Goal: Task Accomplishment & Management: Complete application form

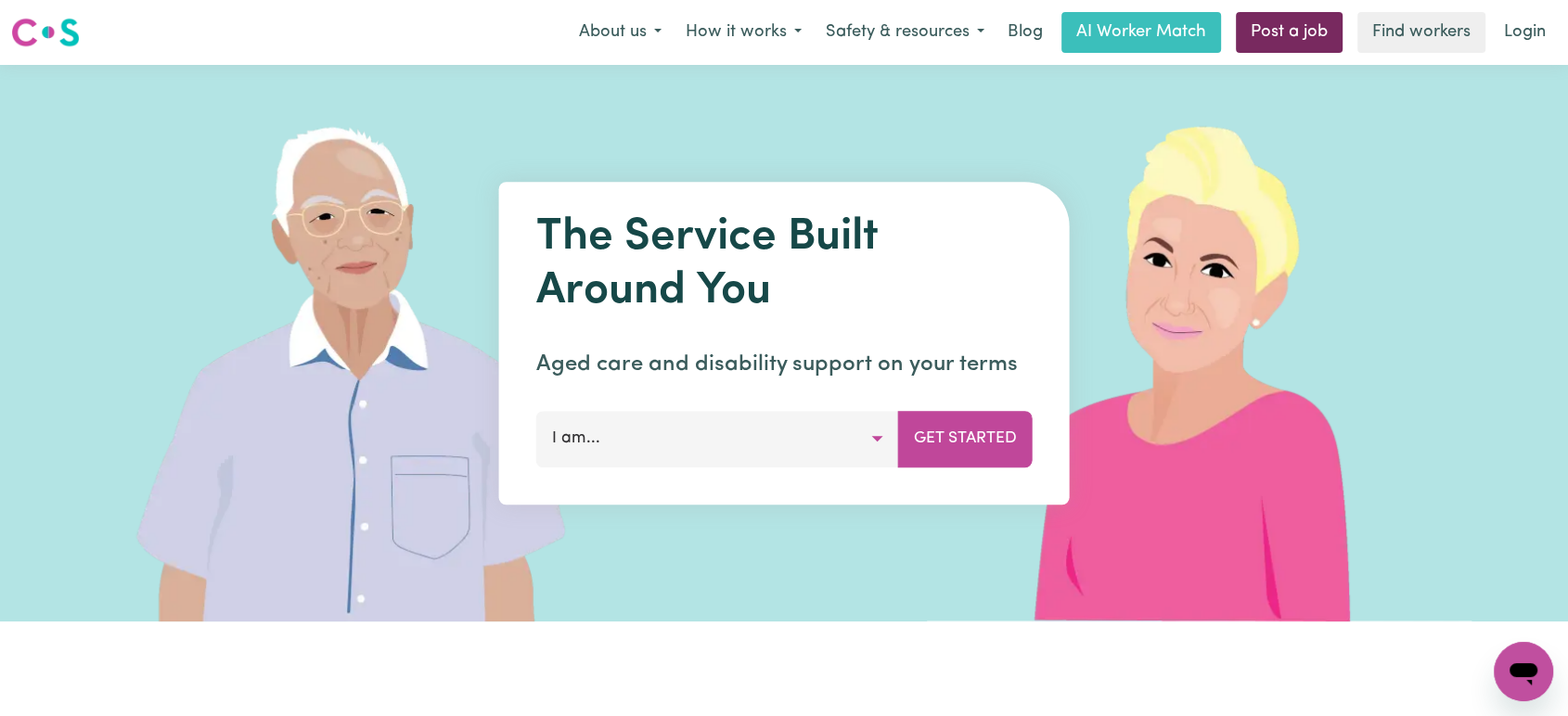
click at [1281, 33] on link "Post a job" at bounding box center [1289, 33] width 107 height 41
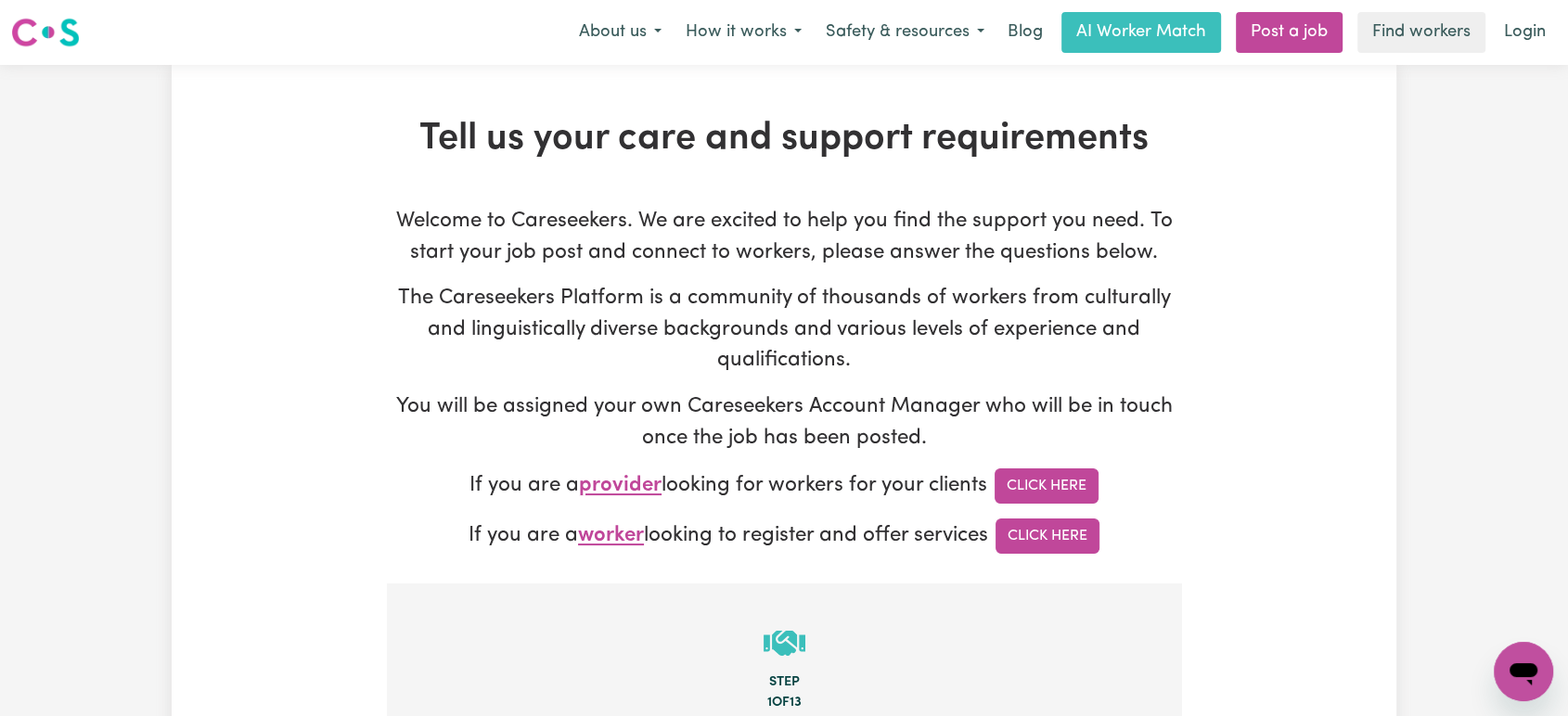
type input "[PERSON_NAME][EMAIL_ADDRESS][DOMAIN_NAME]"
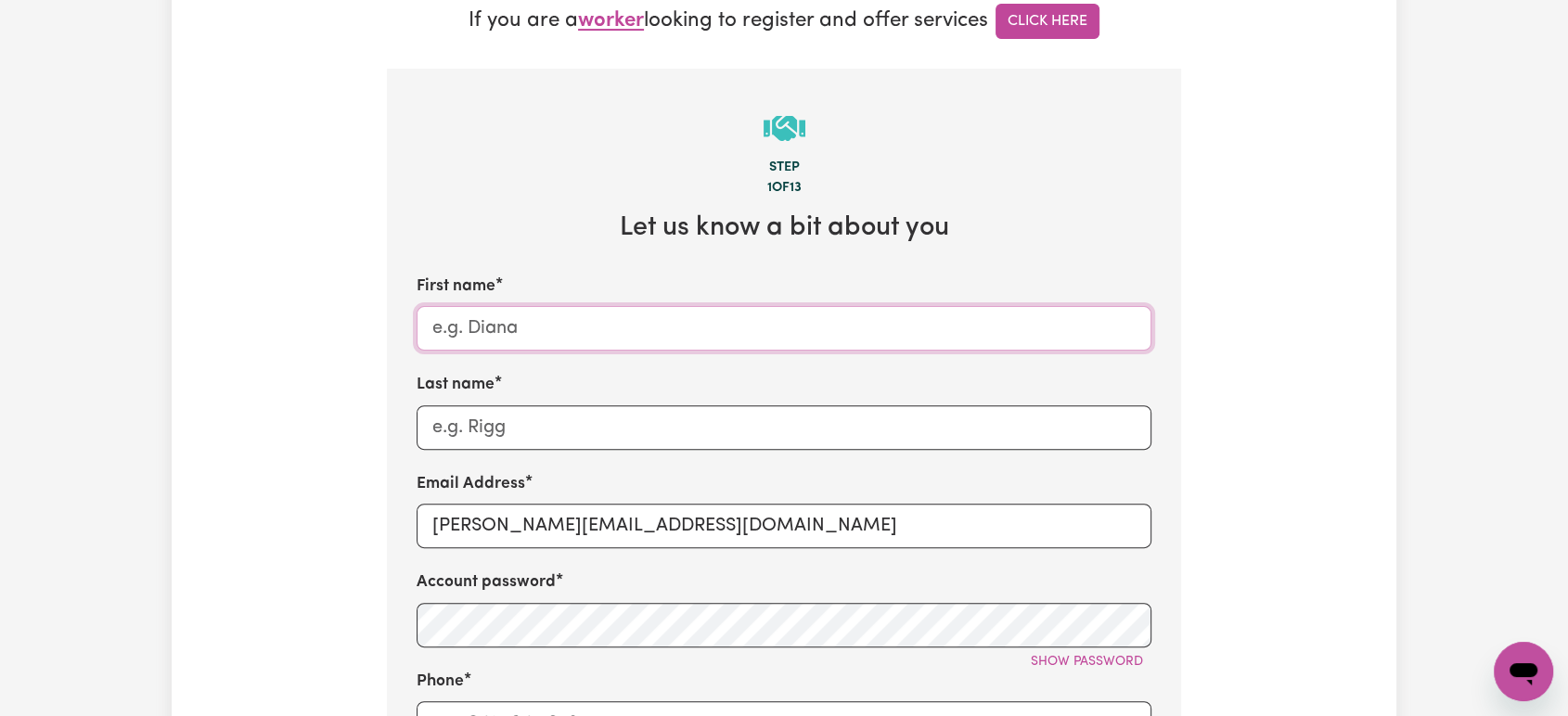
click at [547, 337] on input "First name" at bounding box center [784, 328] width 735 height 45
type input "[PERSON_NAME]"
click at [482, 445] on input "Last name" at bounding box center [784, 428] width 735 height 45
type input "Eastwood"
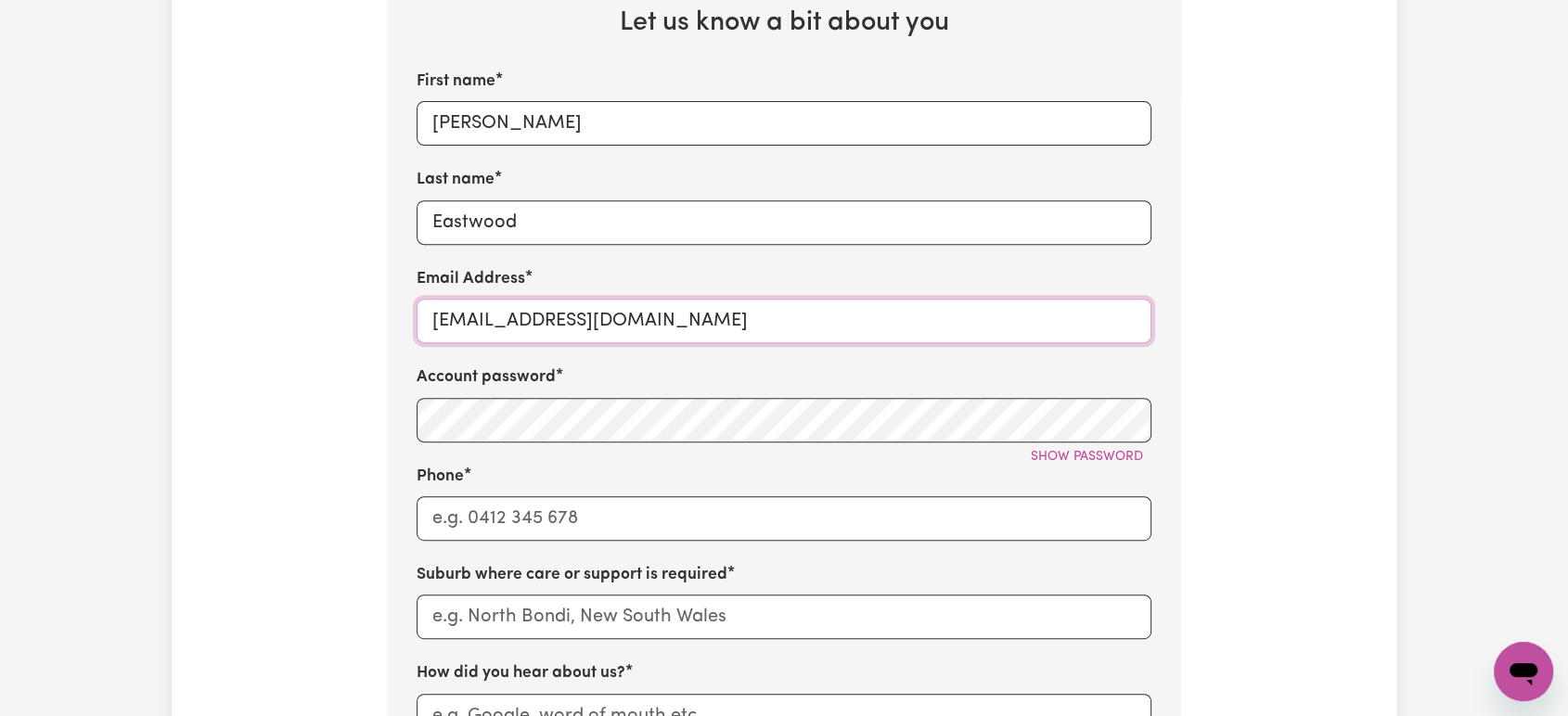
scroll to position [721, 0]
type input "[EMAIL_ADDRESS][DOMAIN_NAME]"
click at [468, 445] on div "Show password" at bounding box center [784, 455] width 735 height 29
click at [499, 529] on input "Phone" at bounding box center [784, 518] width 735 height 45
click at [445, 519] on input "16300765465" at bounding box center [784, 518] width 735 height 45
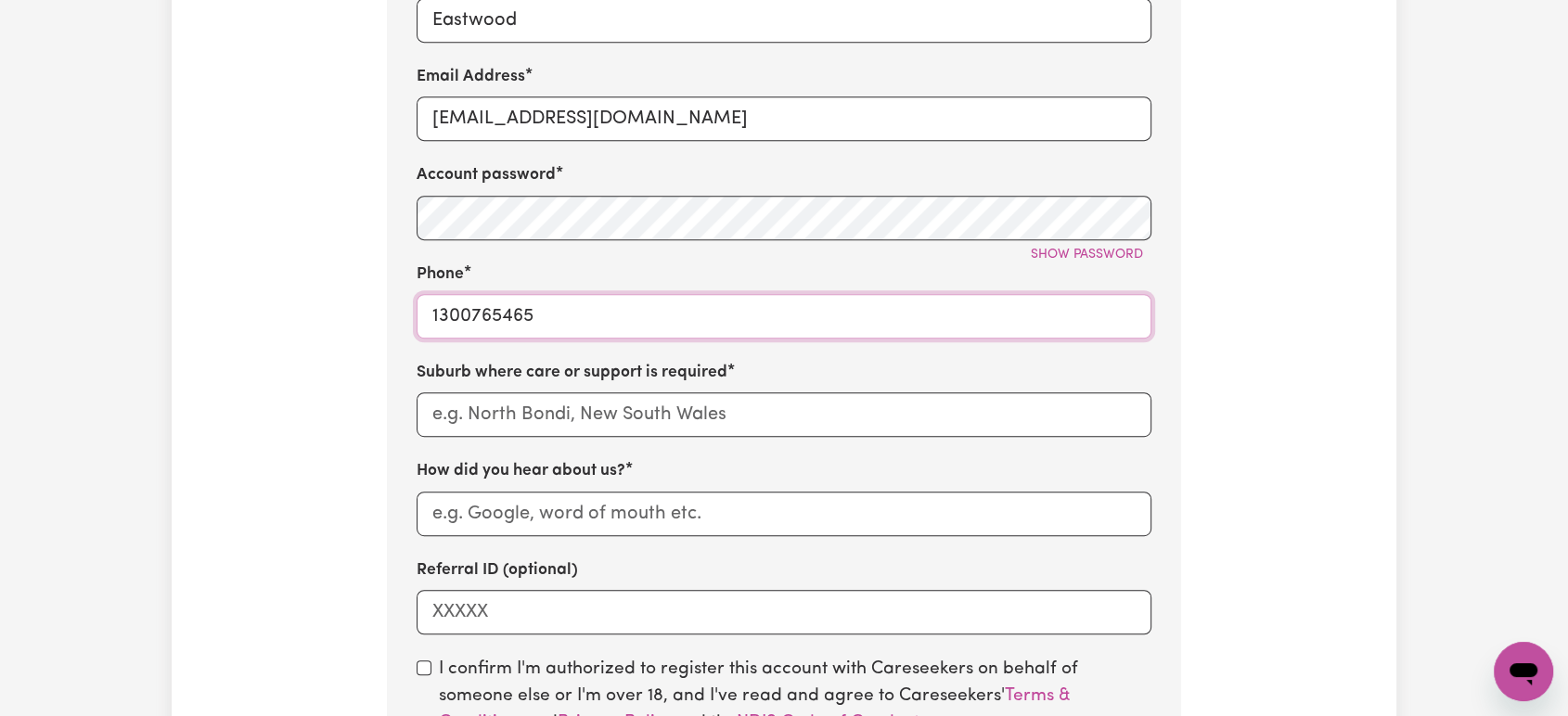
scroll to position [927, 0]
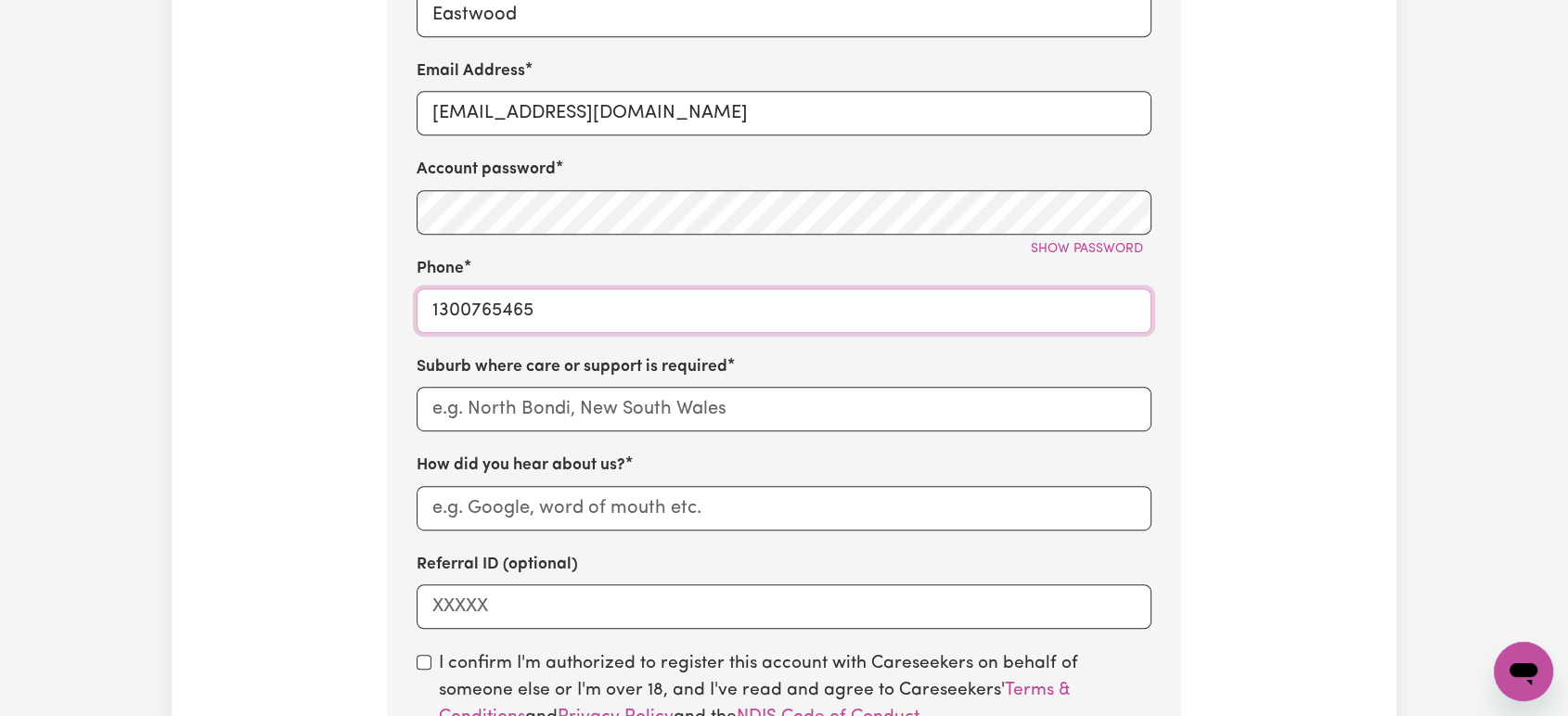
type input "1300765465"
click at [537, 427] on input "text" at bounding box center [784, 409] width 735 height 45
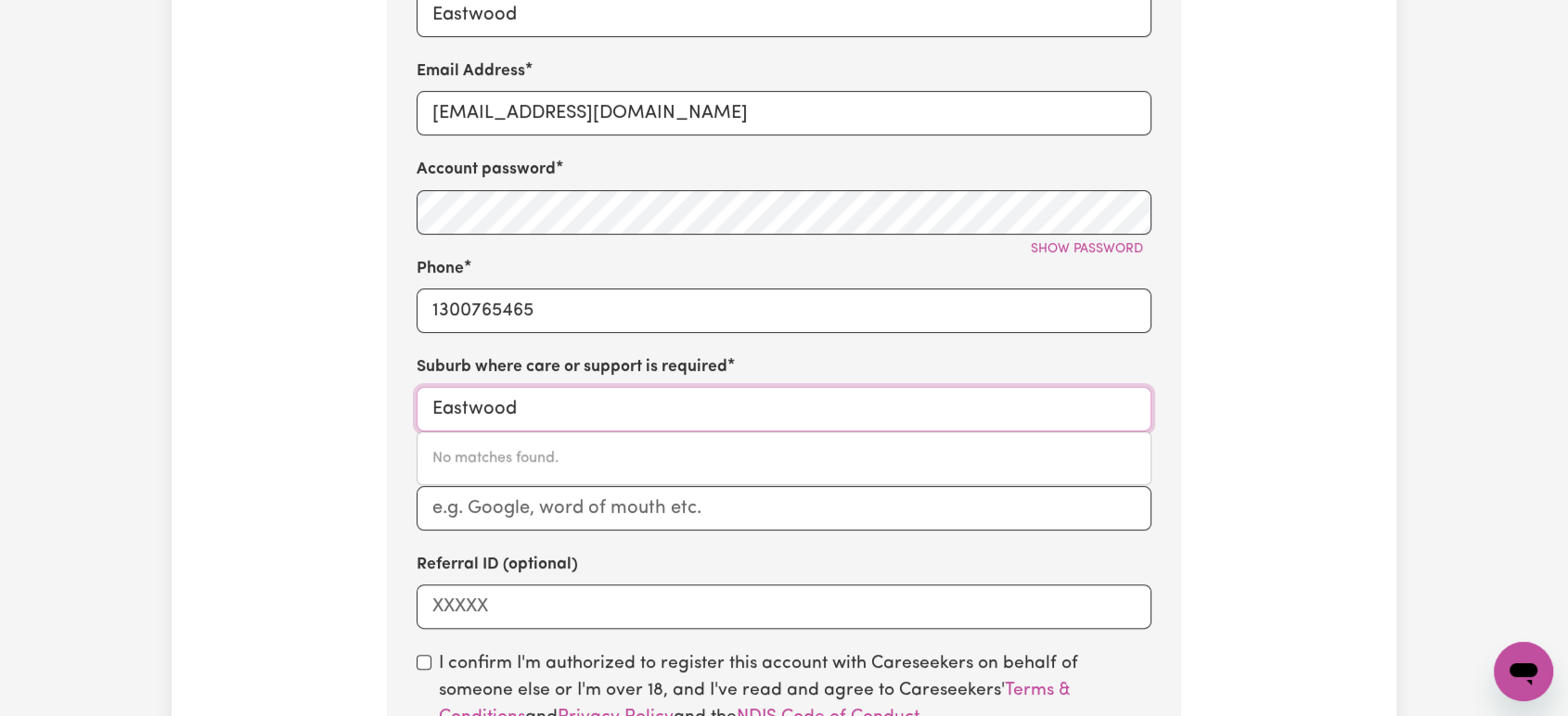
click at [574, 412] on input "Eastwood" at bounding box center [784, 409] width 735 height 45
type input "Eastwood"
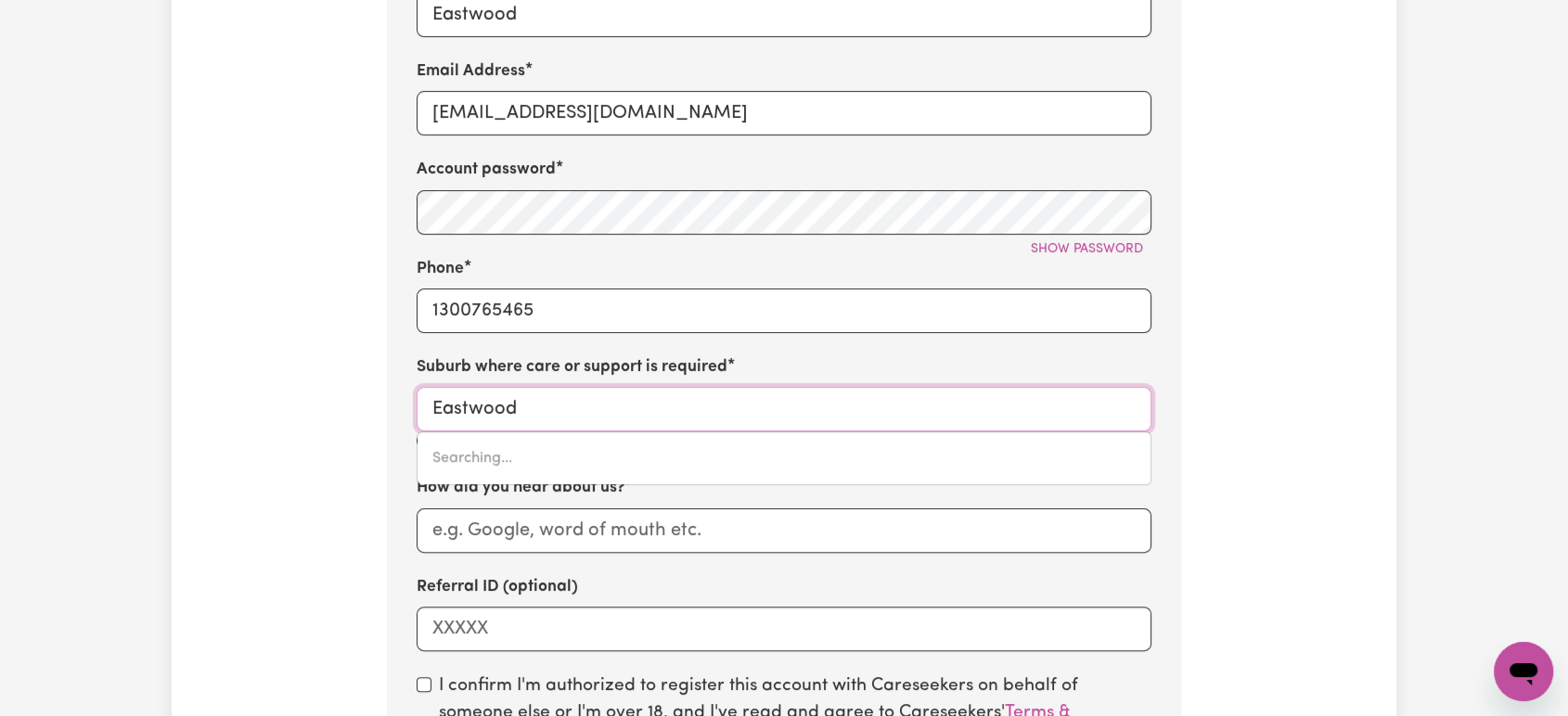
type input "[GEOGRAPHIC_DATA], [GEOGRAPHIC_DATA], 2122"
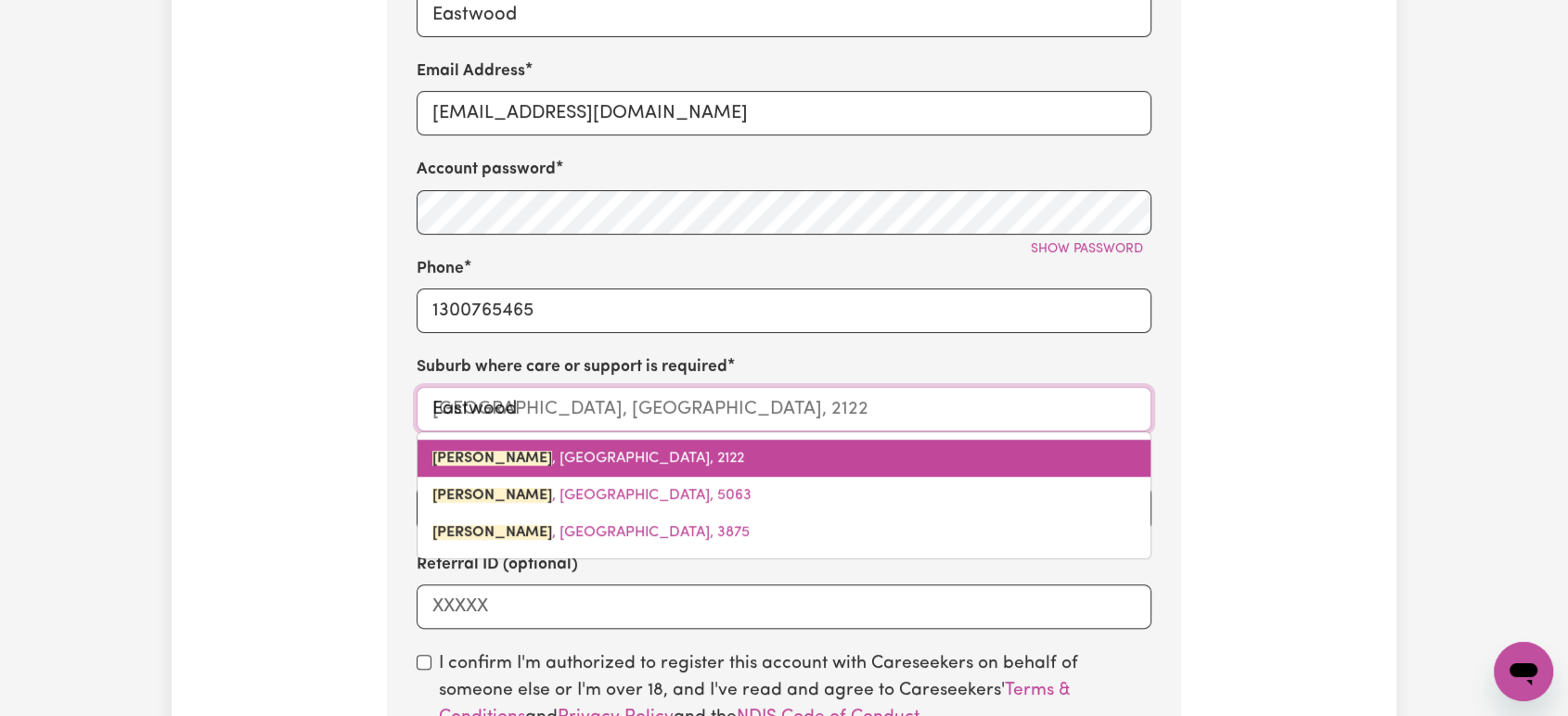
click at [609, 461] on span "[PERSON_NAME] , [GEOGRAPHIC_DATA], 2122" at bounding box center [587, 458] width 311 height 15
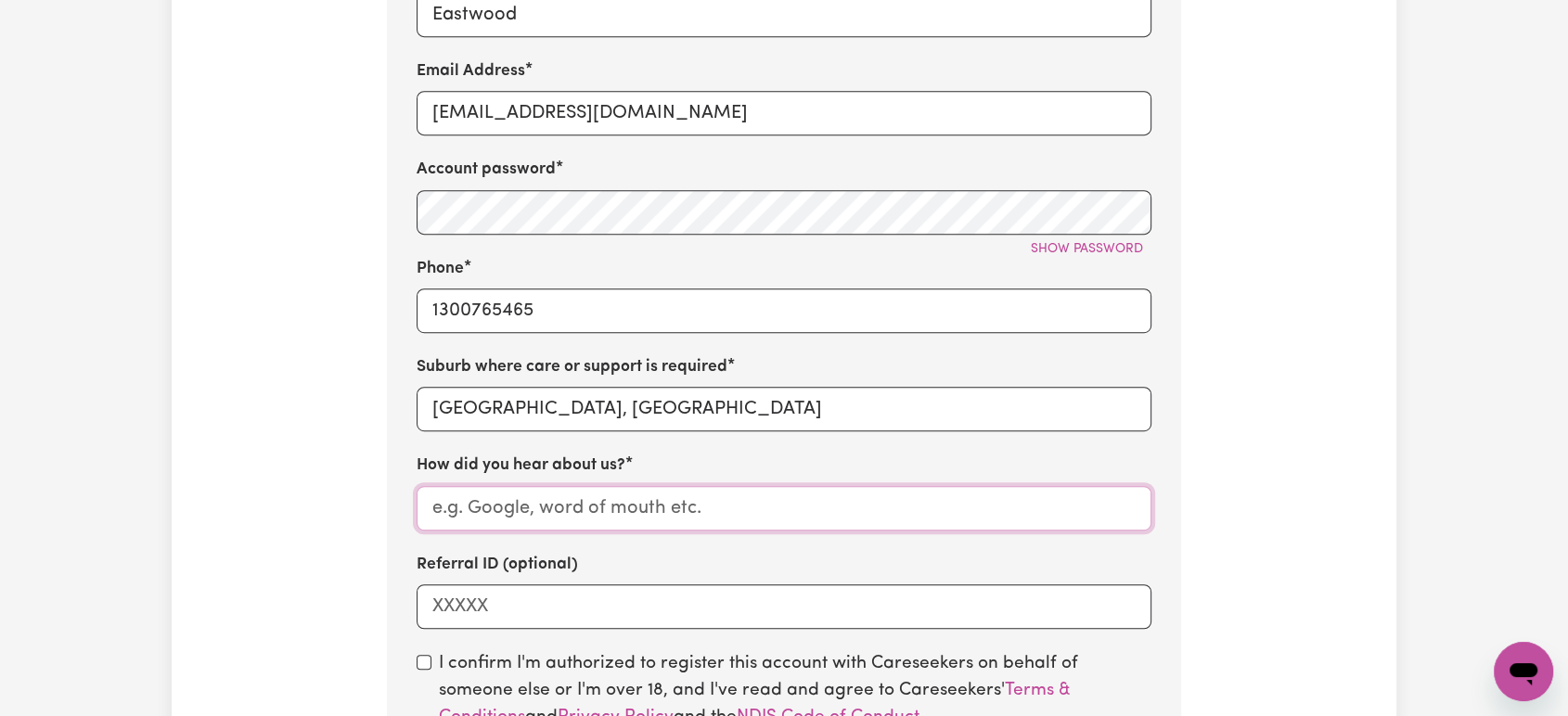
click at [600, 510] on input "How did you hear about us?" at bounding box center [784, 508] width 735 height 45
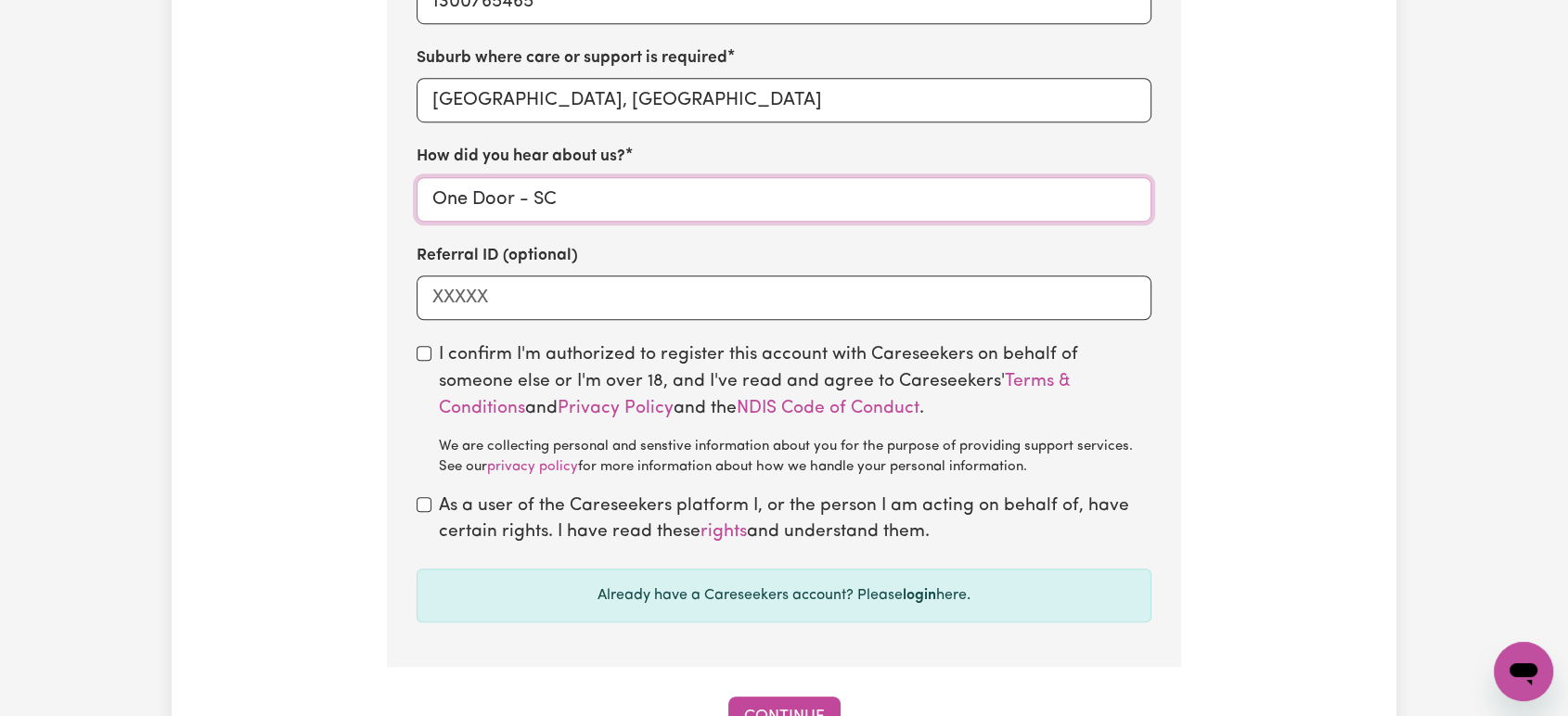
type input "One Door - SC"
click at [425, 356] on input "checkbox" at bounding box center [424, 353] width 15 height 15
checkbox input "true"
click at [421, 506] on input "checkbox" at bounding box center [424, 505] width 15 height 15
checkbox input "true"
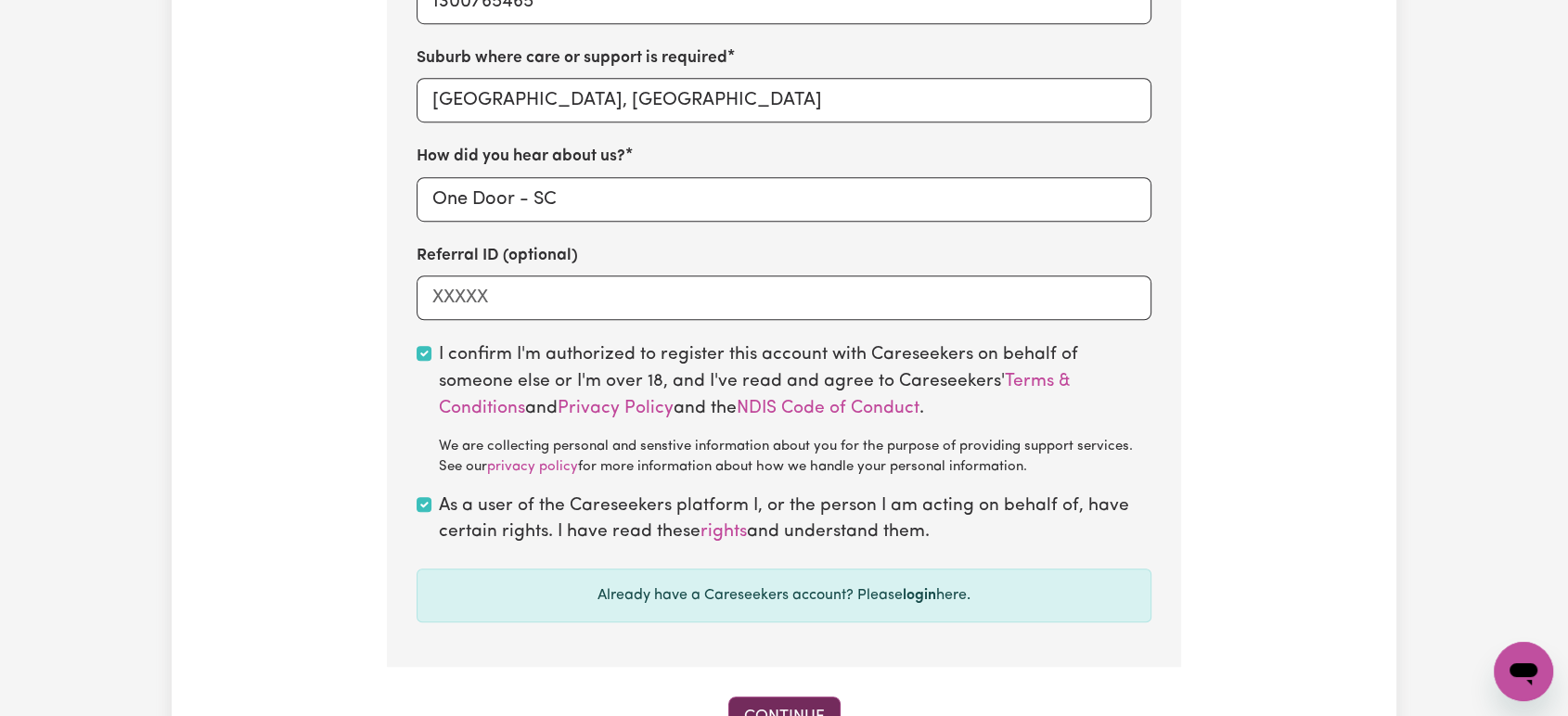
click at [785, 703] on button "Continue" at bounding box center [784, 717] width 112 height 41
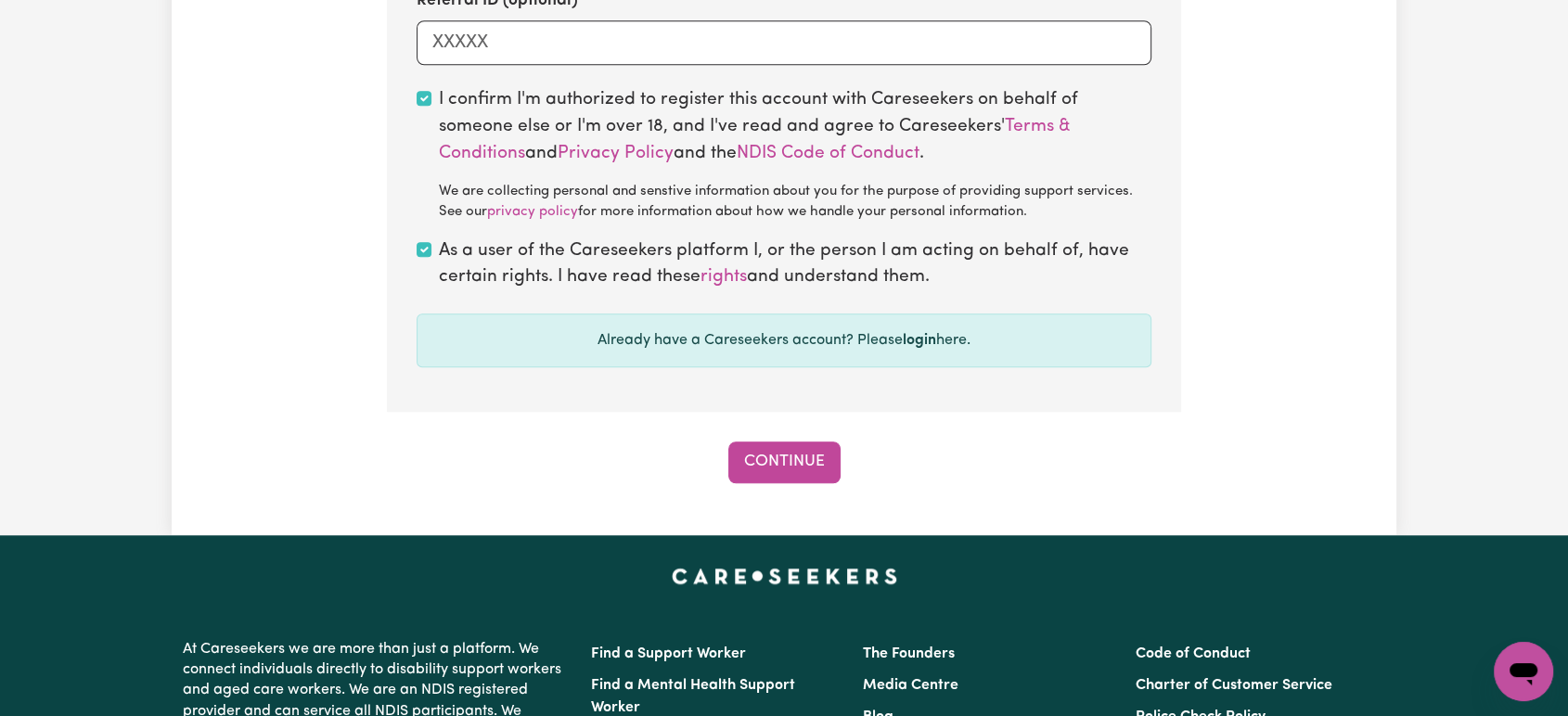
scroll to position [1678, 0]
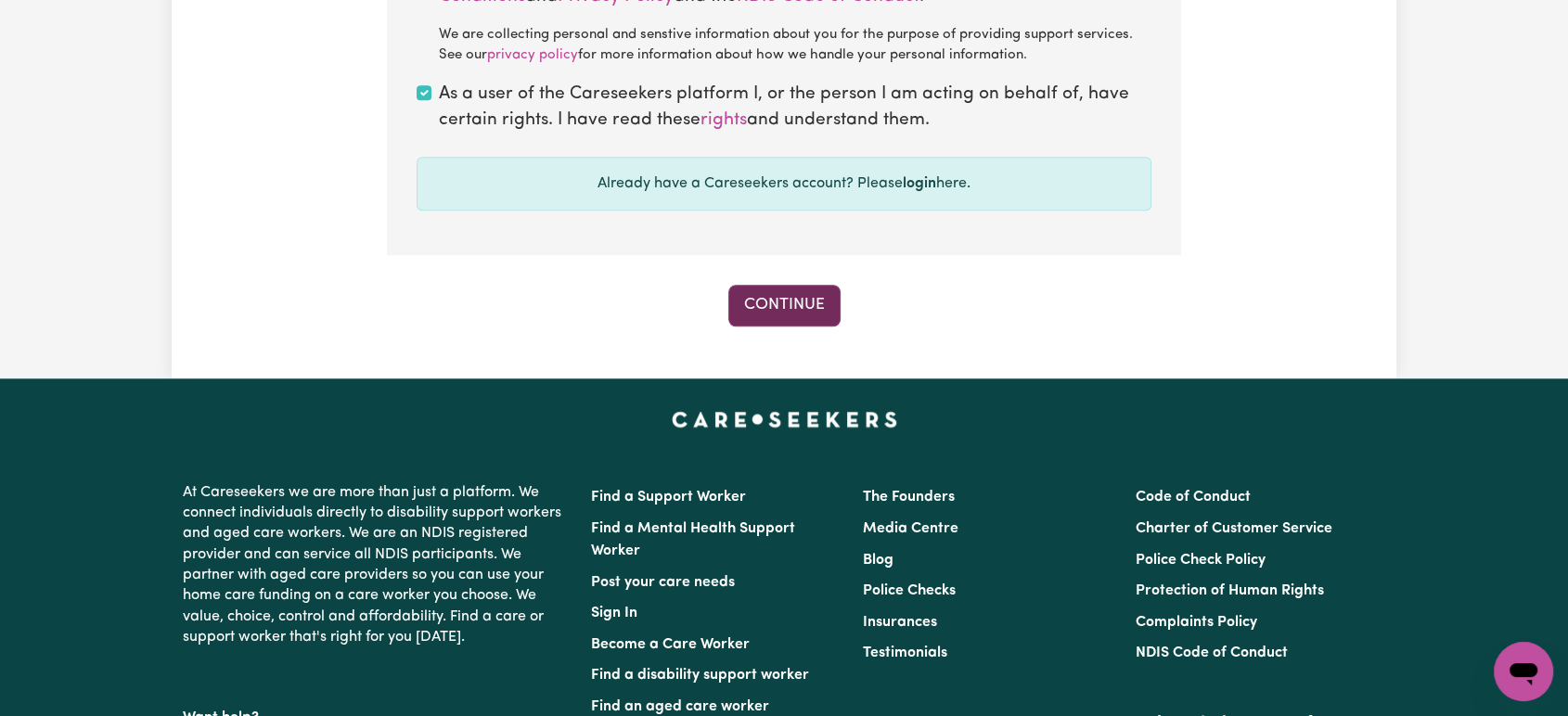
click at [793, 294] on button "Continue" at bounding box center [784, 306] width 112 height 41
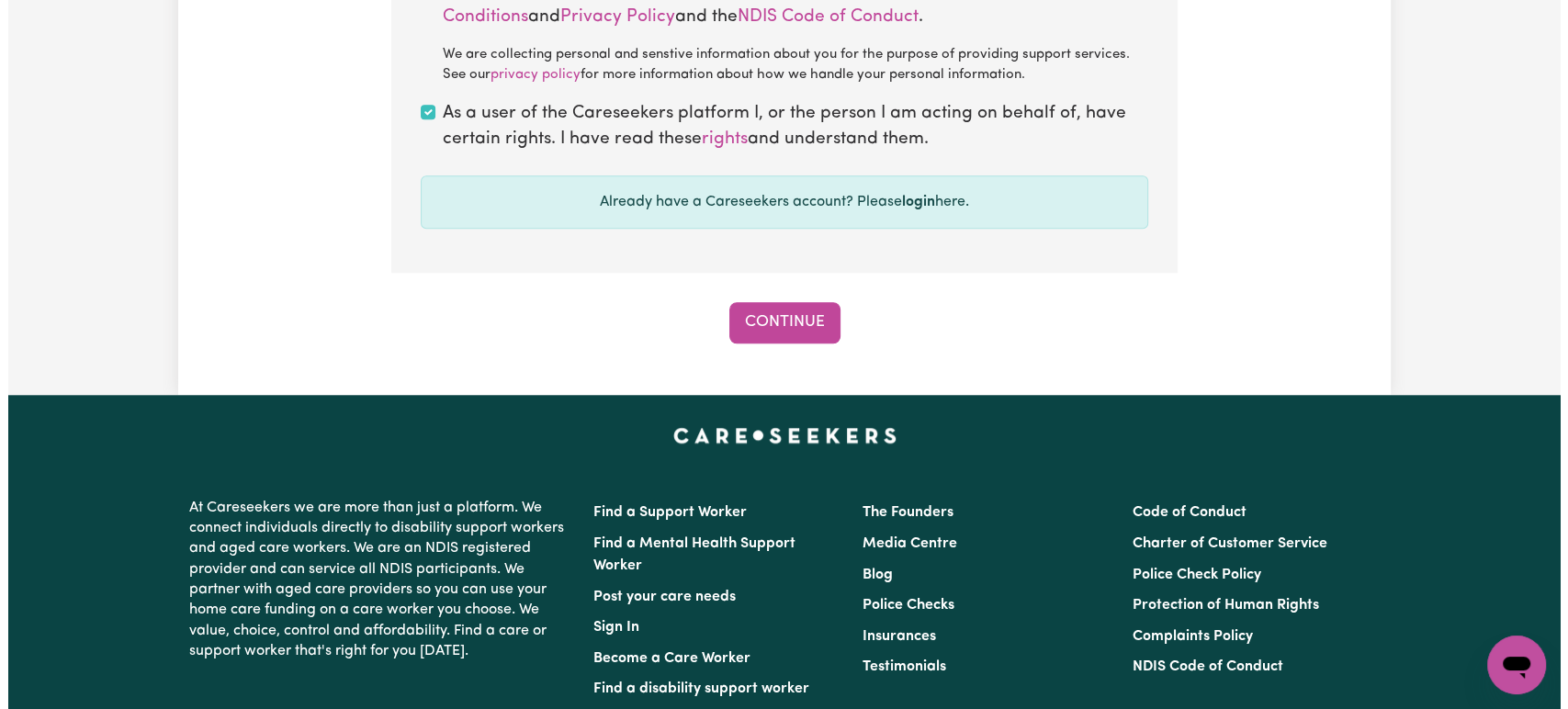
scroll to position [1866, 0]
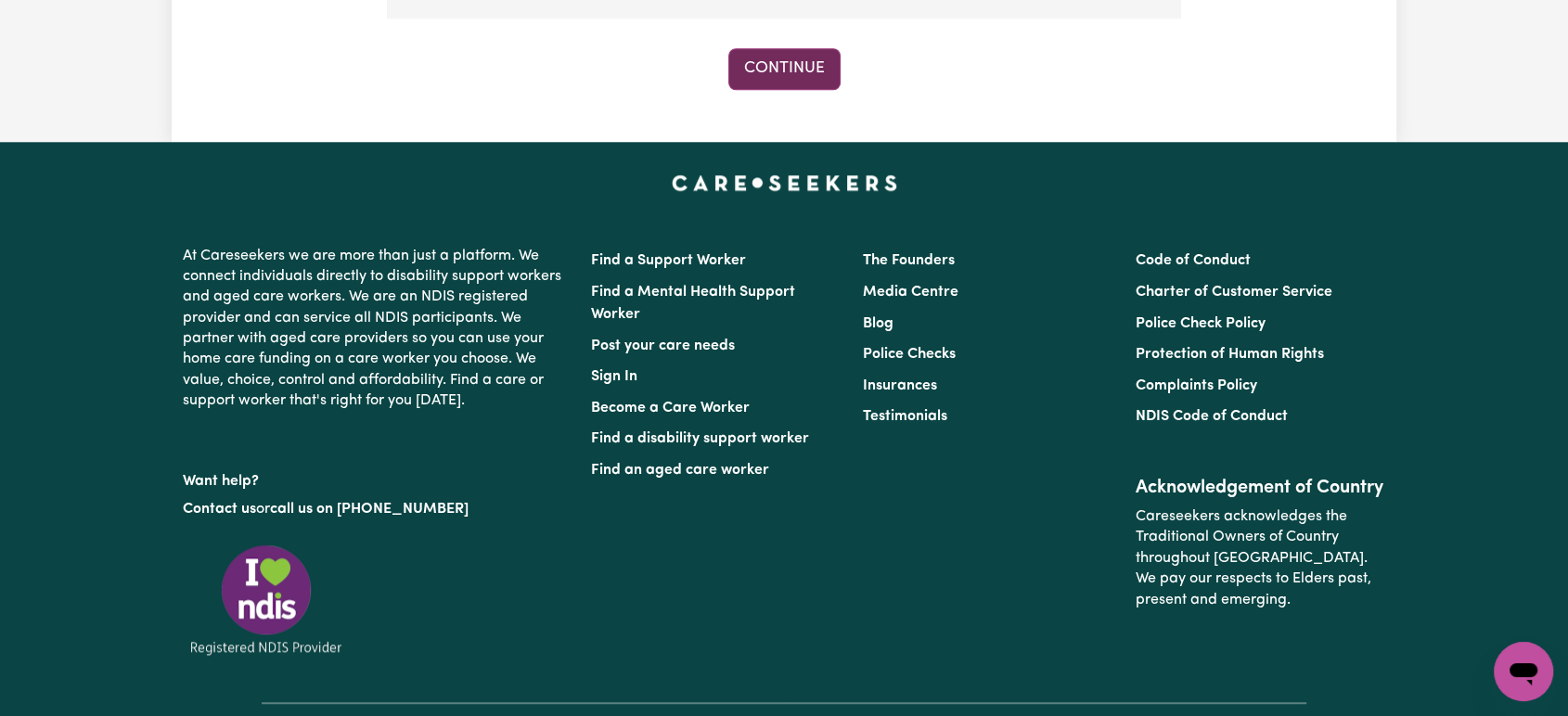
click at [797, 65] on button "Continue" at bounding box center [784, 69] width 112 height 41
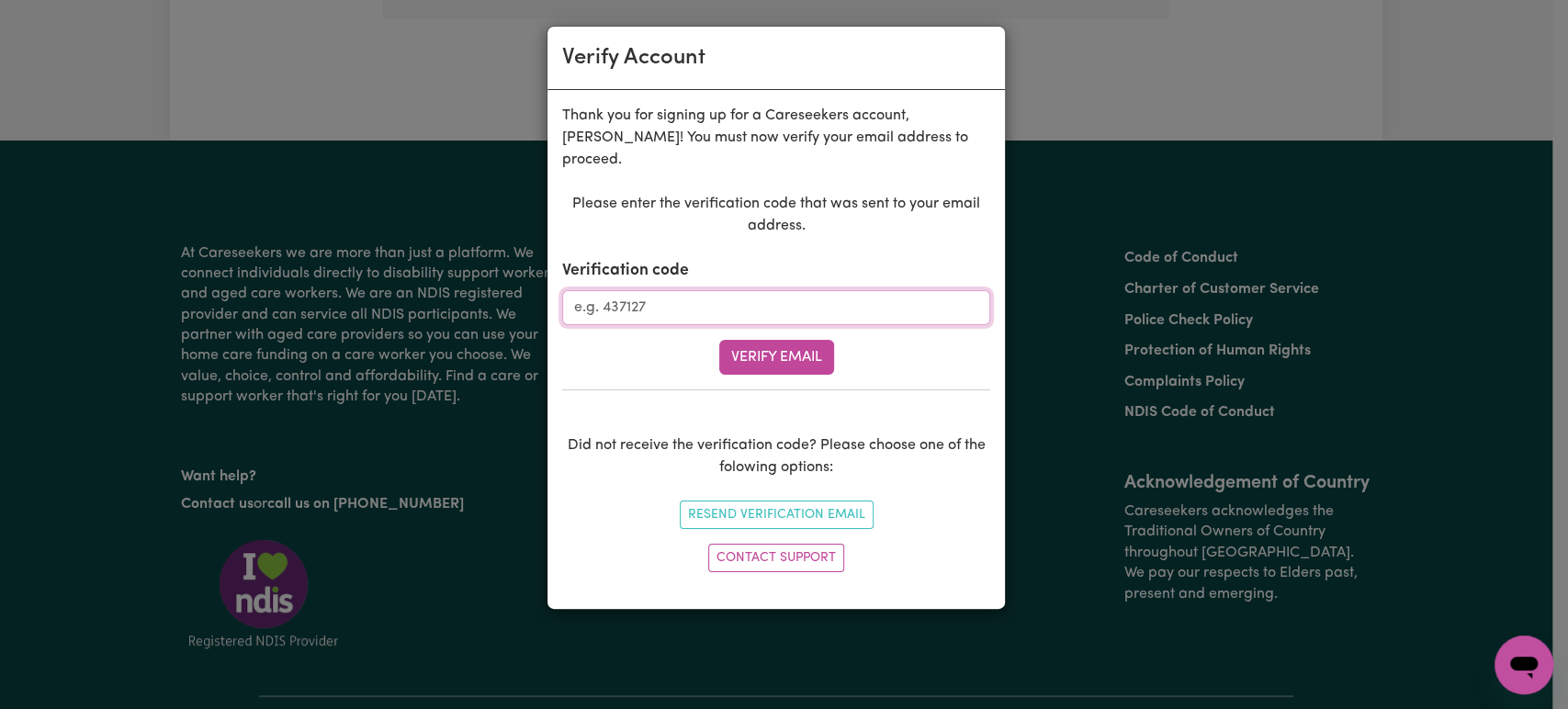
click at [687, 292] on input "Verification code" at bounding box center [776, 308] width 428 height 35
paste input "375236"
type input "375236"
click at [815, 358] on div "Please enter the verification code that was sent to your email address. Verific…" at bounding box center [776, 386] width 428 height 387
click at [815, 344] on button "Verify Email" at bounding box center [777, 357] width 115 height 35
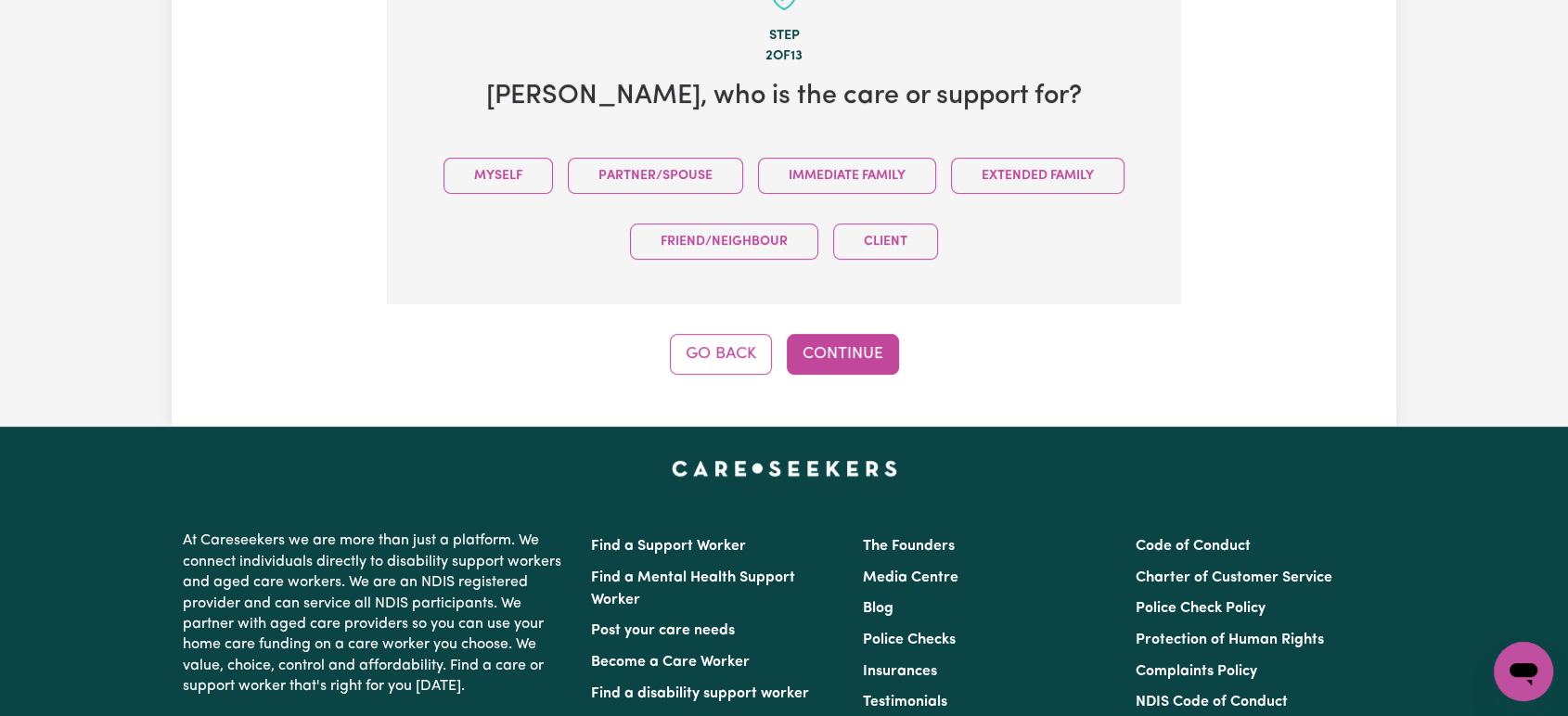
scroll to position [584, 0]
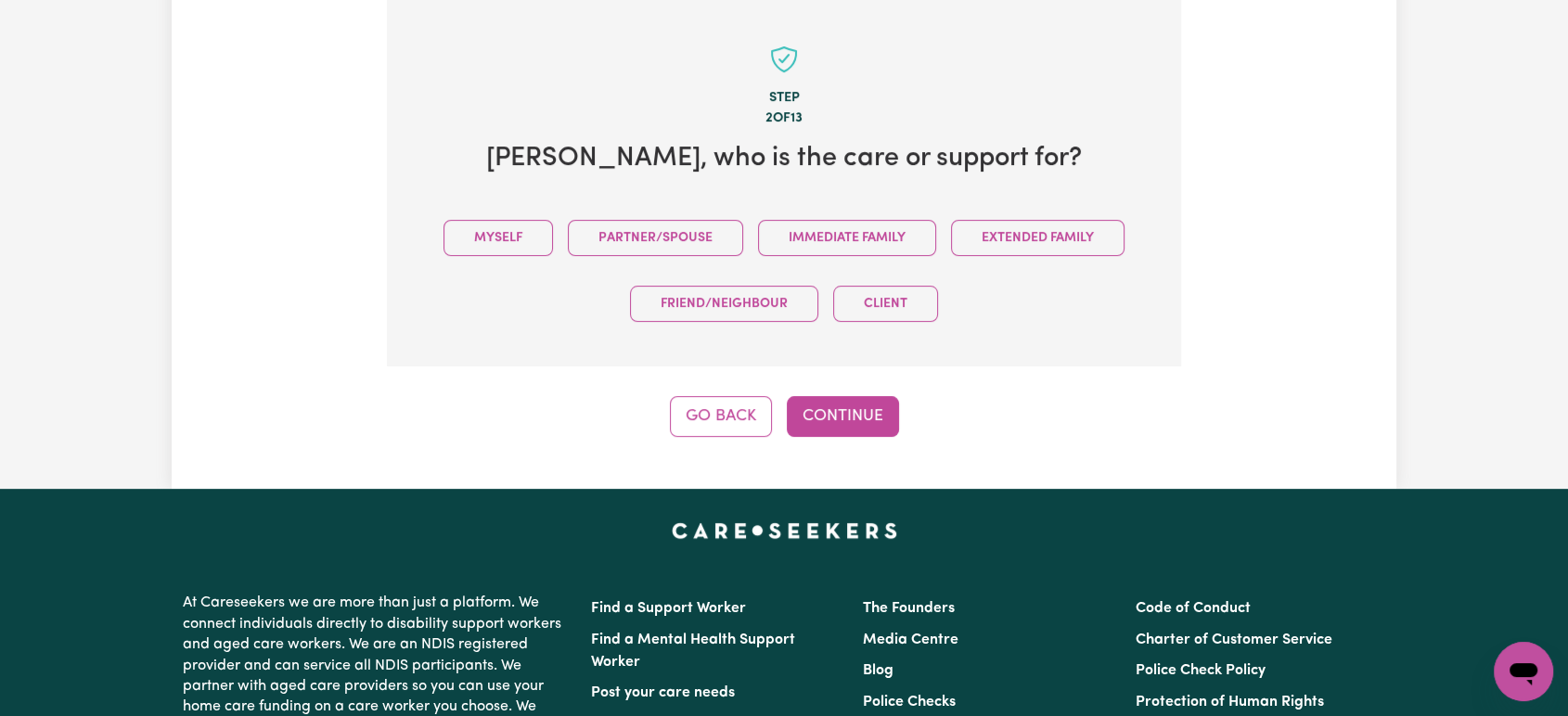
click at [540, 220] on div "Myself Partner/Spouse Immediate Family Extended Family Friend/Neighbour Client" at bounding box center [784, 270] width 735 height 132
click at [514, 240] on button "Myself" at bounding box center [497, 237] width 109 height 36
click at [850, 398] on button "Continue" at bounding box center [843, 417] width 112 height 41
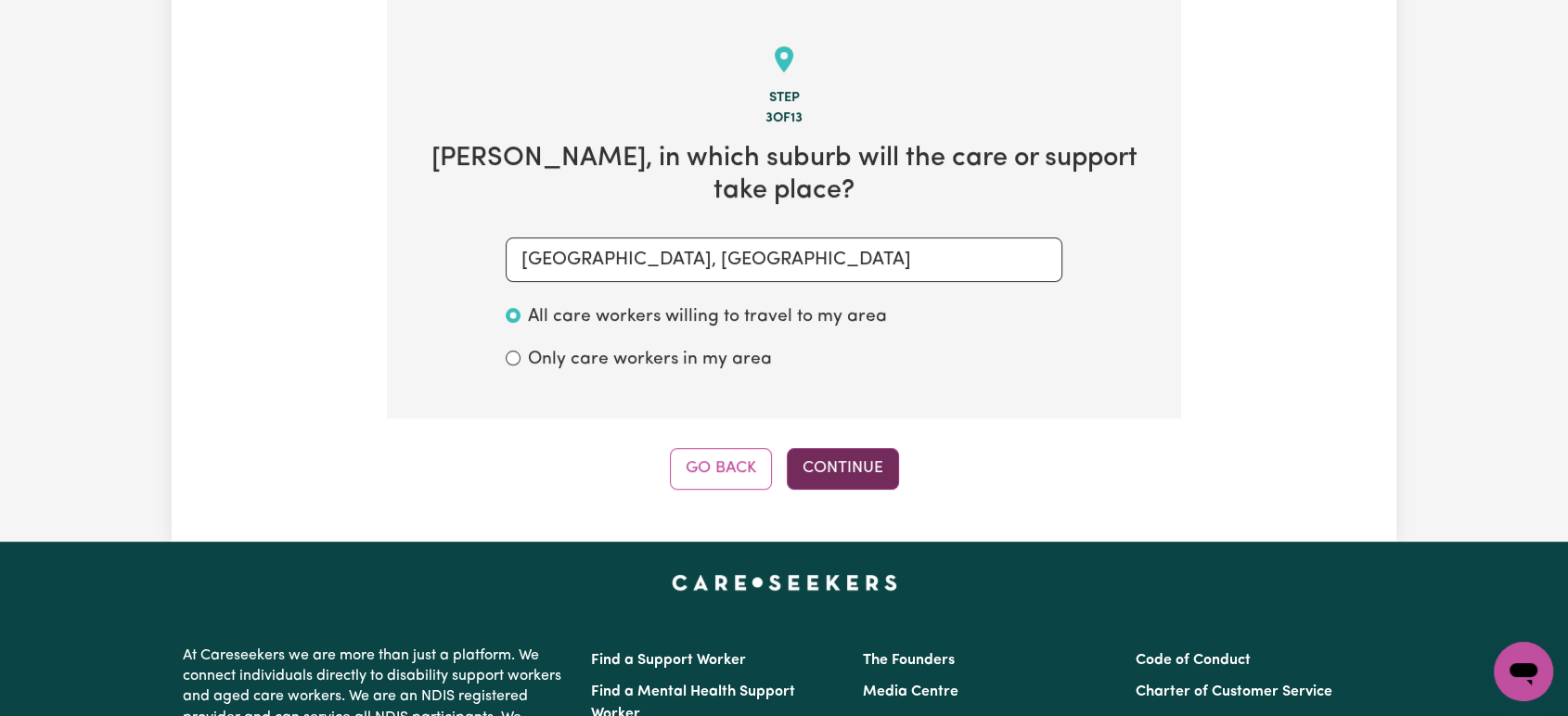
click at [840, 448] on button "Continue" at bounding box center [843, 468] width 112 height 41
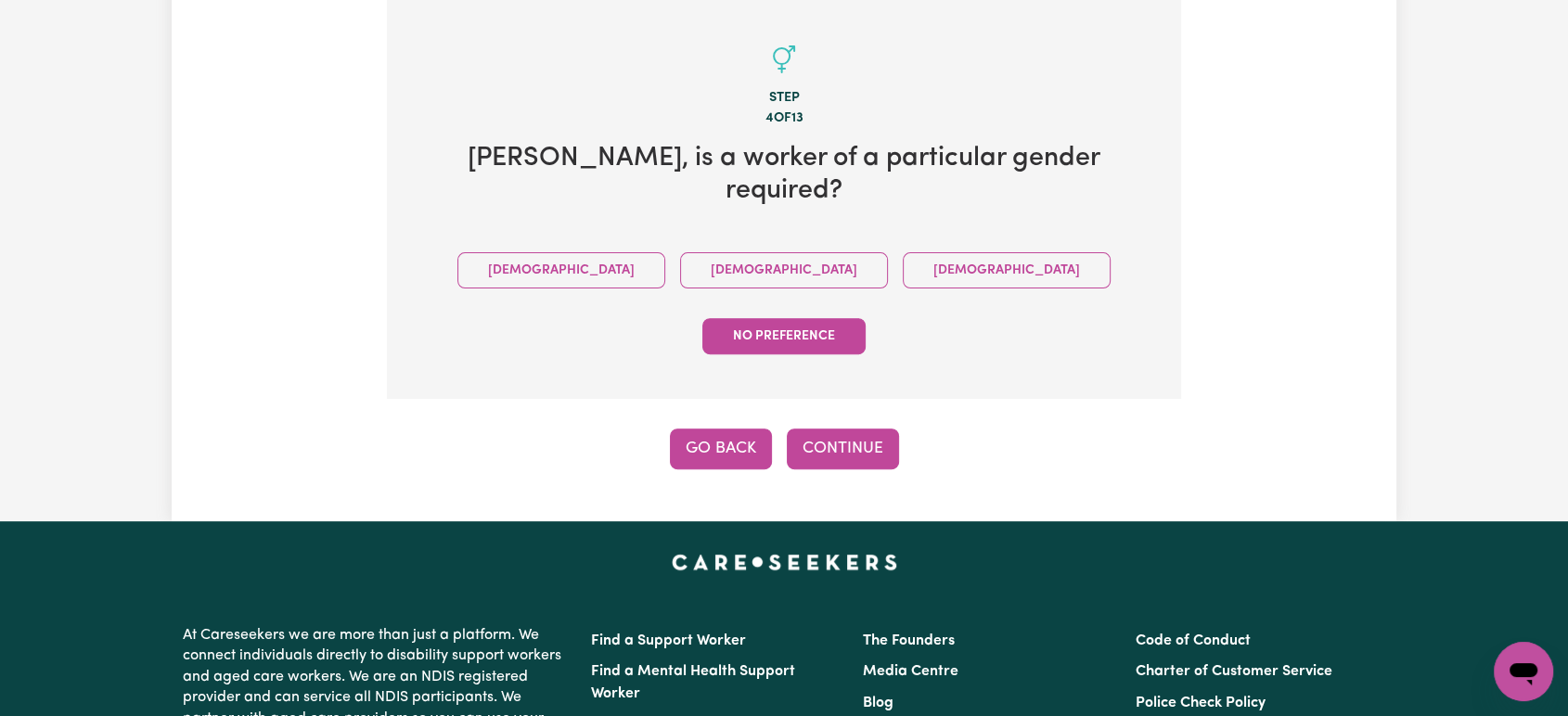
click at [738, 428] on button "Go Back" at bounding box center [720, 449] width 102 height 41
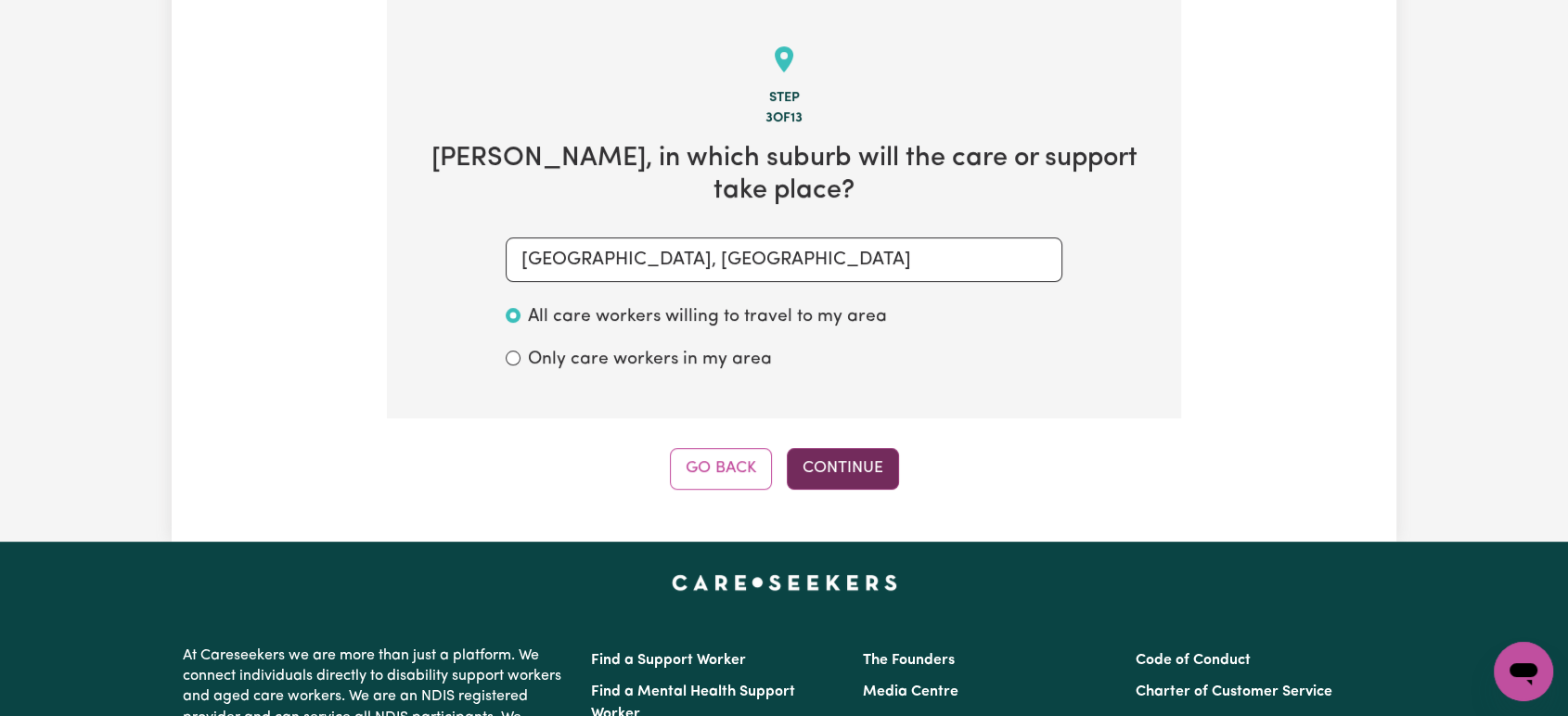
click at [831, 448] on button "Continue" at bounding box center [843, 468] width 112 height 41
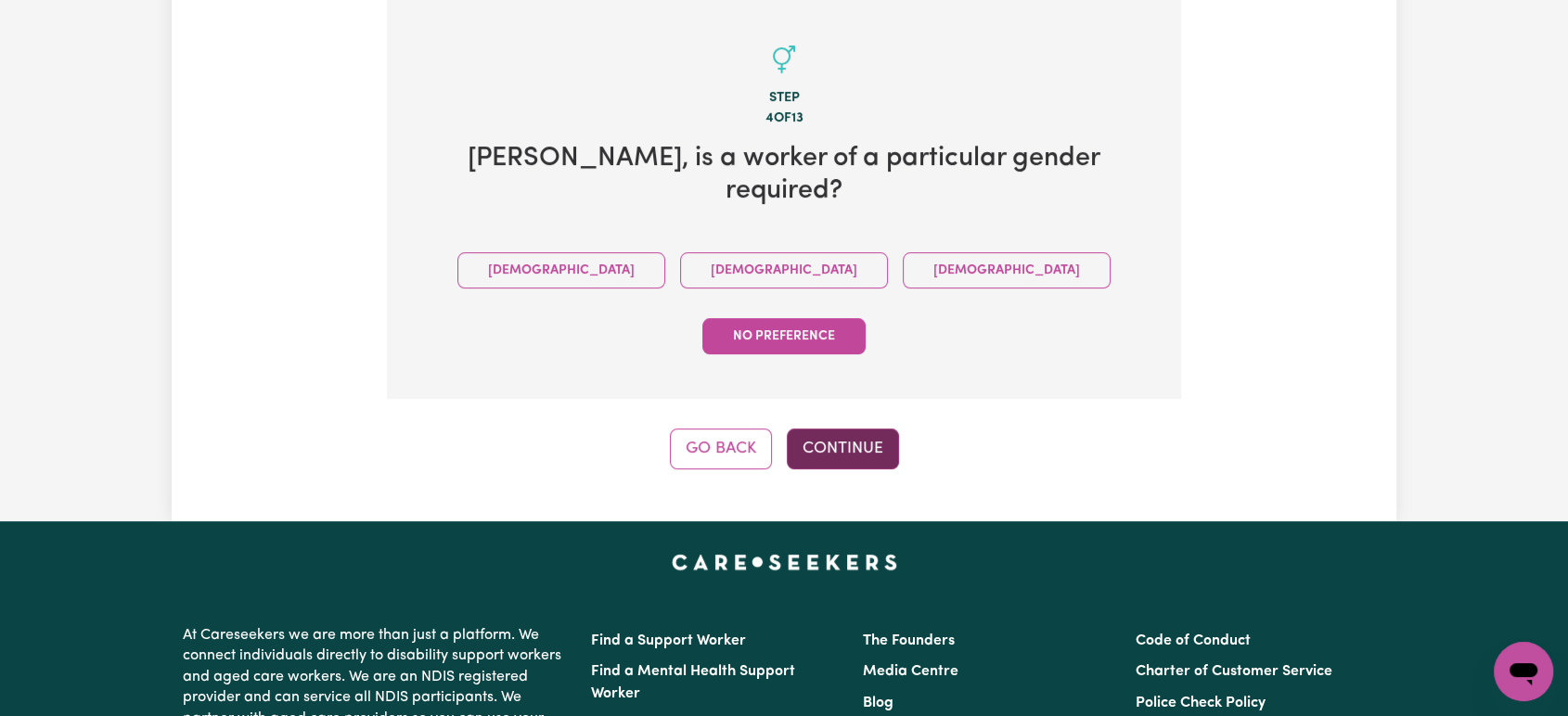
click at [832, 428] on button "Continue" at bounding box center [843, 449] width 112 height 41
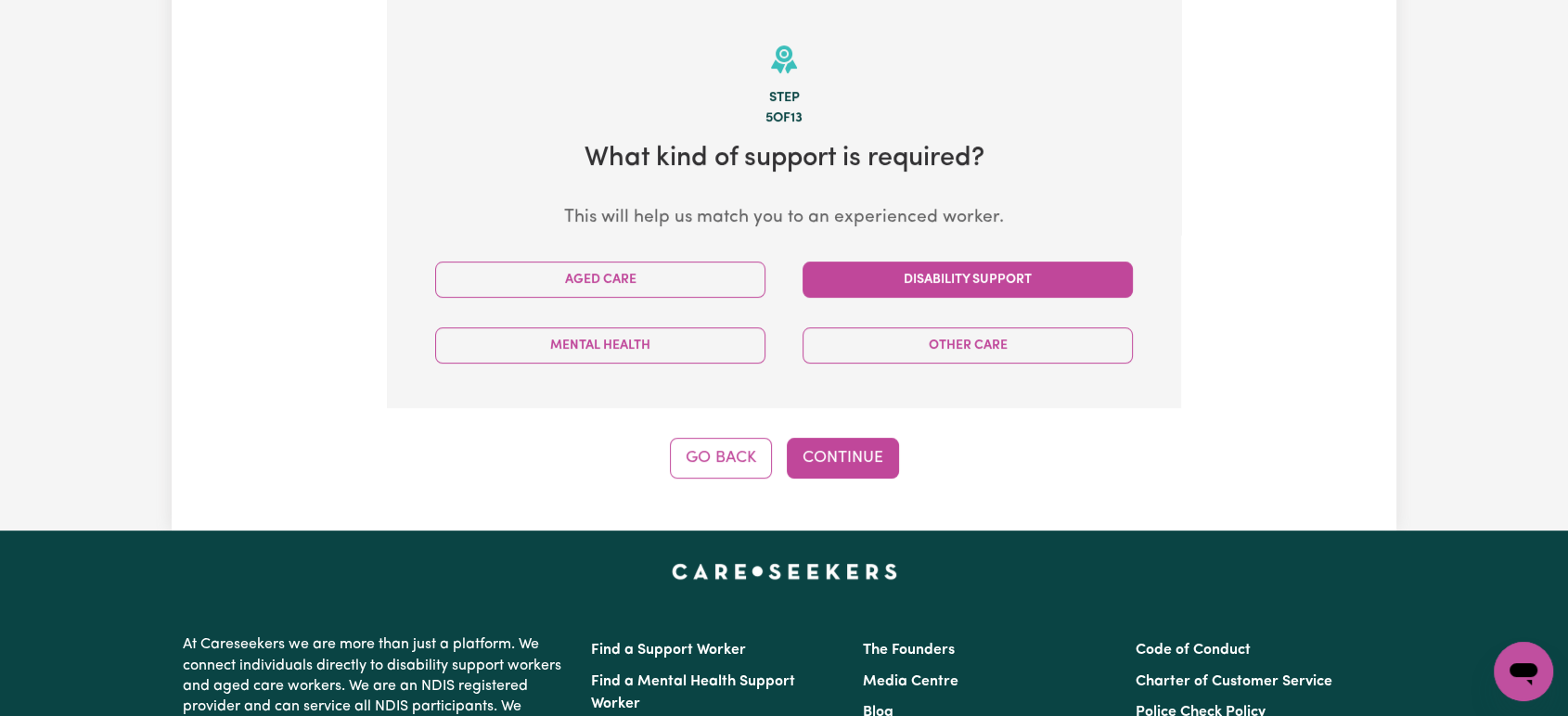
click at [951, 287] on button "Disability Support" at bounding box center [967, 279] width 330 height 36
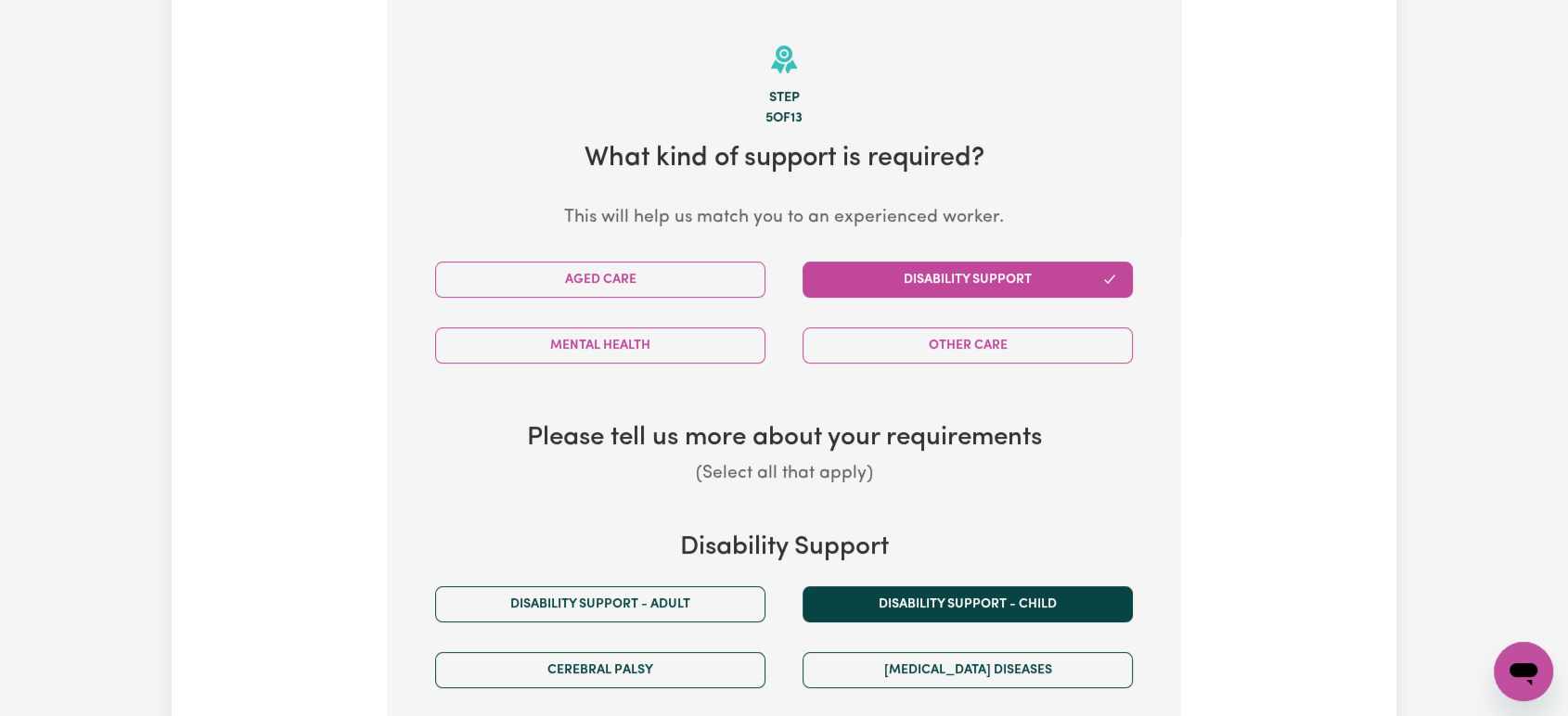
scroll to position [790, 0]
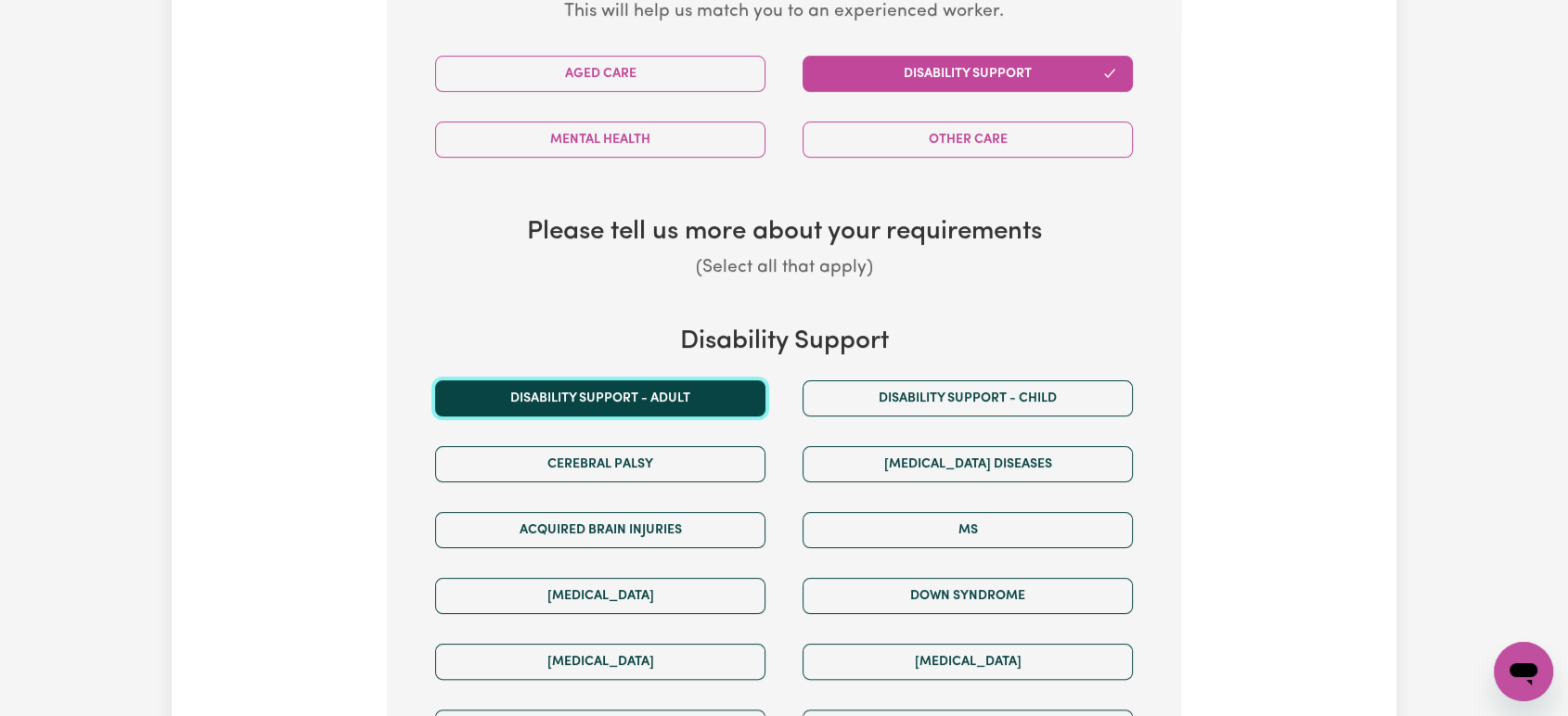
click at [752, 408] on button "Disability support - Adult" at bounding box center [599, 398] width 330 height 36
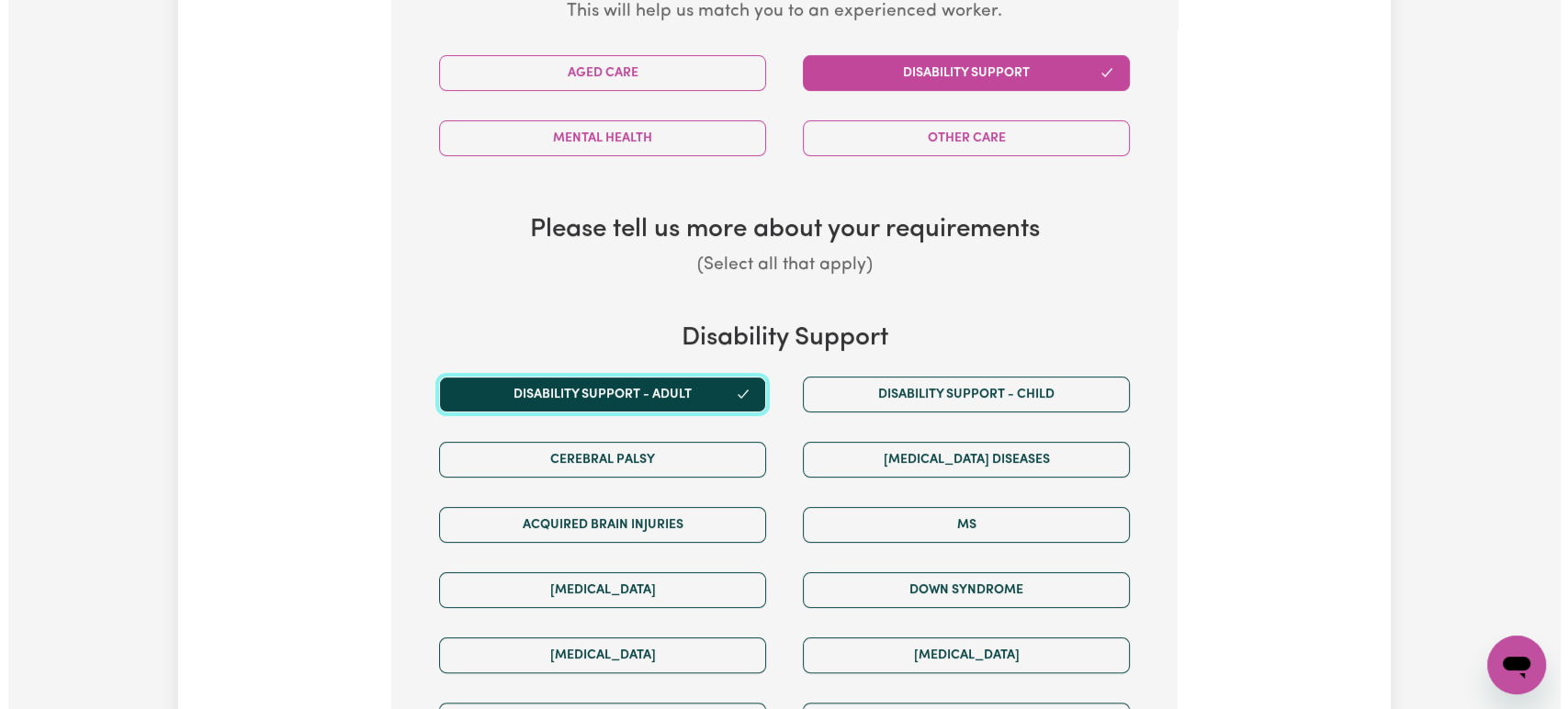
scroll to position [1190, 0]
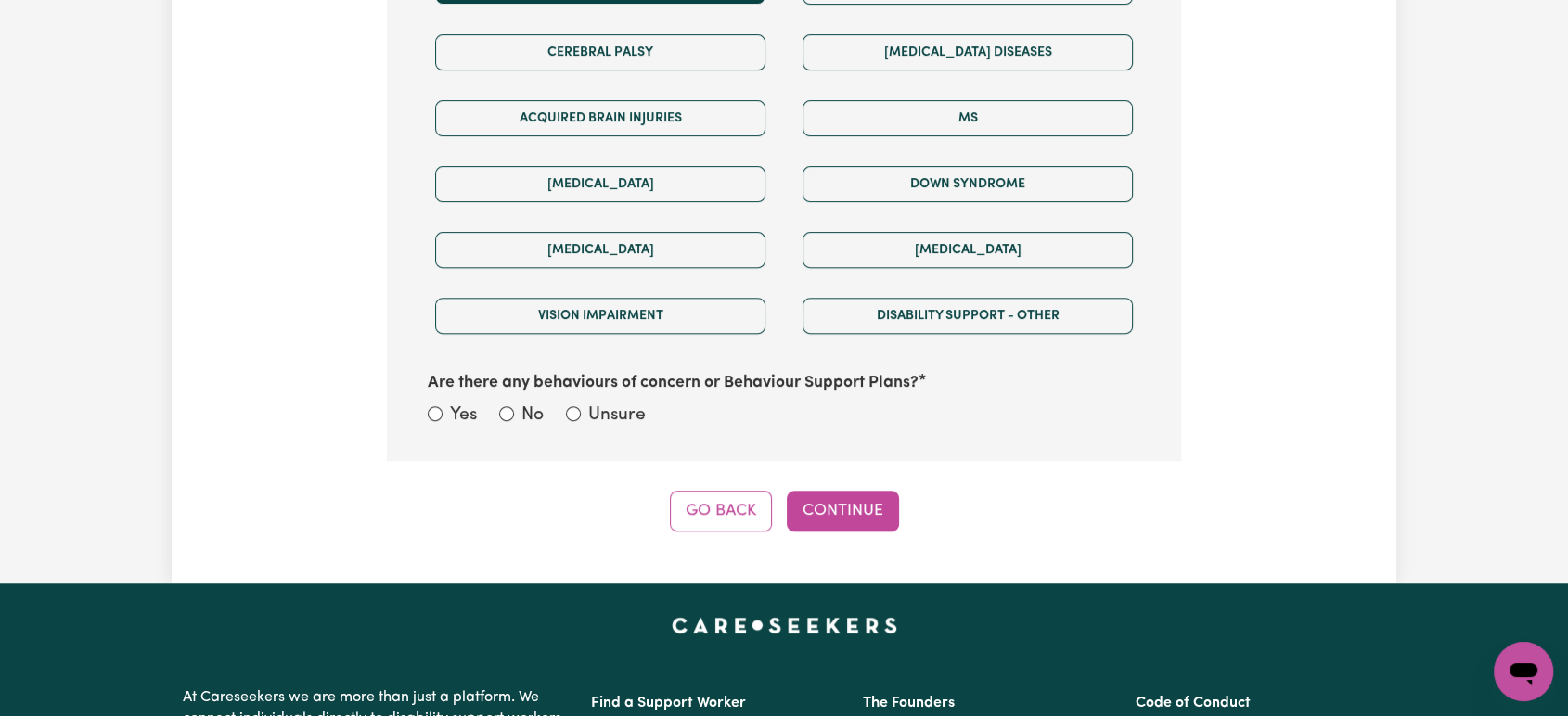
click at [444, 414] on div "Yes" at bounding box center [452, 416] width 50 height 27
click at [443, 414] on div "Yes" at bounding box center [452, 416] width 50 height 27
click at [435, 414] on input "Yes" at bounding box center [435, 414] width 15 height 15
radio input "true"
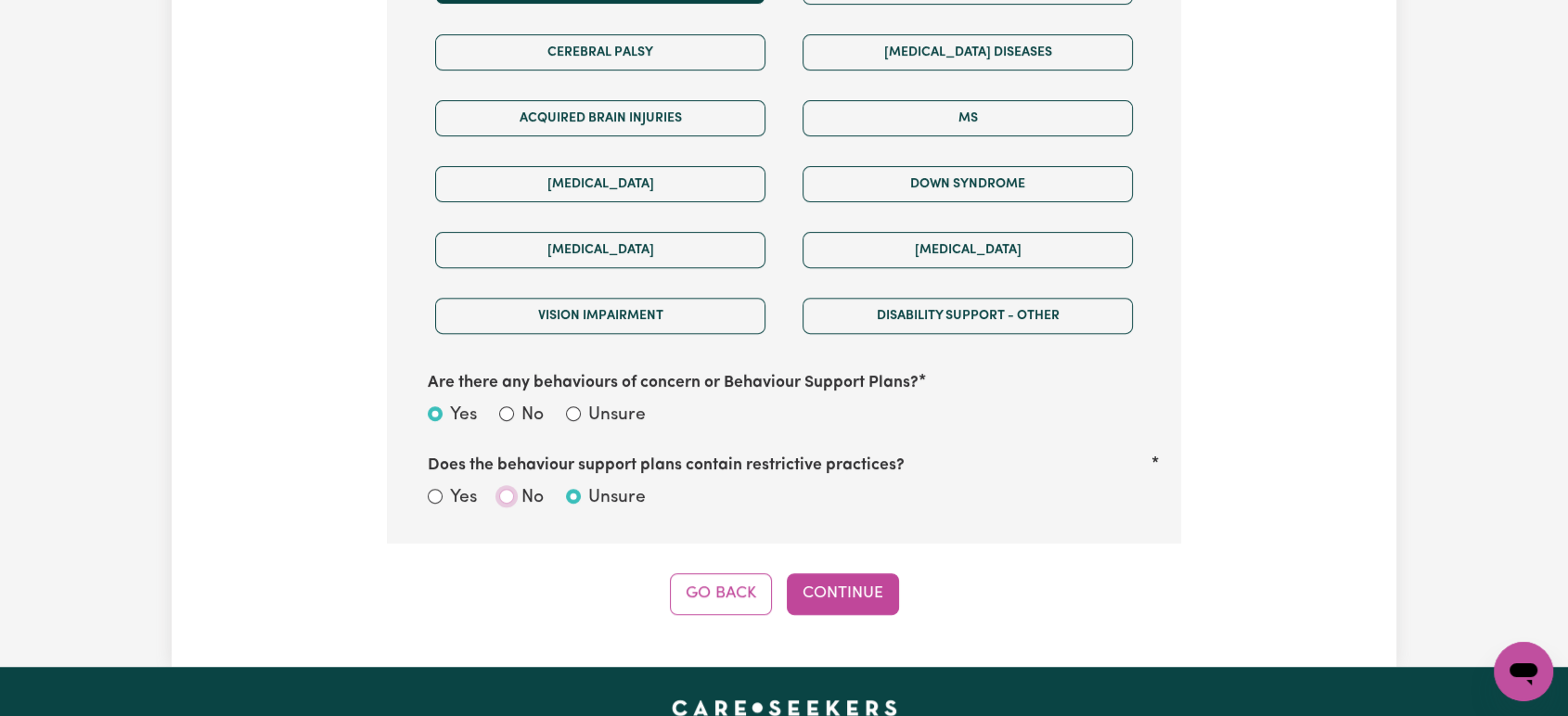
click at [509, 492] on input "No" at bounding box center [507, 496] width 15 height 15
radio input "true"
click at [854, 594] on button "Continue" at bounding box center [843, 594] width 112 height 41
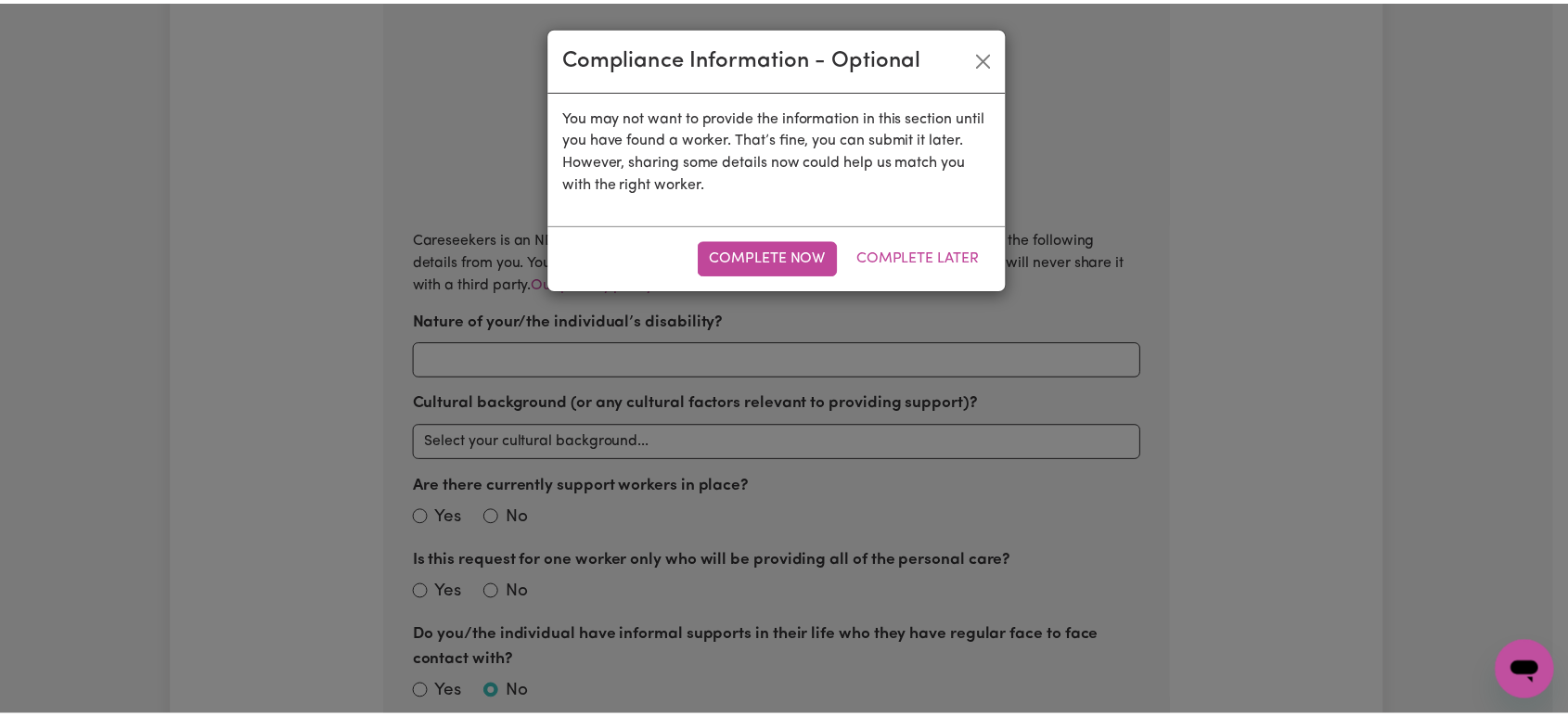
scroll to position [584, 0]
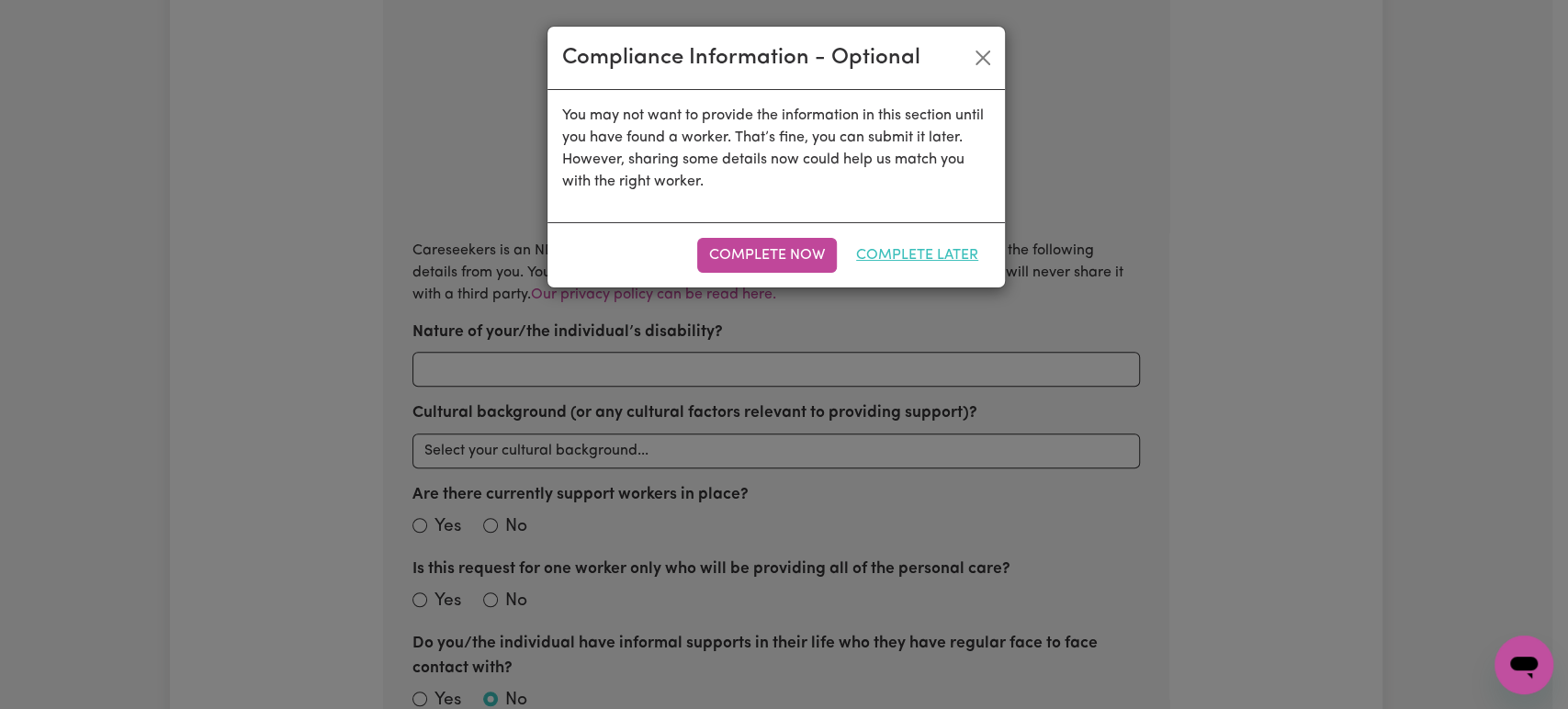
click at [900, 253] on button "Complete Later" at bounding box center [917, 255] width 146 height 35
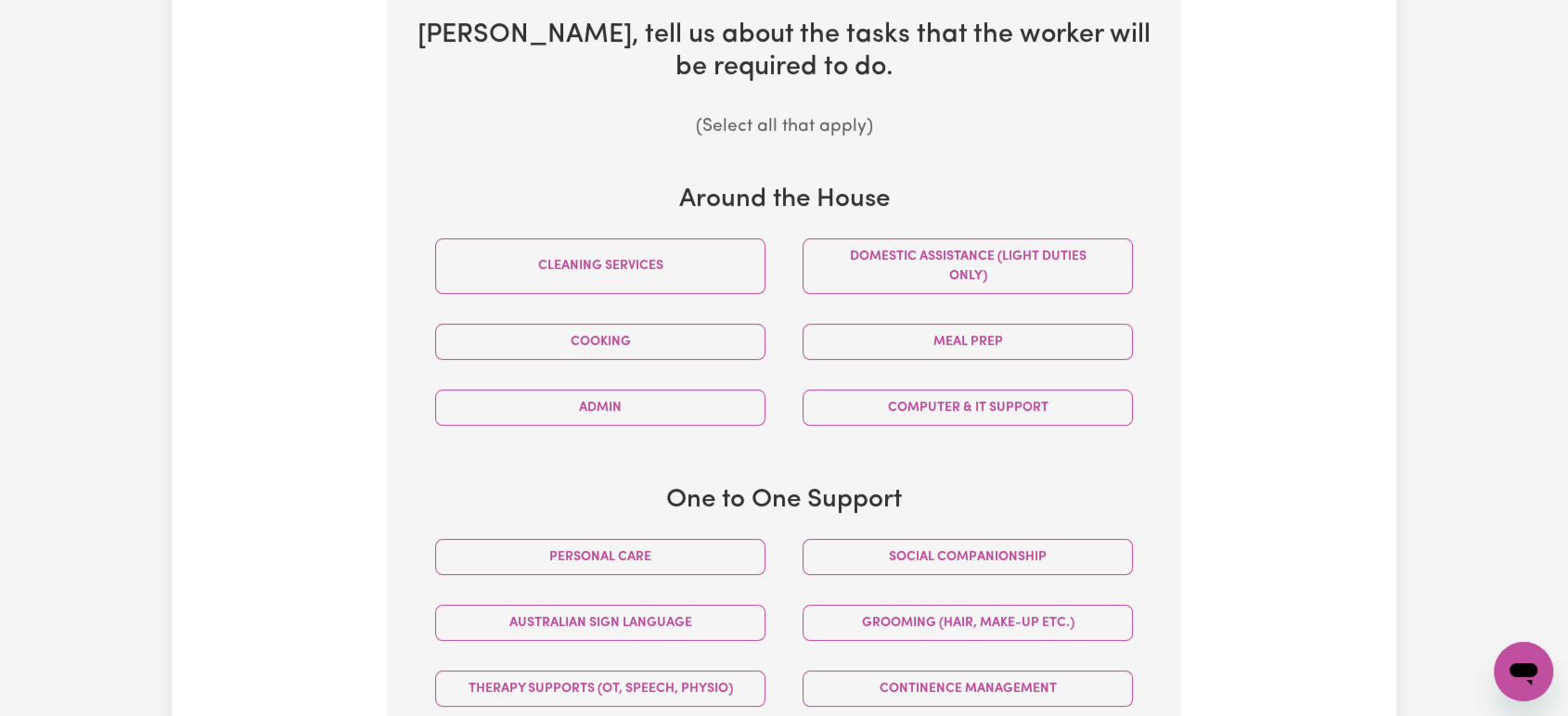
scroll to position [790, 0]
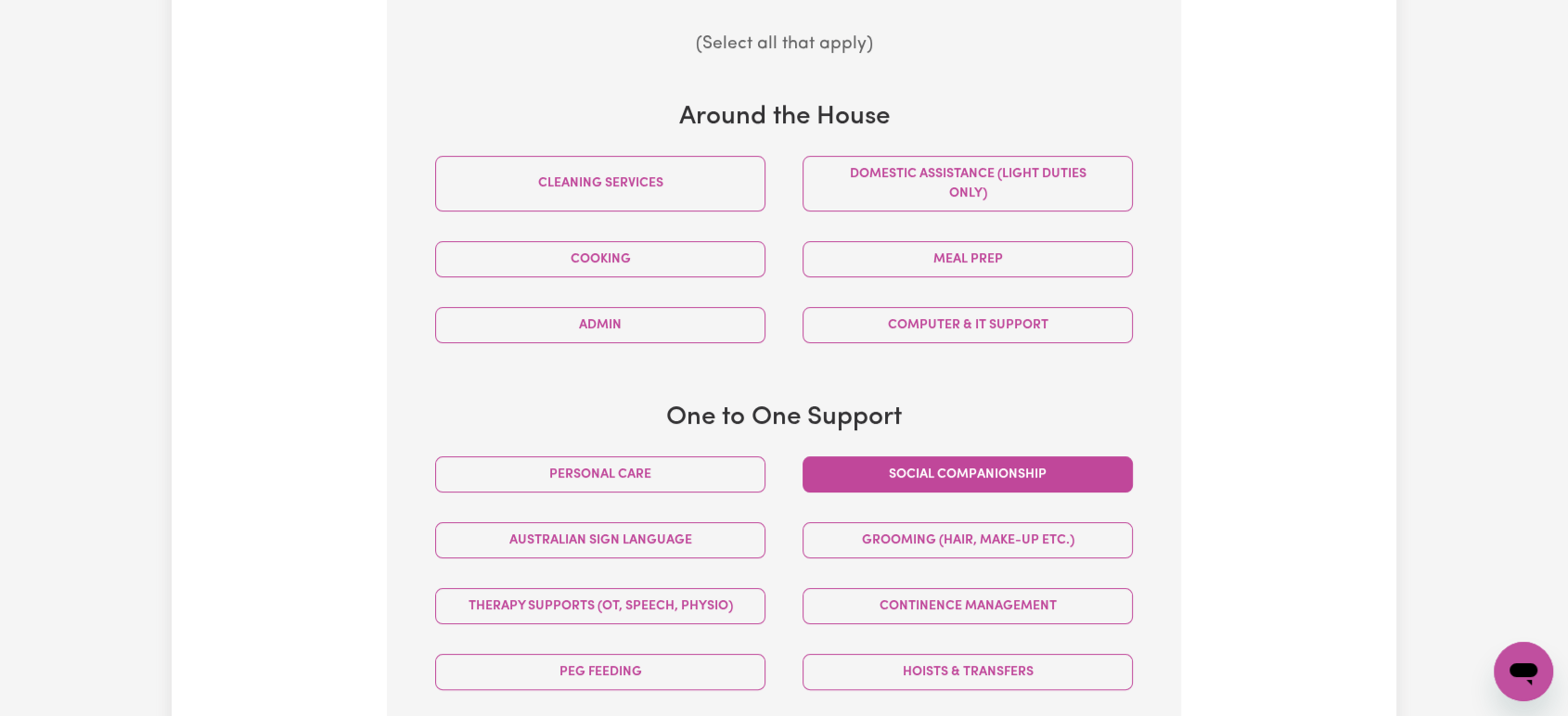
click at [1019, 458] on button "Social companionship" at bounding box center [967, 474] width 330 height 36
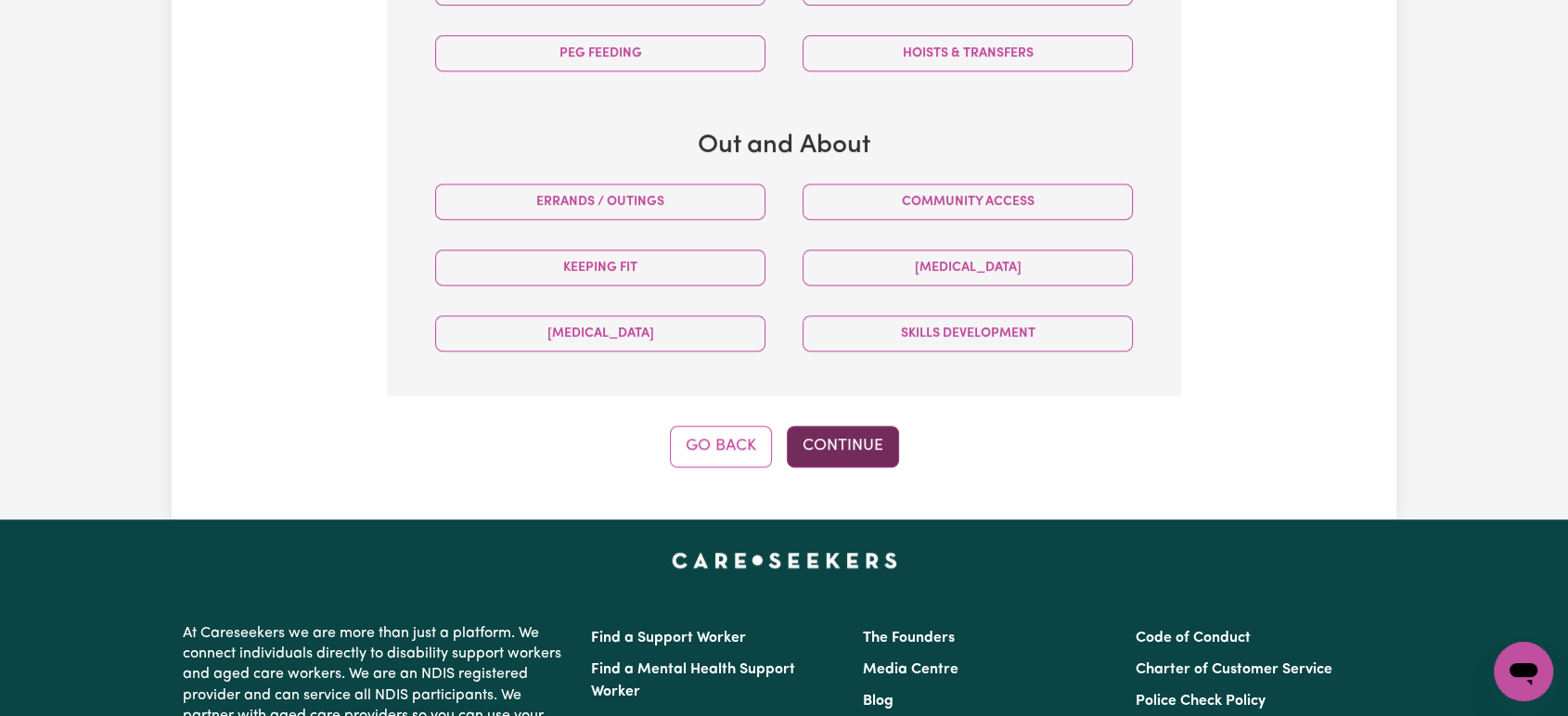
click at [886, 452] on button "Continue" at bounding box center [843, 446] width 112 height 41
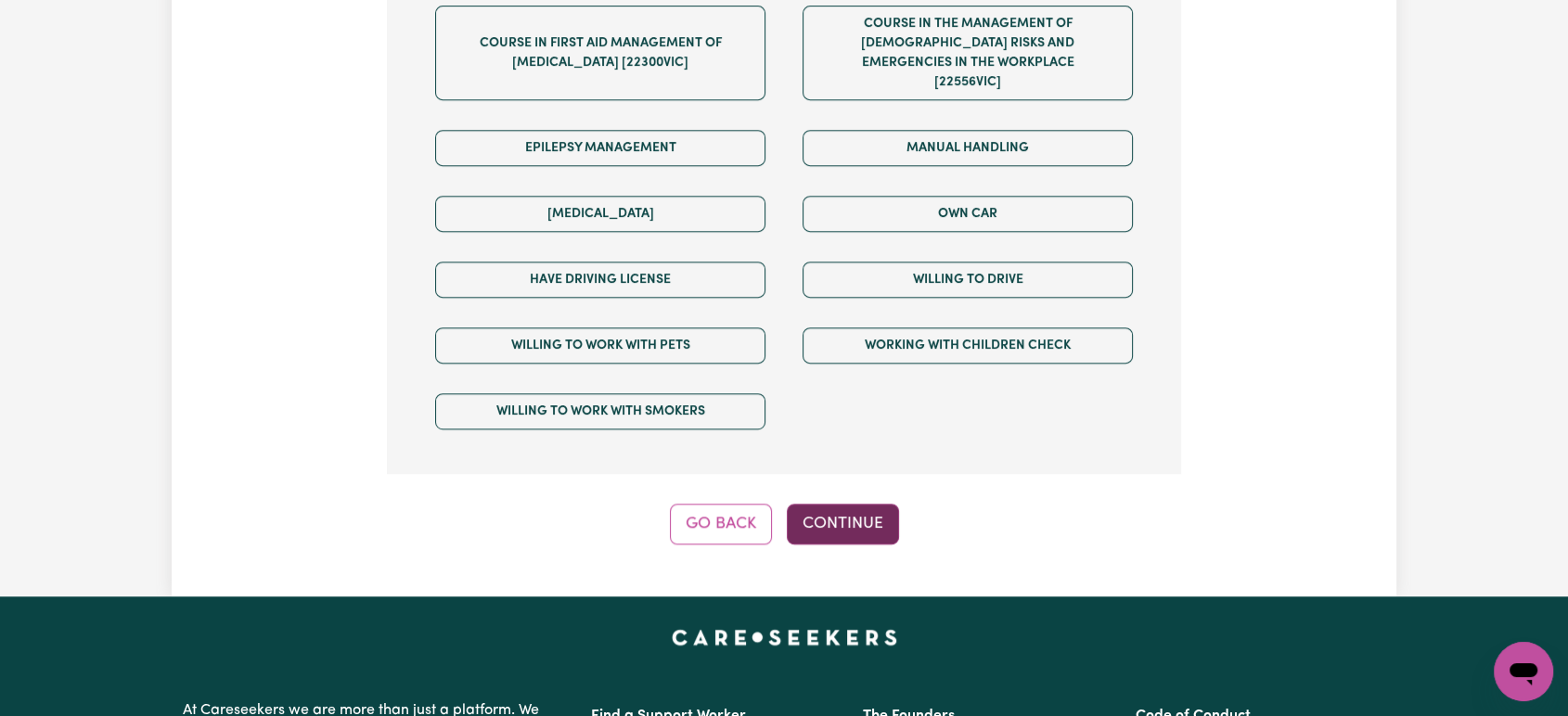
click at [856, 504] on button "Continue" at bounding box center [843, 524] width 112 height 41
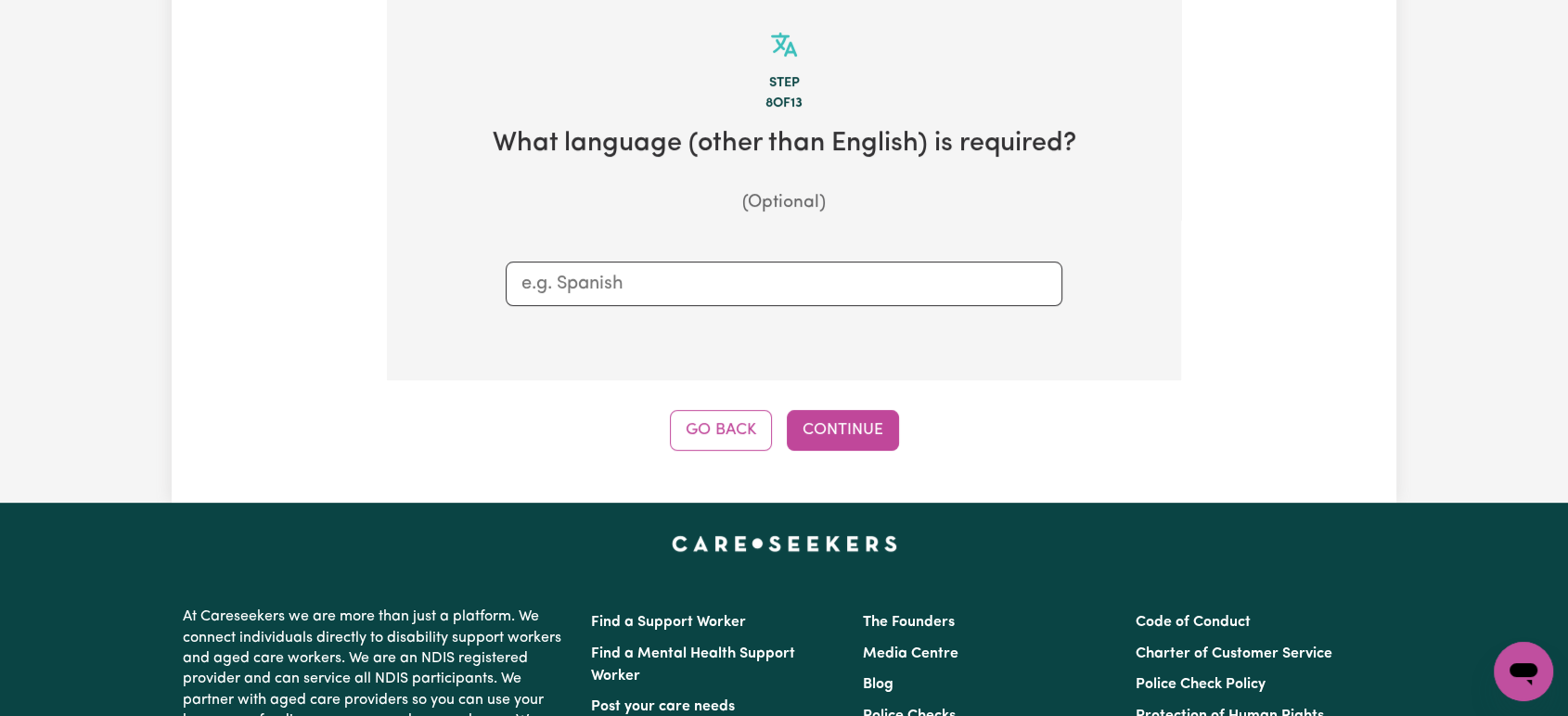
scroll to position [584, 0]
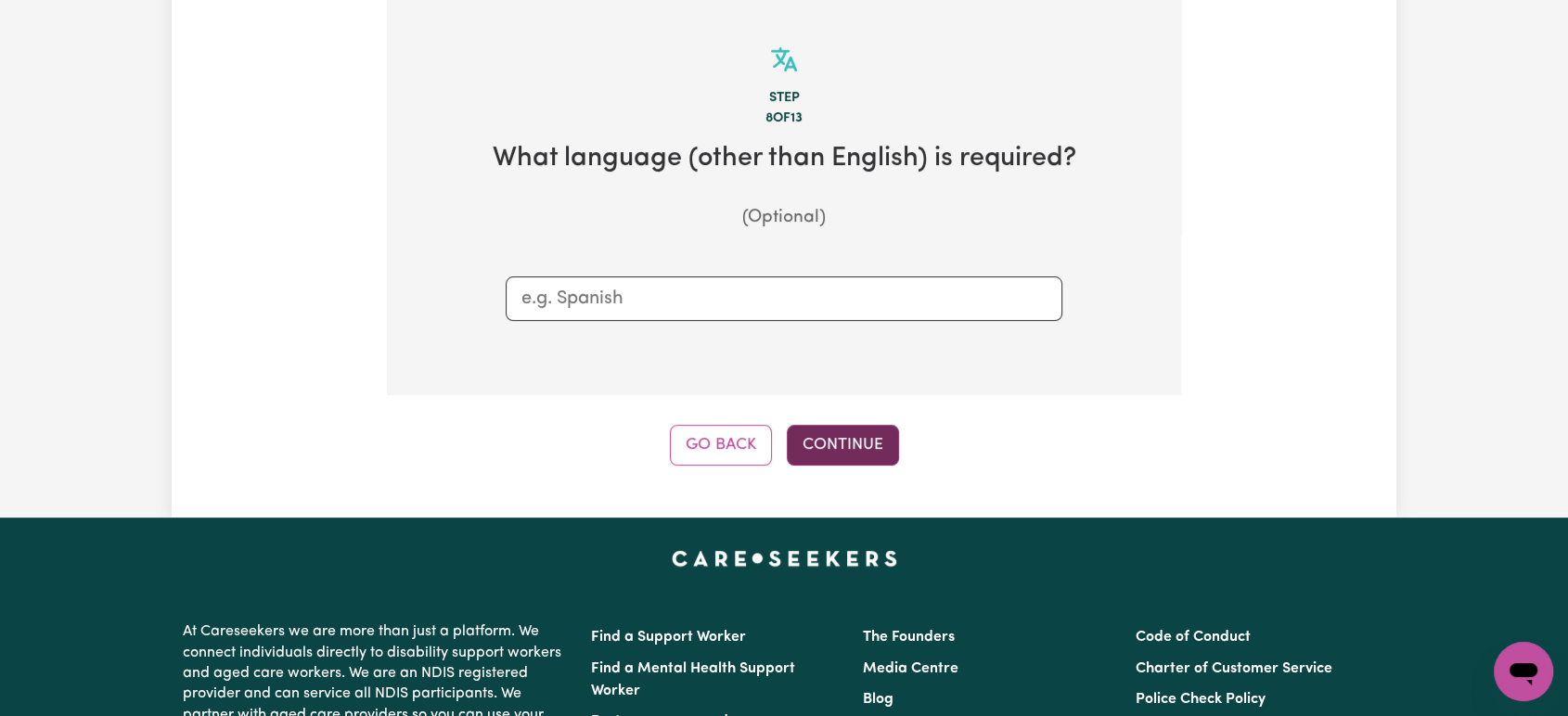
click at [852, 454] on button "Continue" at bounding box center [843, 446] width 112 height 41
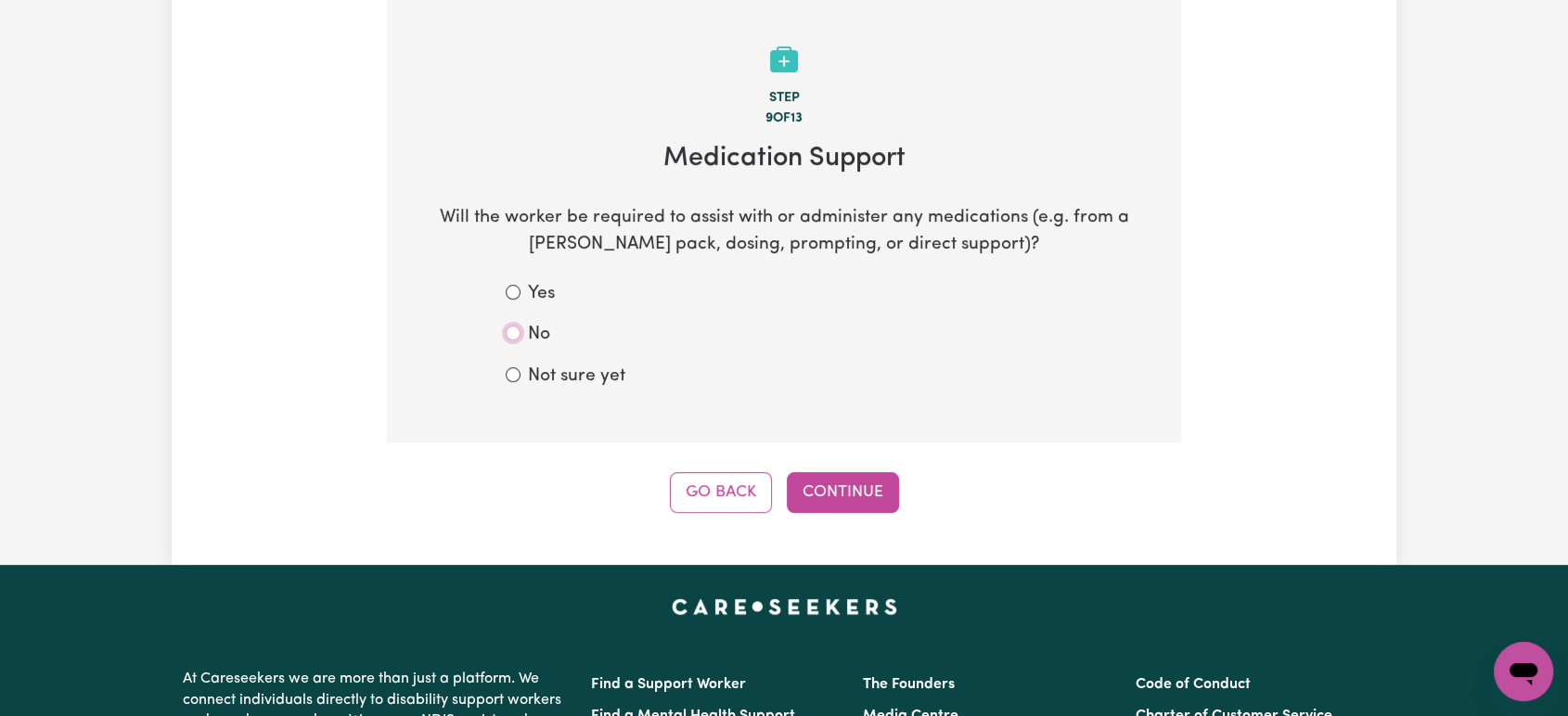
click at [512, 337] on input "No" at bounding box center [513, 333] width 15 height 15
radio input "true"
click at [837, 507] on button "Continue" at bounding box center [843, 493] width 112 height 41
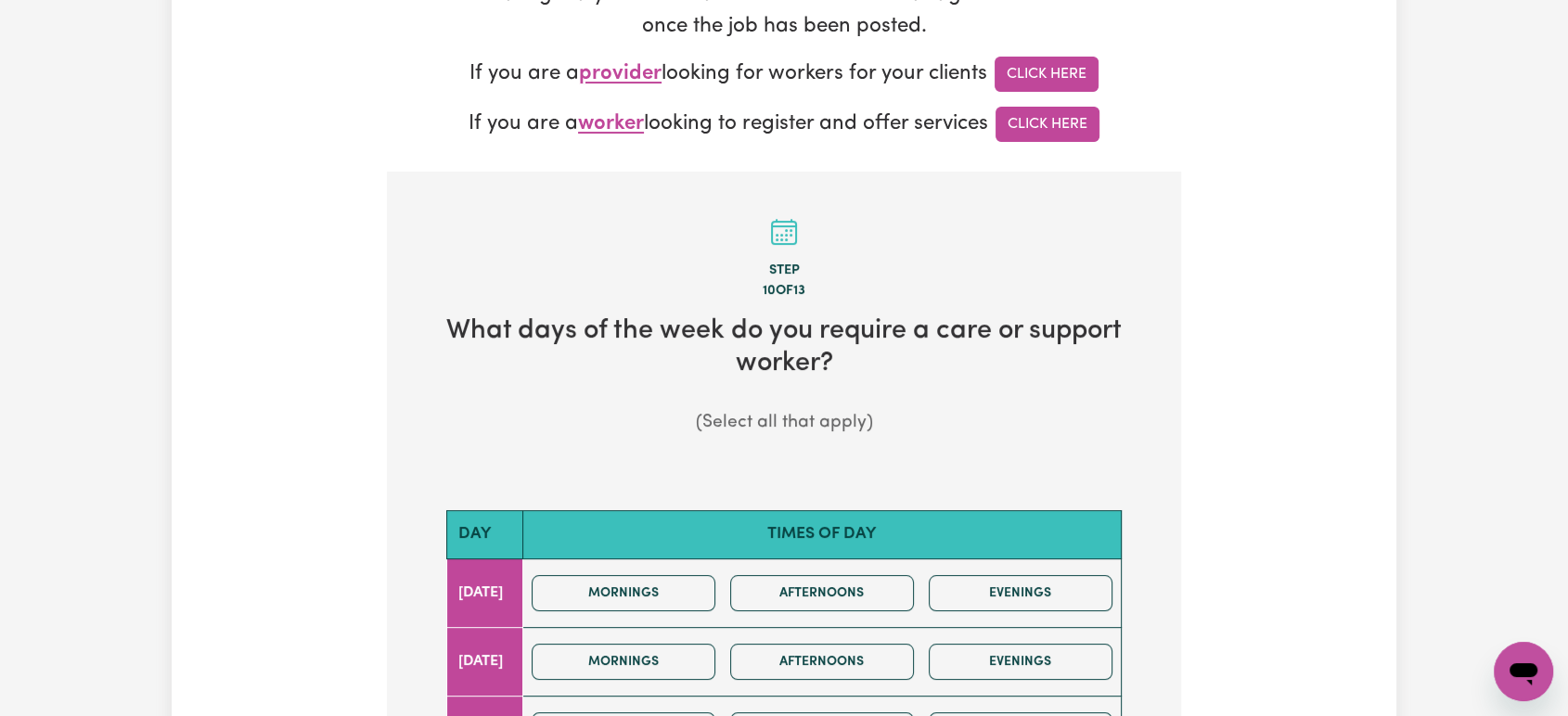
scroll to position [823, 0]
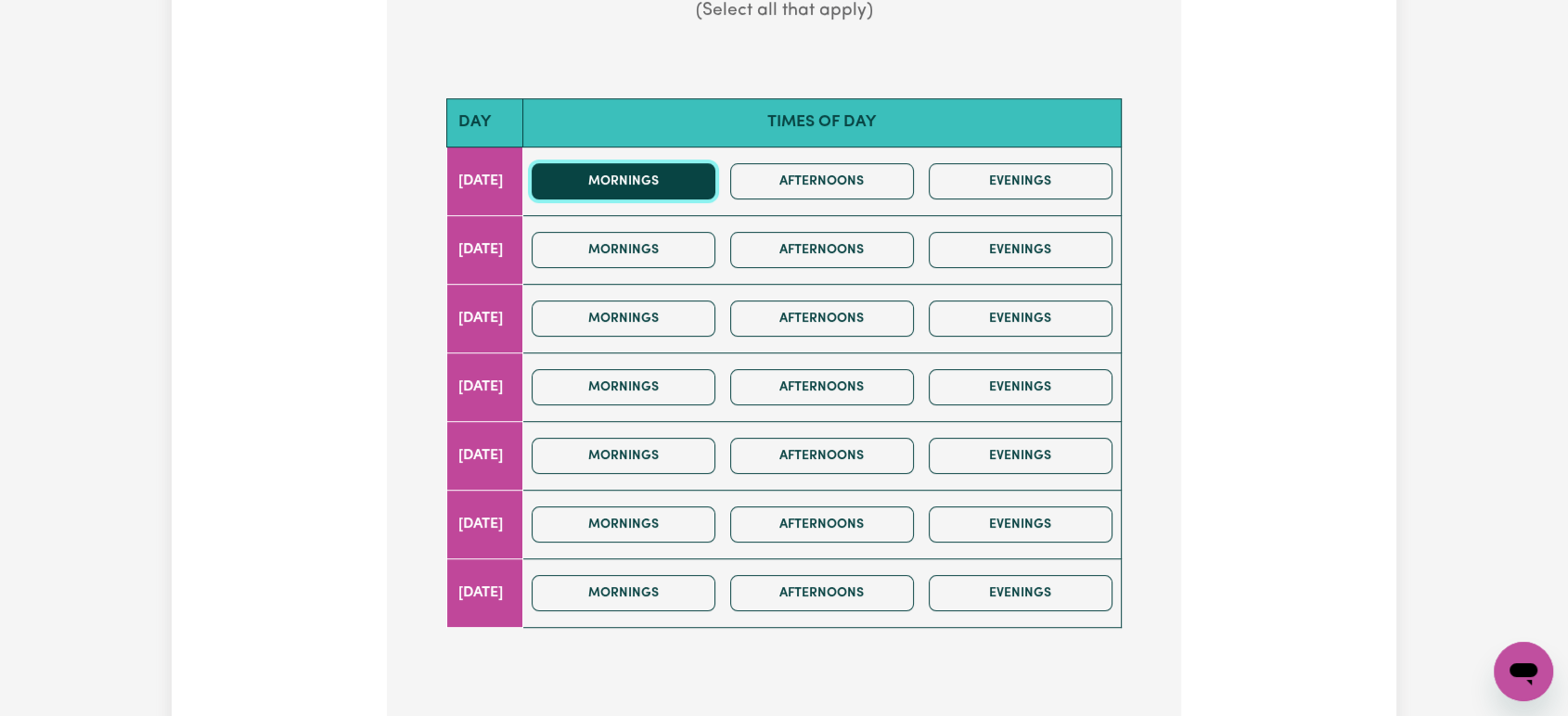
click at [676, 193] on button "Mornings" at bounding box center [624, 181] width 183 height 36
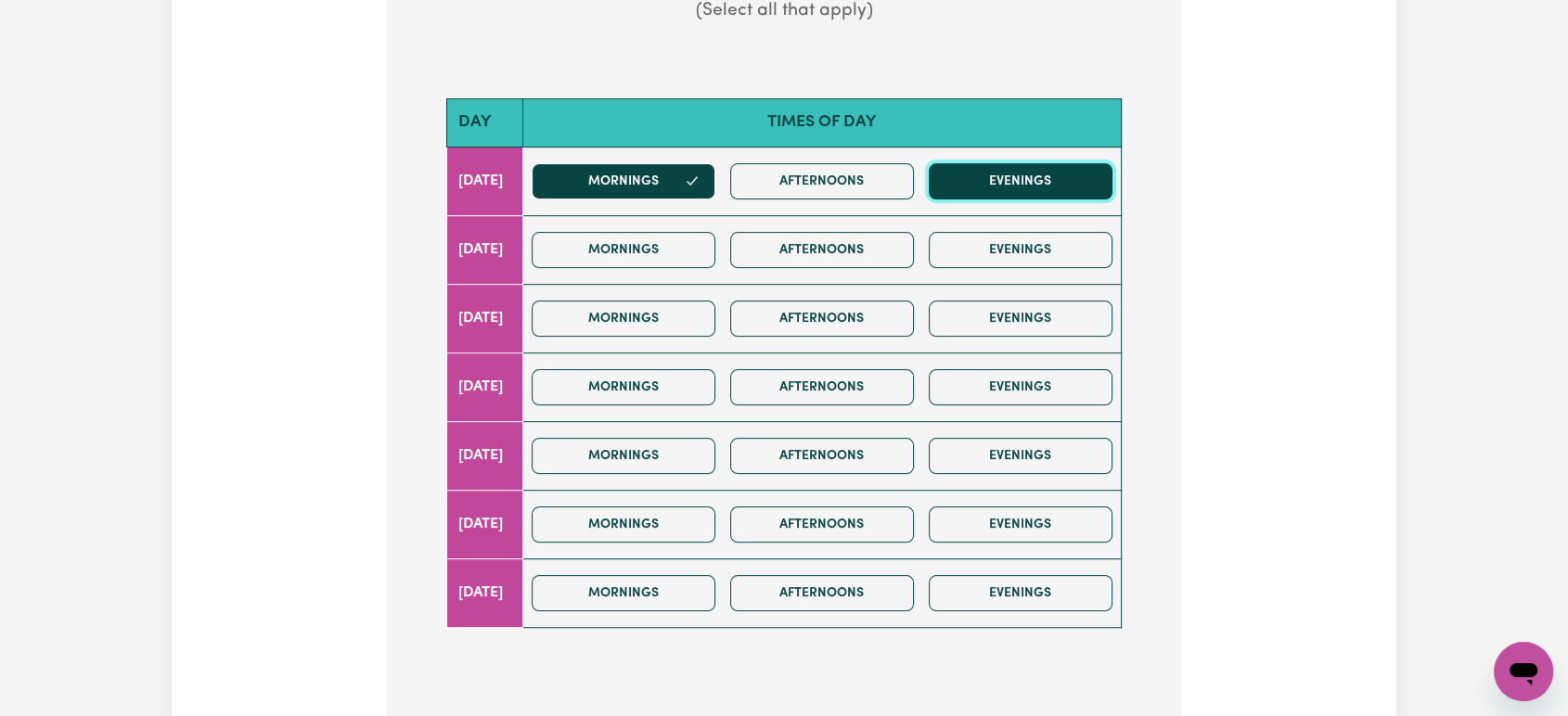
click at [990, 180] on button "Evenings" at bounding box center [1020, 181] width 183 height 36
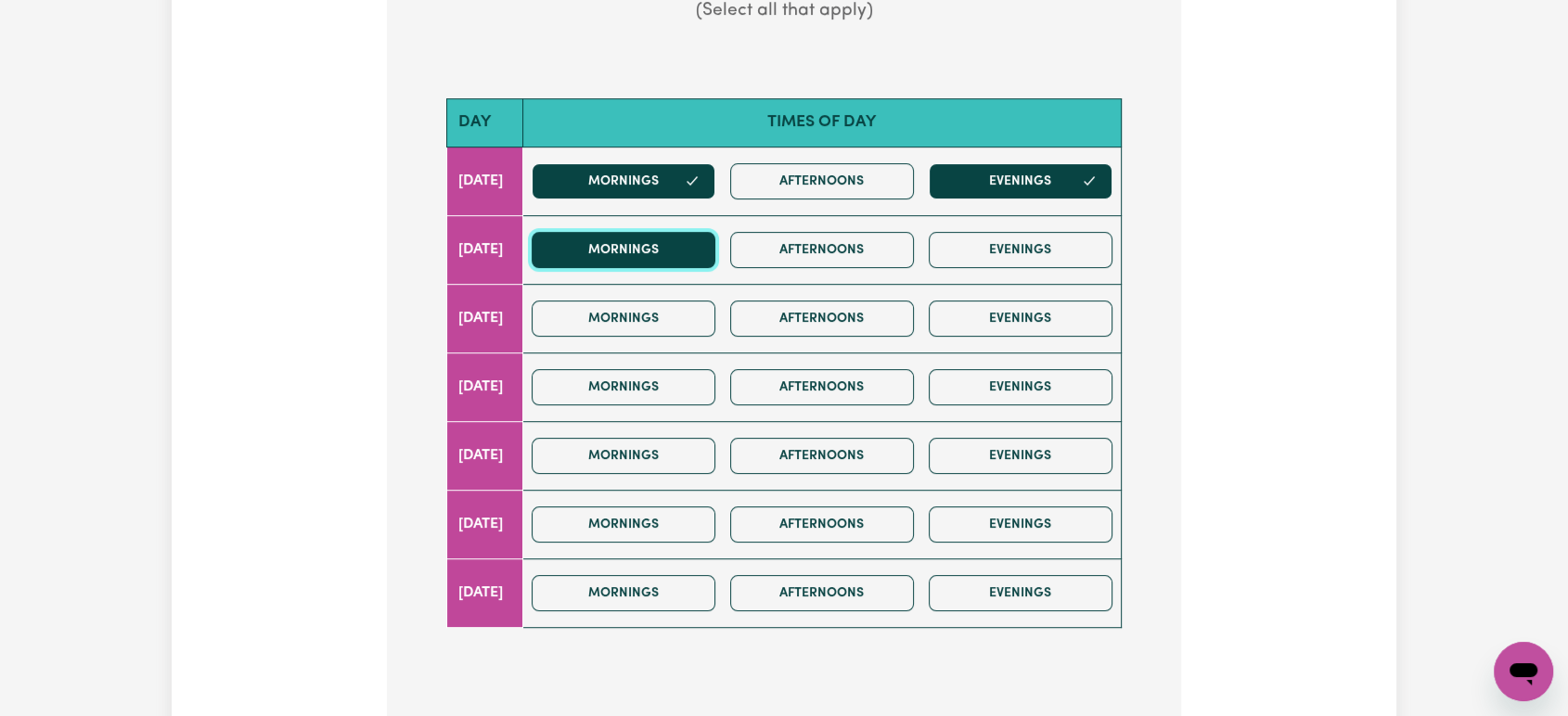
click at [644, 256] on button "Mornings" at bounding box center [624, 250] width 183 height 36
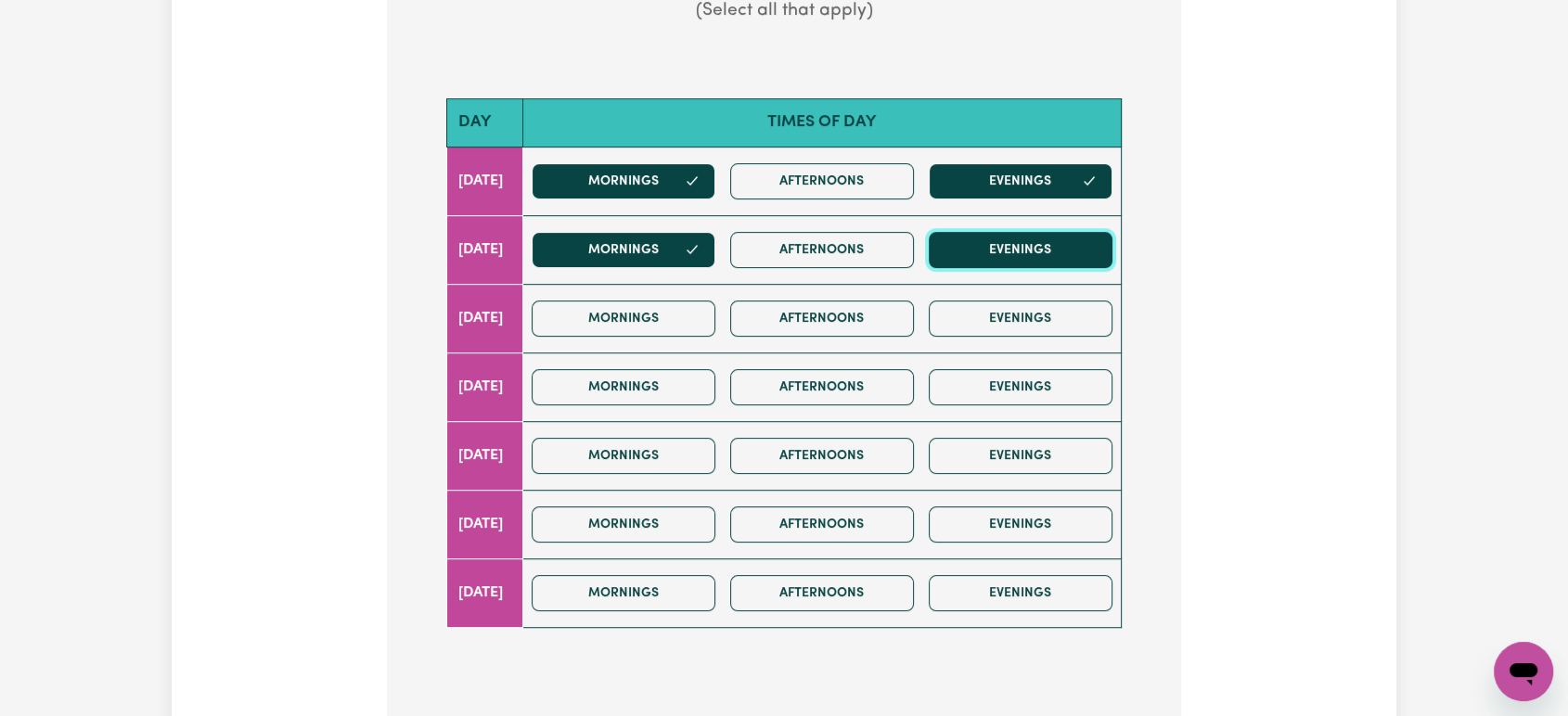
click at [1002, 247] on button "Evenings" at bounding box center [1020, 250] width 183 height 36
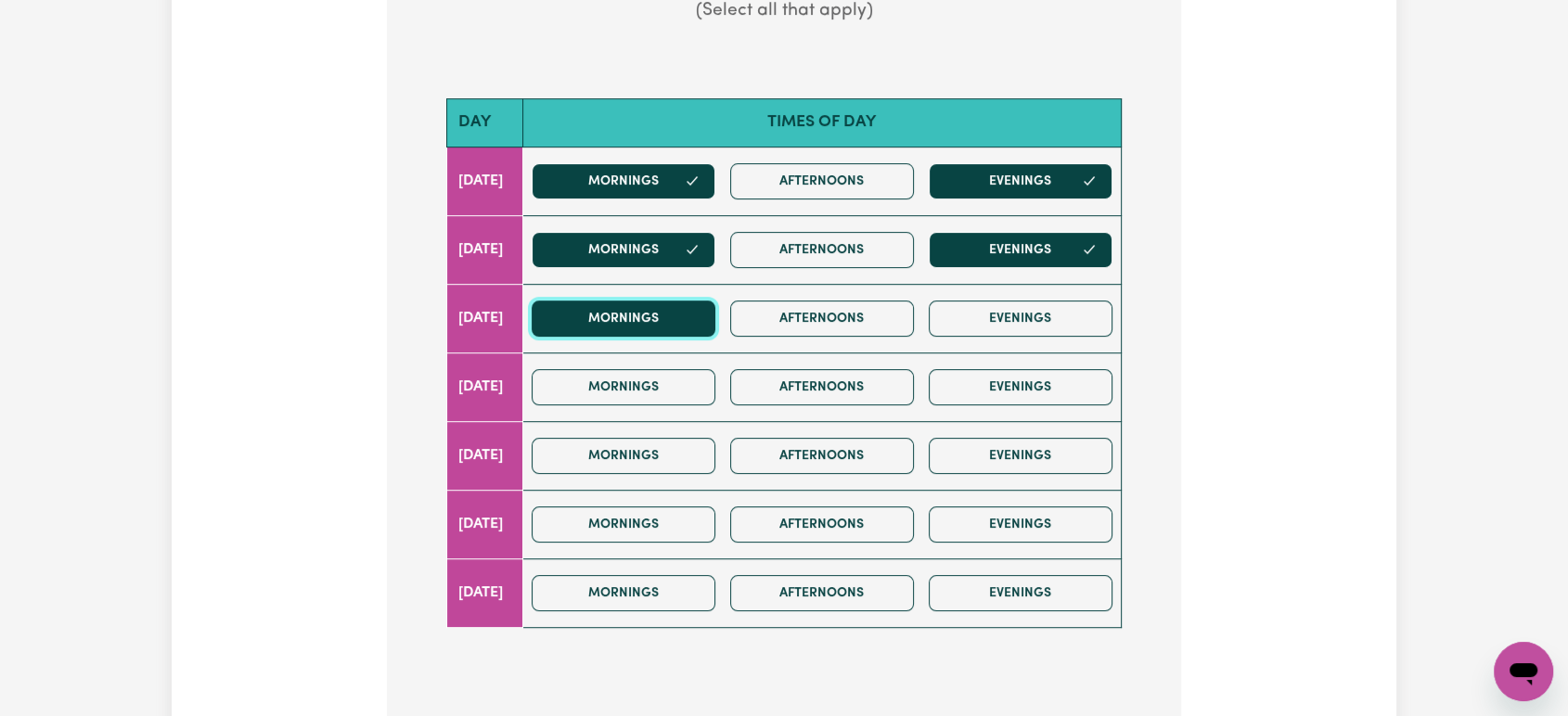
click at [657, 324] on button "Mornings" at bounding box center [624, 319] width 183 height 36
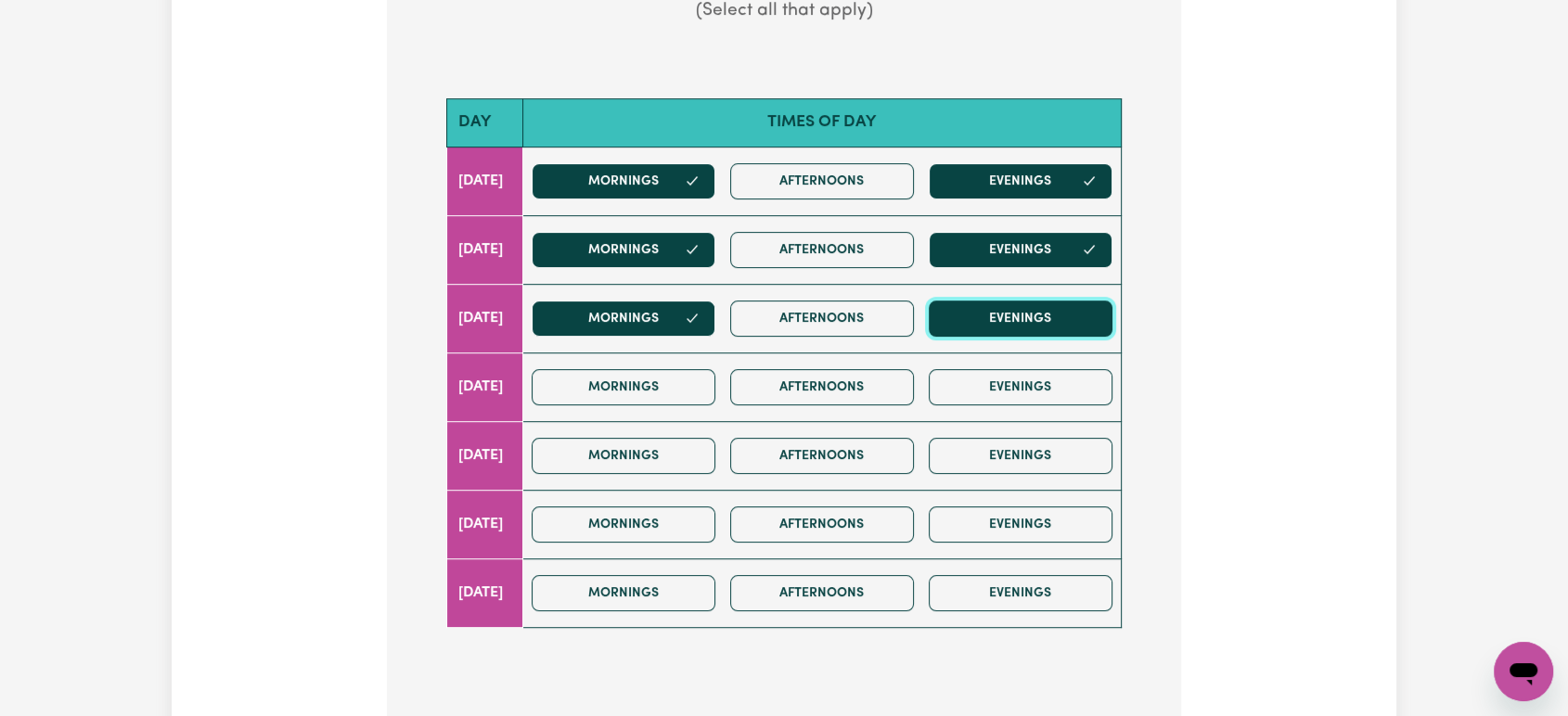
click at [999, 319] on button "Evenings" at bounding box center [1020, 319] width 183 height 36
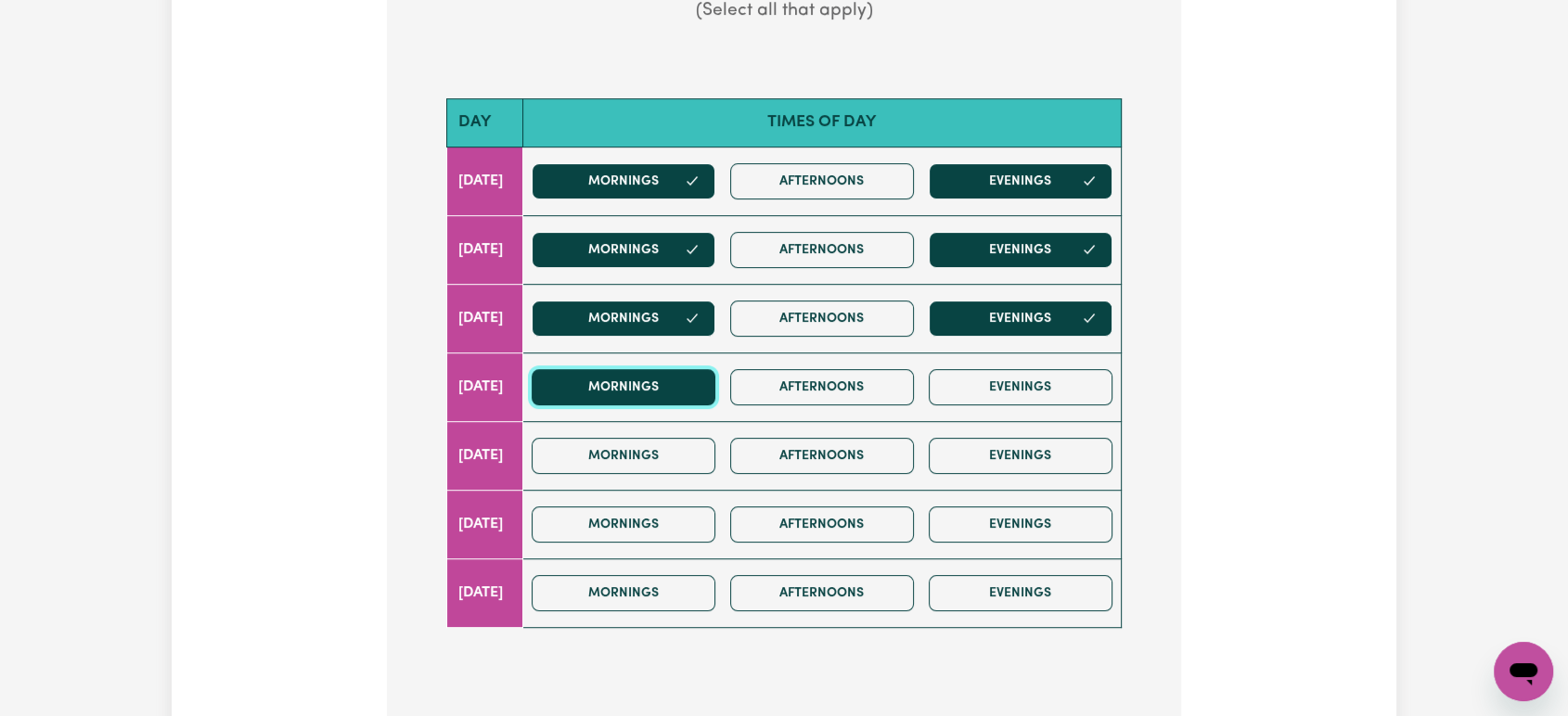
click at [667, 392] on button "Mornings" at bounding box center [624, 387] width 183 height 36
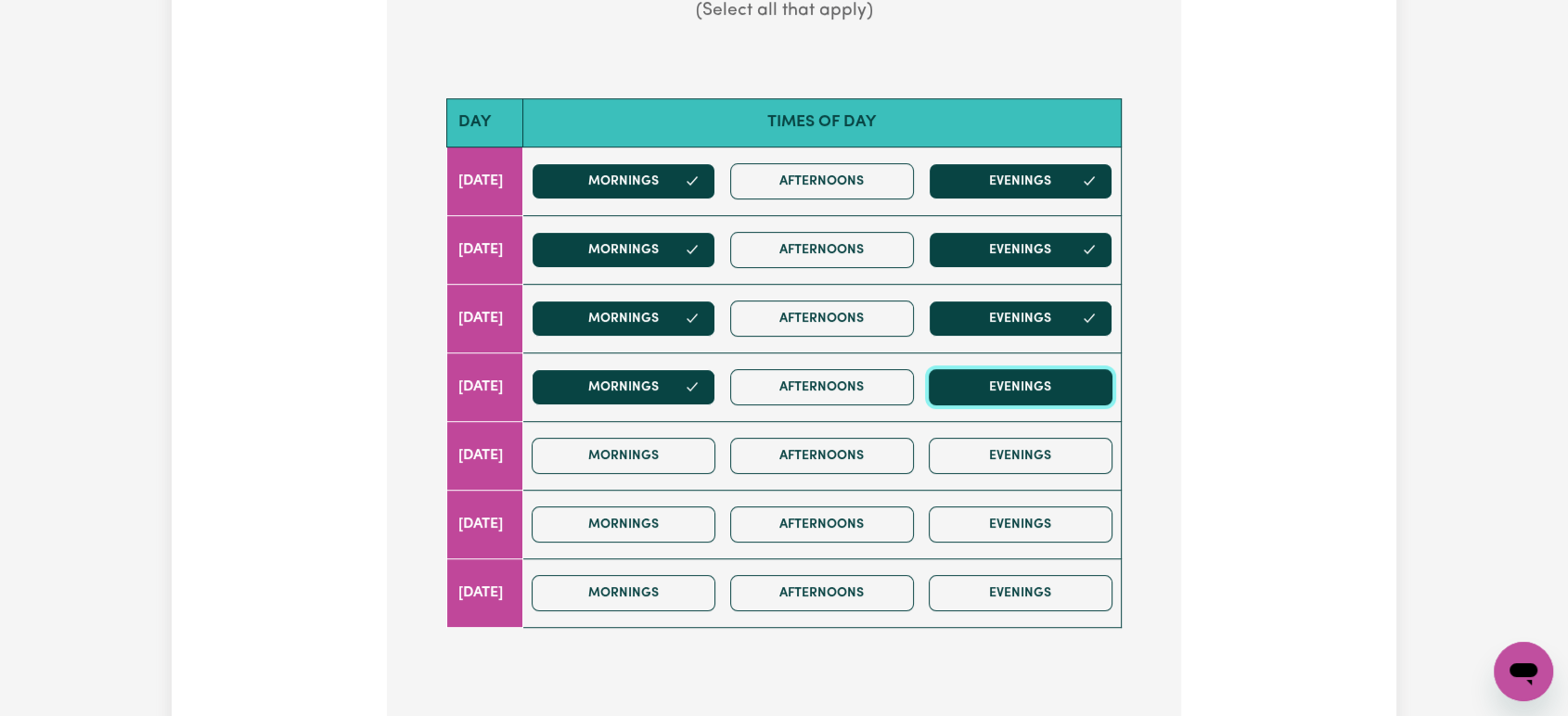
click at [1033, 384] on button "Evenings" at bounding box center [1020, 387] width 183 height 36
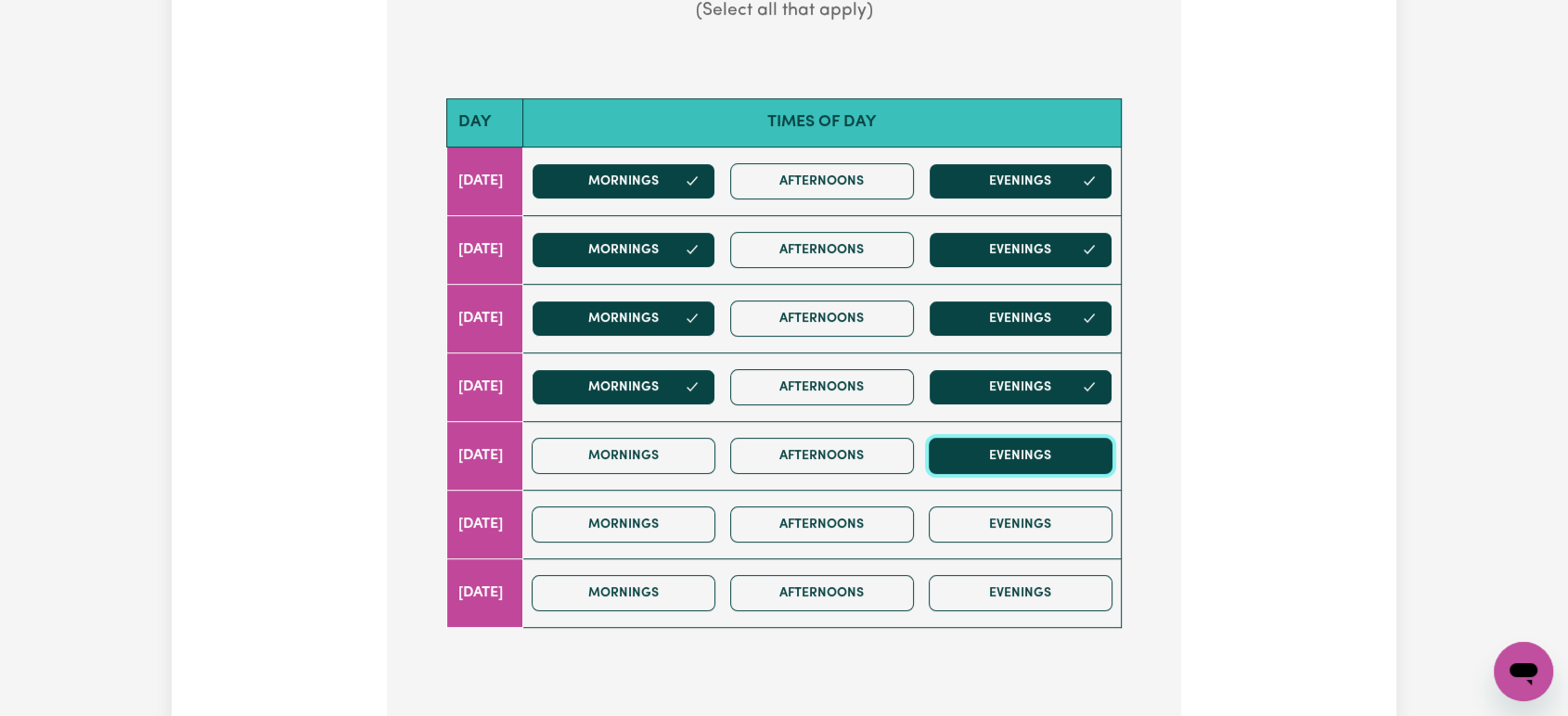
click at [1010, 466] on button "Evenings" at bounding box center [1020, 455] width 183 height 36
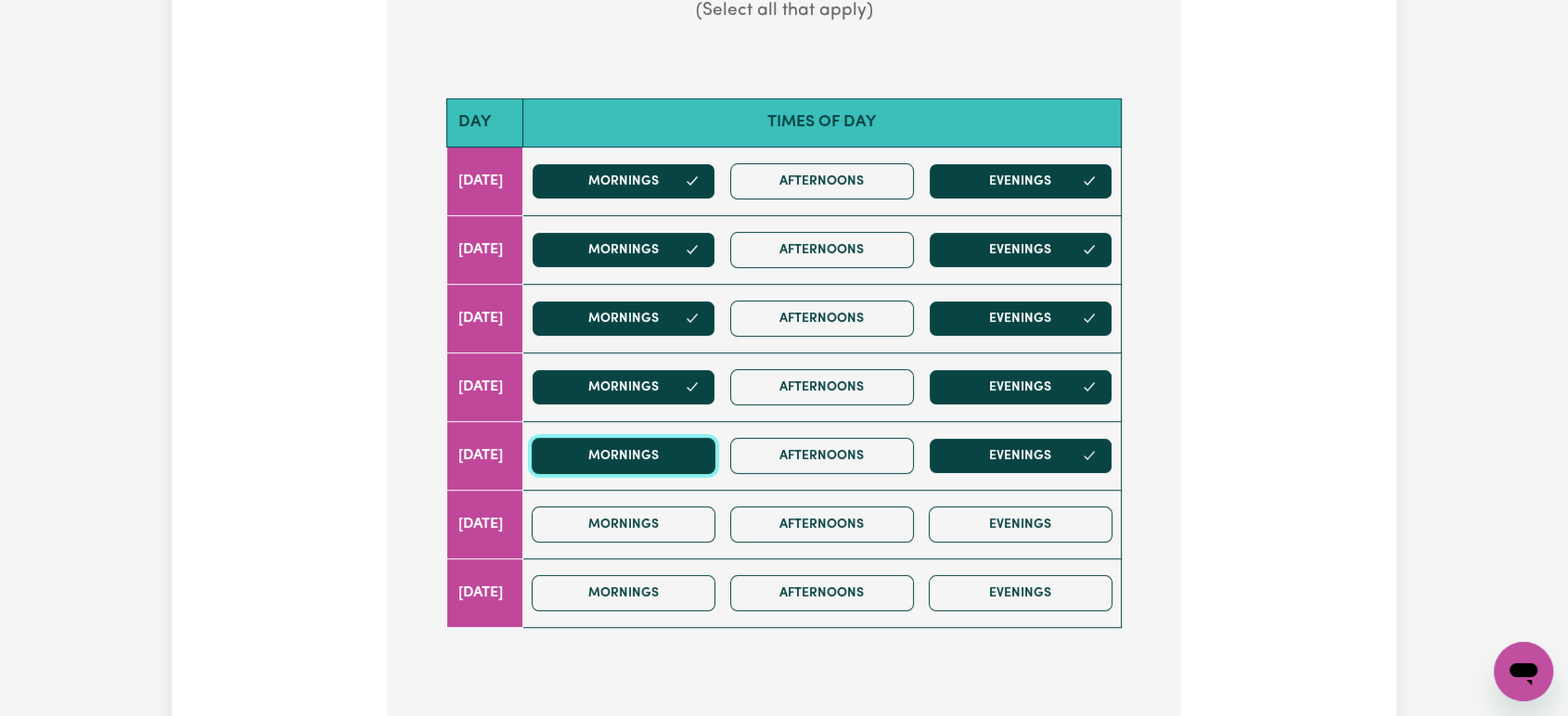
click at [684, 465] on button "Mornings" at bounding box center [624, 455] width 183 height 36
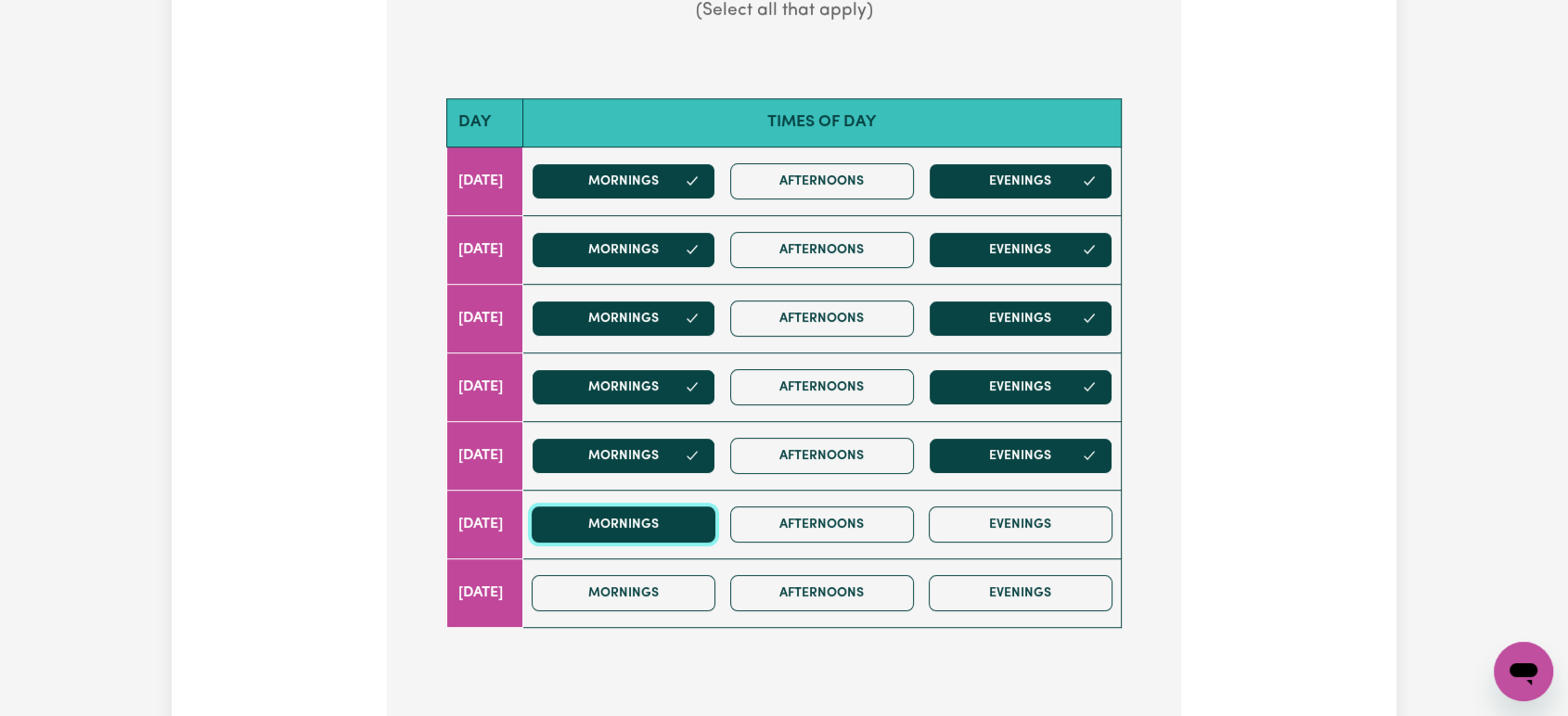
click at [692, 518] on button "Mornings" at bounding box center [624, 524] width 183 height 36
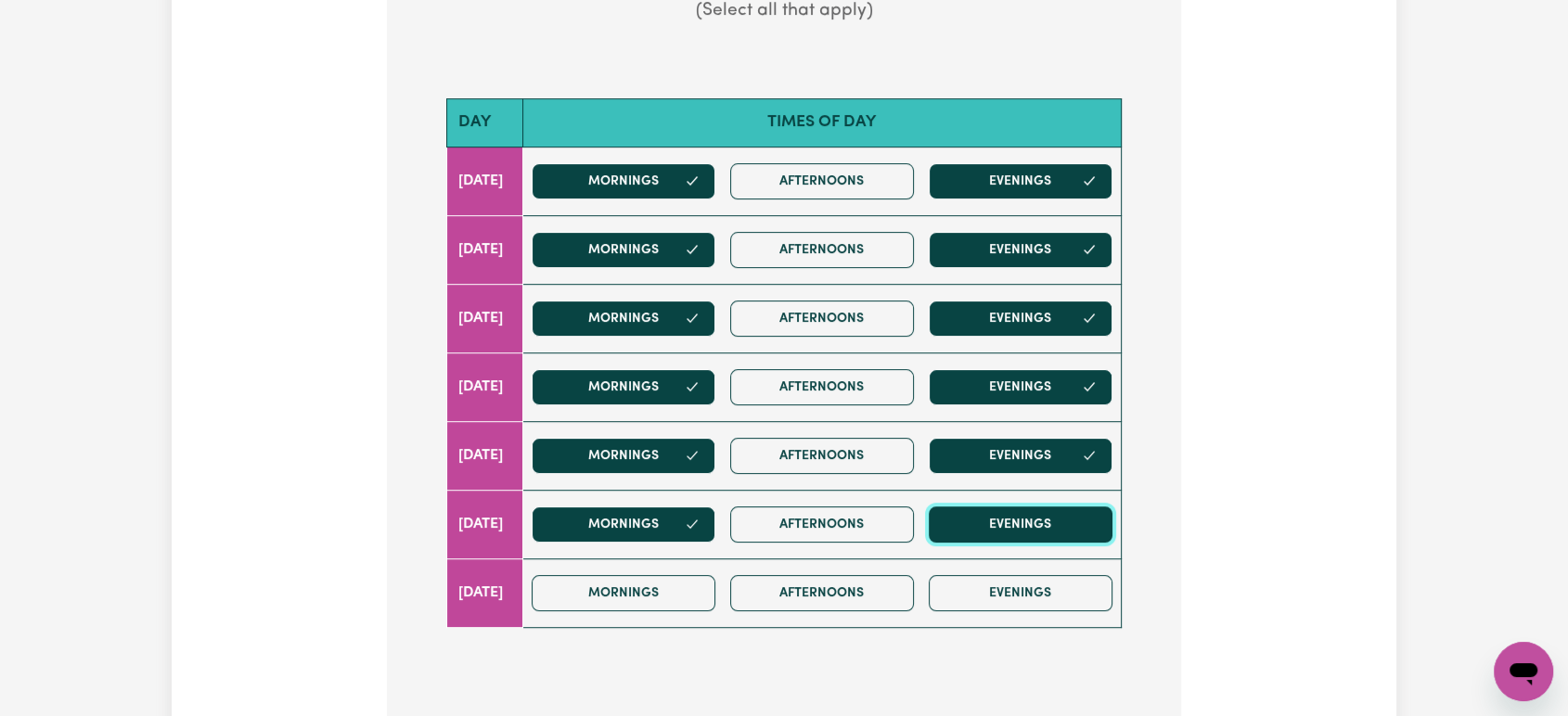
click at [1043, 518] on button "Evenings" at bounding box center [1020, 524] width 183 height 36
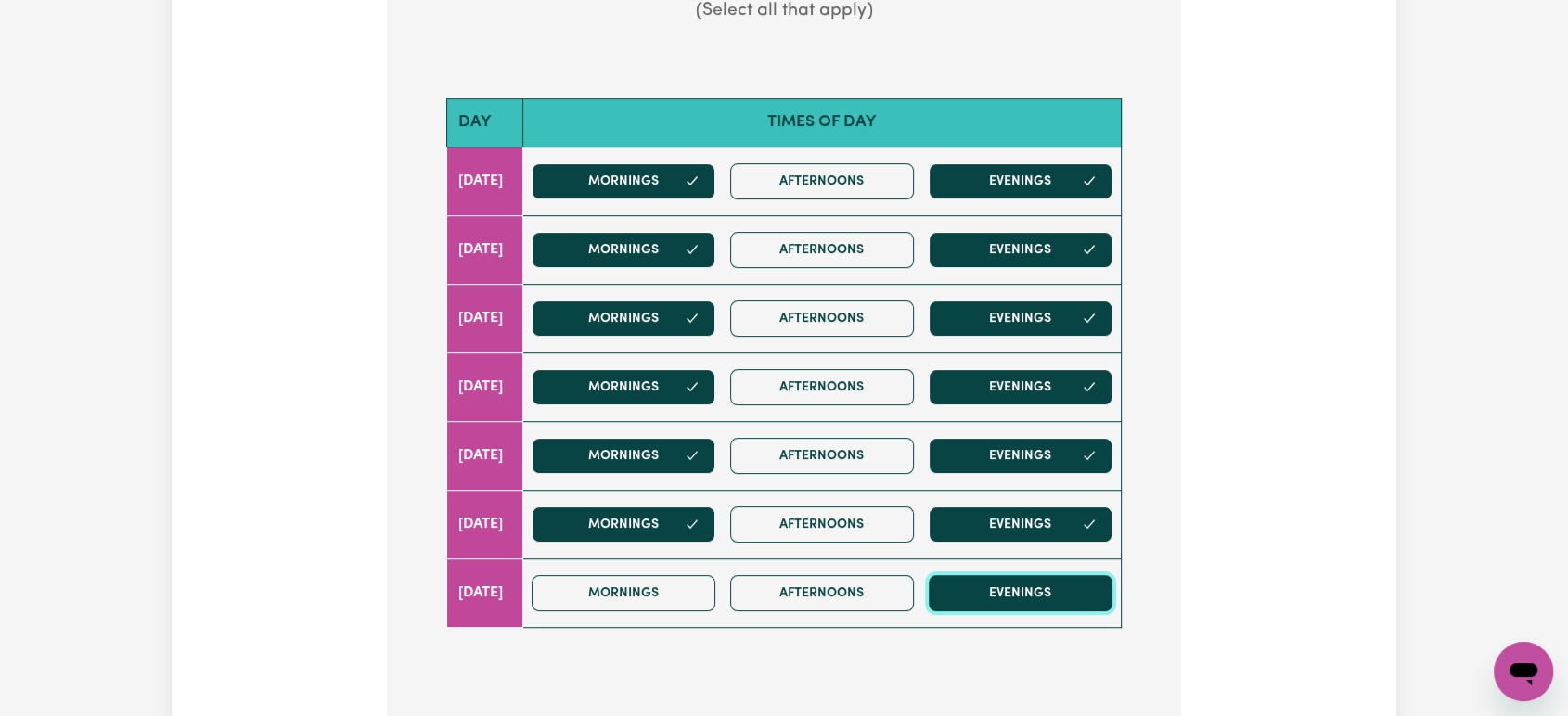
click at [1069, 577] on button "Evenings" at bounding box center [1020, 593] width 183 height 36
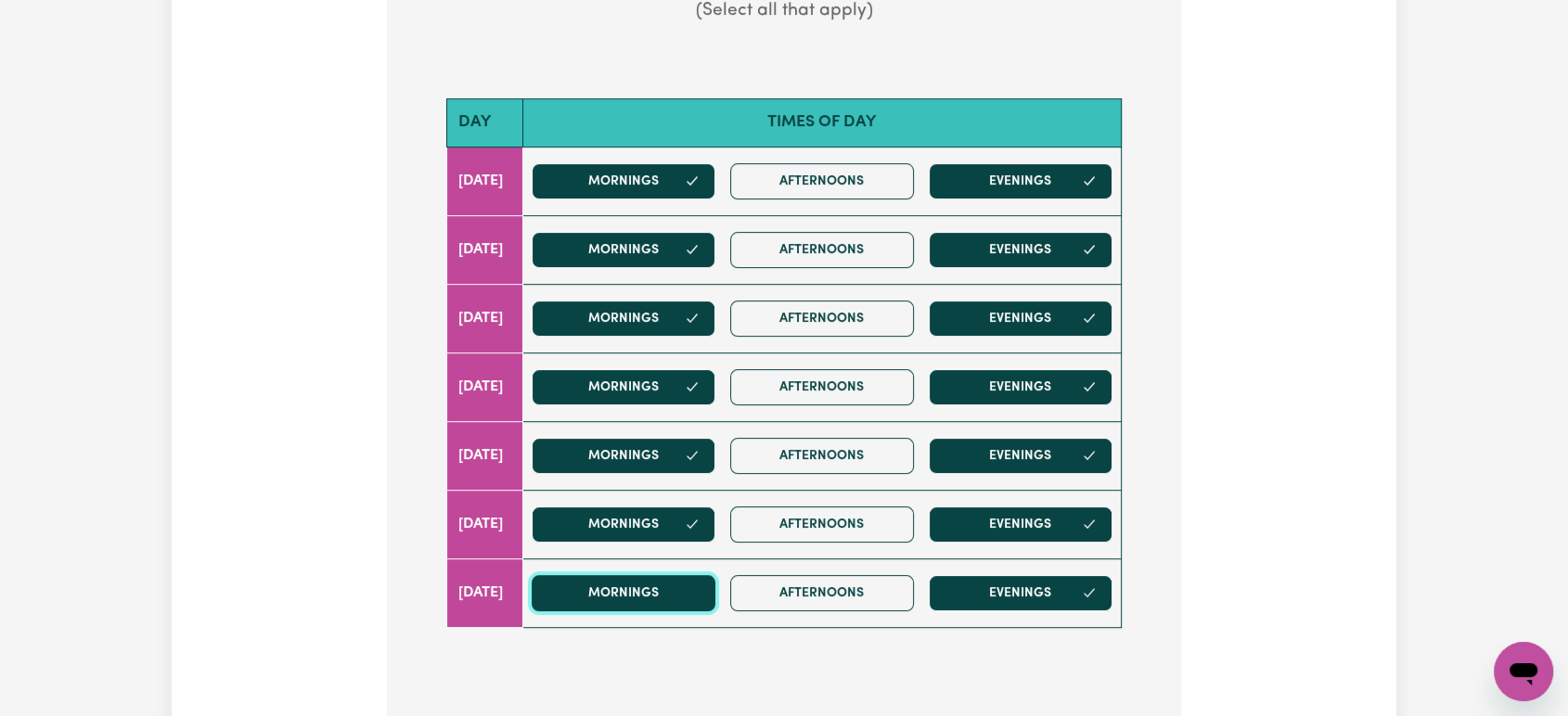
click at [678, 597] on button "Mornings" at bounding box center [624, 593] width 183 height 36
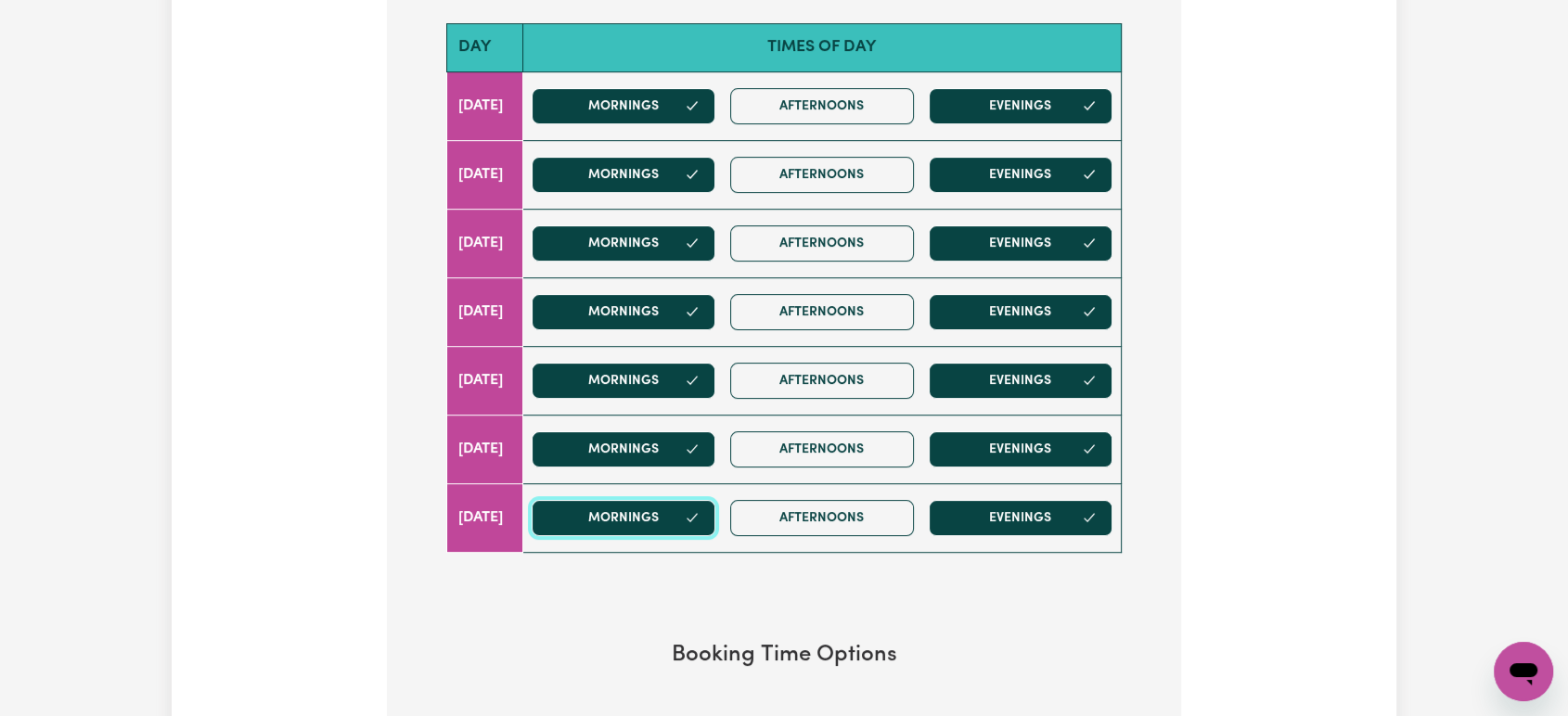
scroll to position [1237, 0]
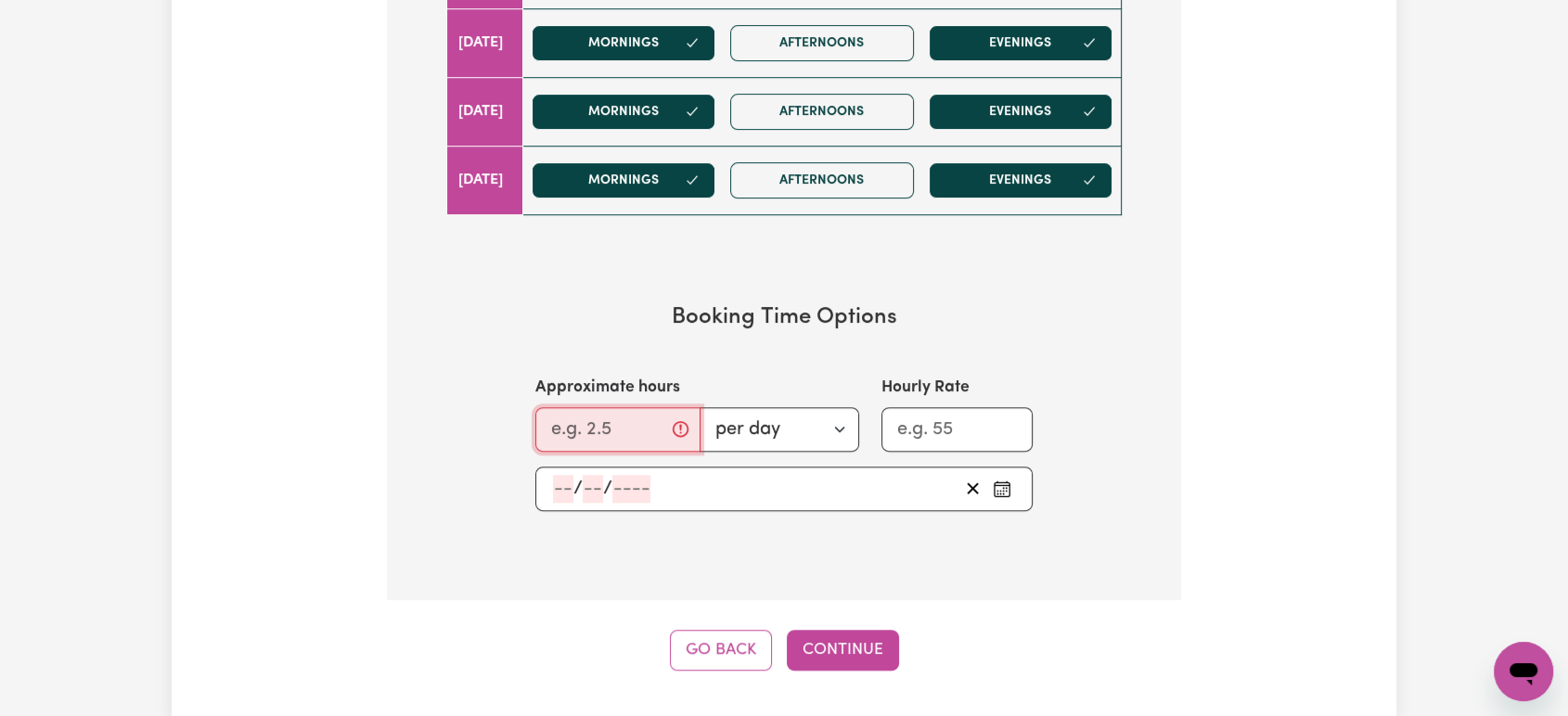
click at [611, 434] on input "Approximate hours" at bounding box center [618, 430] width 165 height 45
type input "2"
click at [976, 427] on input "Hourly Rate" at bounding box center [957, 430] width 151 height 45
type input "3"
type input "63"
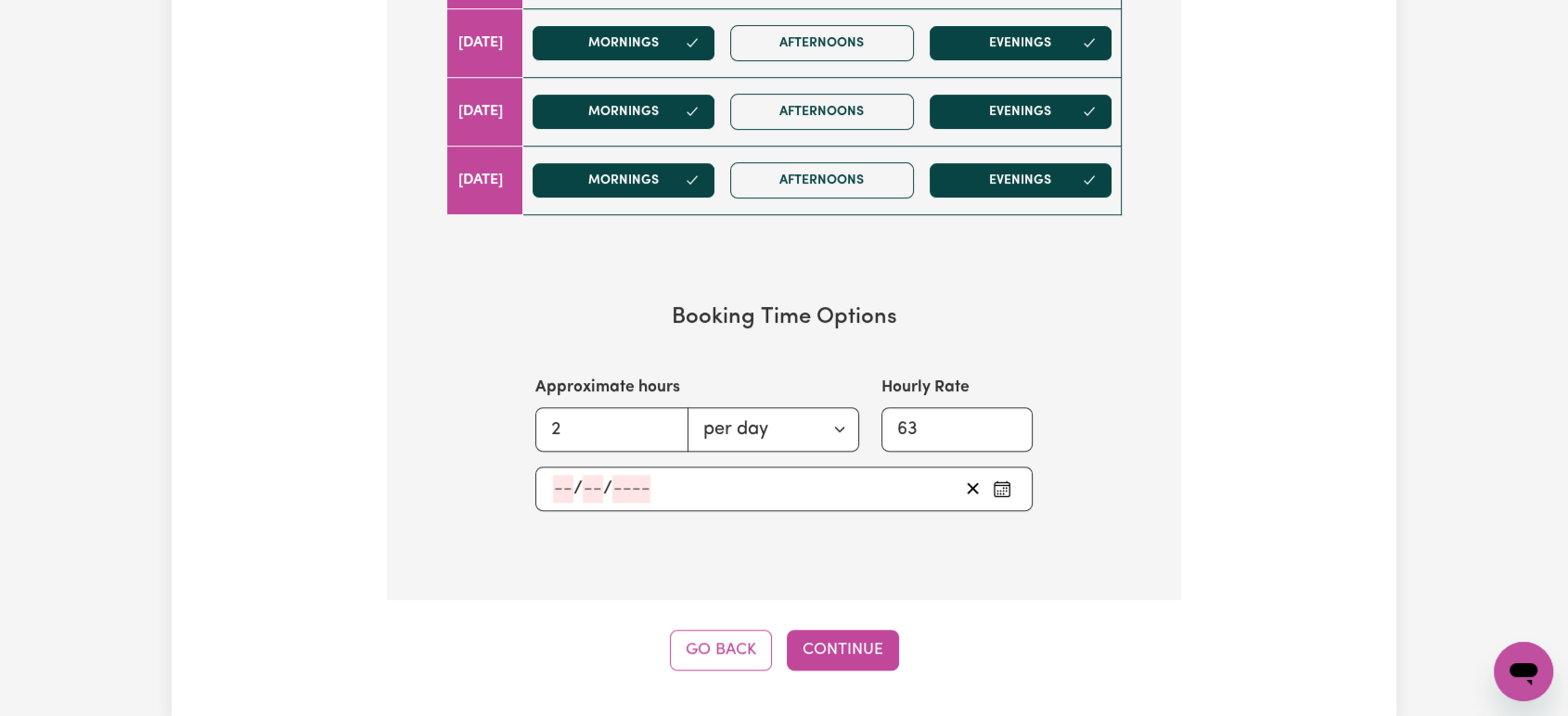
click at [991, 482] on button "Pick an approximate start date" at bounding box center [1002, 489] width 30 height 28
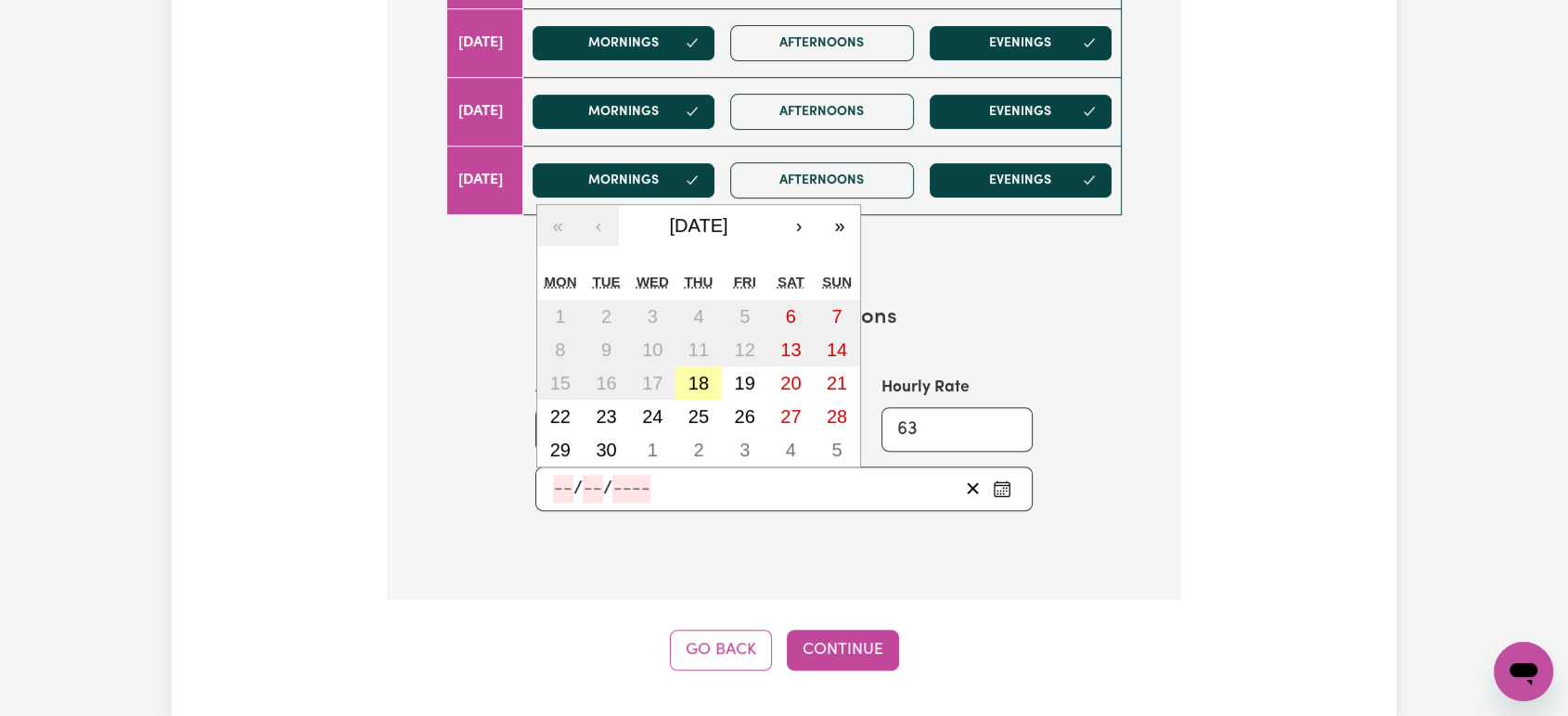
click at [698, 374] on abbr "18" at bounding box center [698, 383] width 21 height 21
type input "[DATE]"
type input "18"
type input "9"
type input "2025"
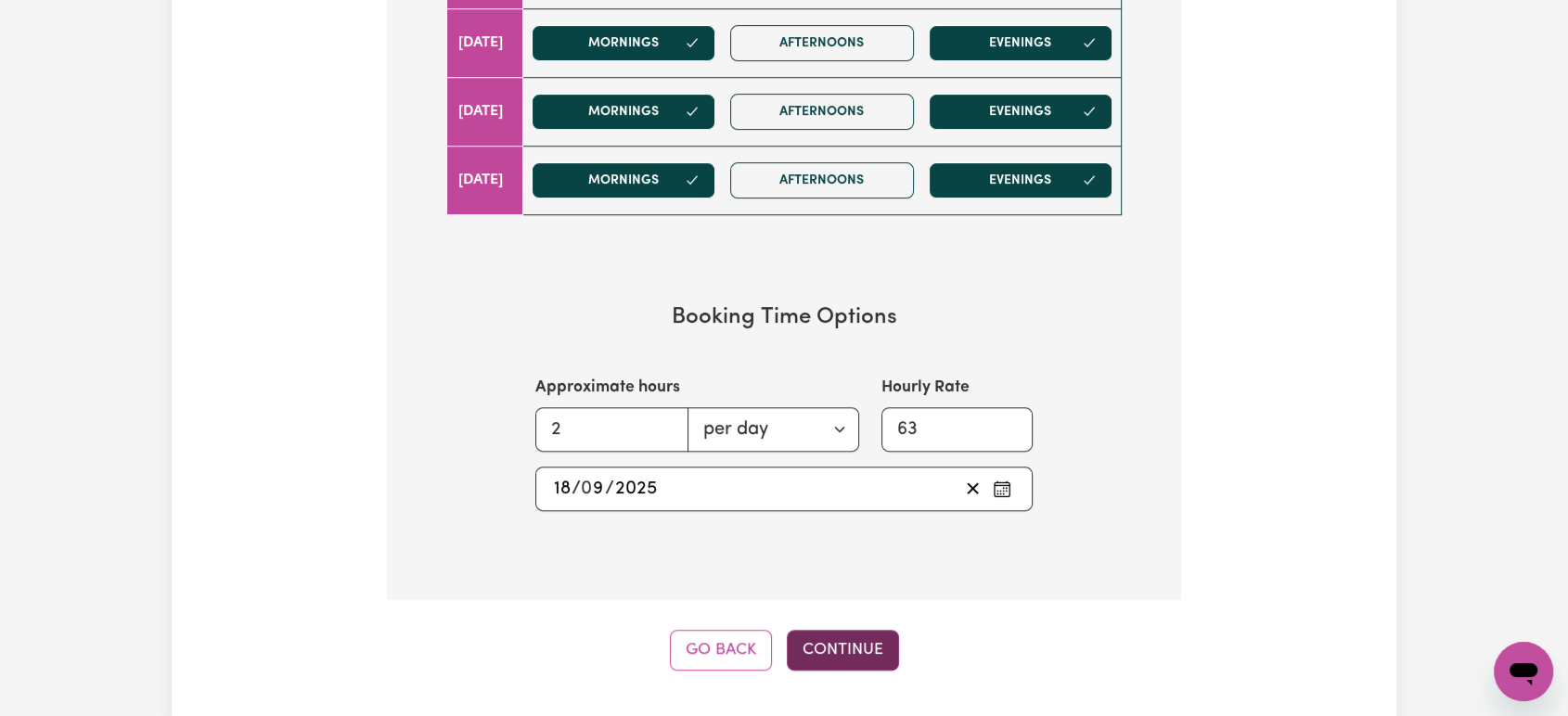
click at [869, 652] on button "Continue" at bounding box center [843, 651] width 112 height 41
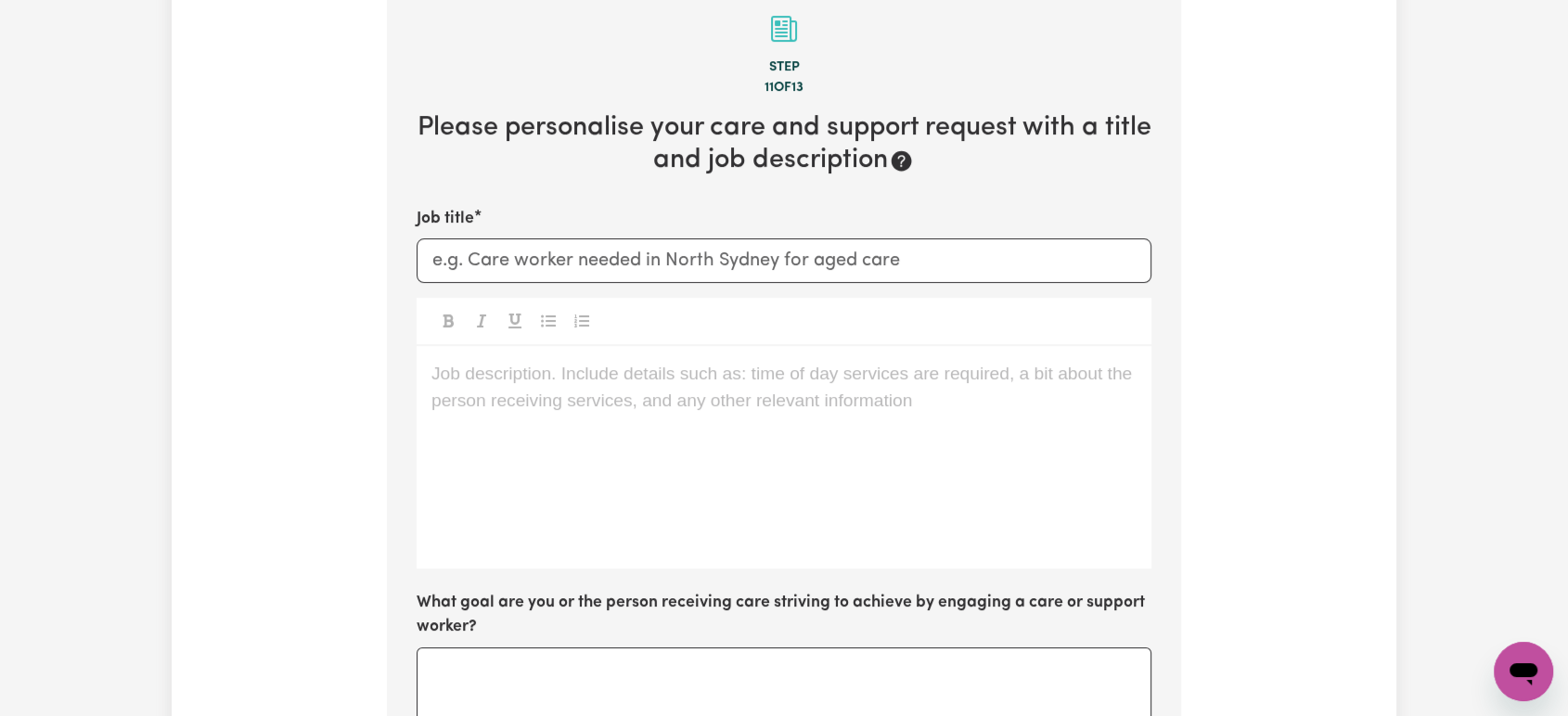
scroll to position [584, 0]
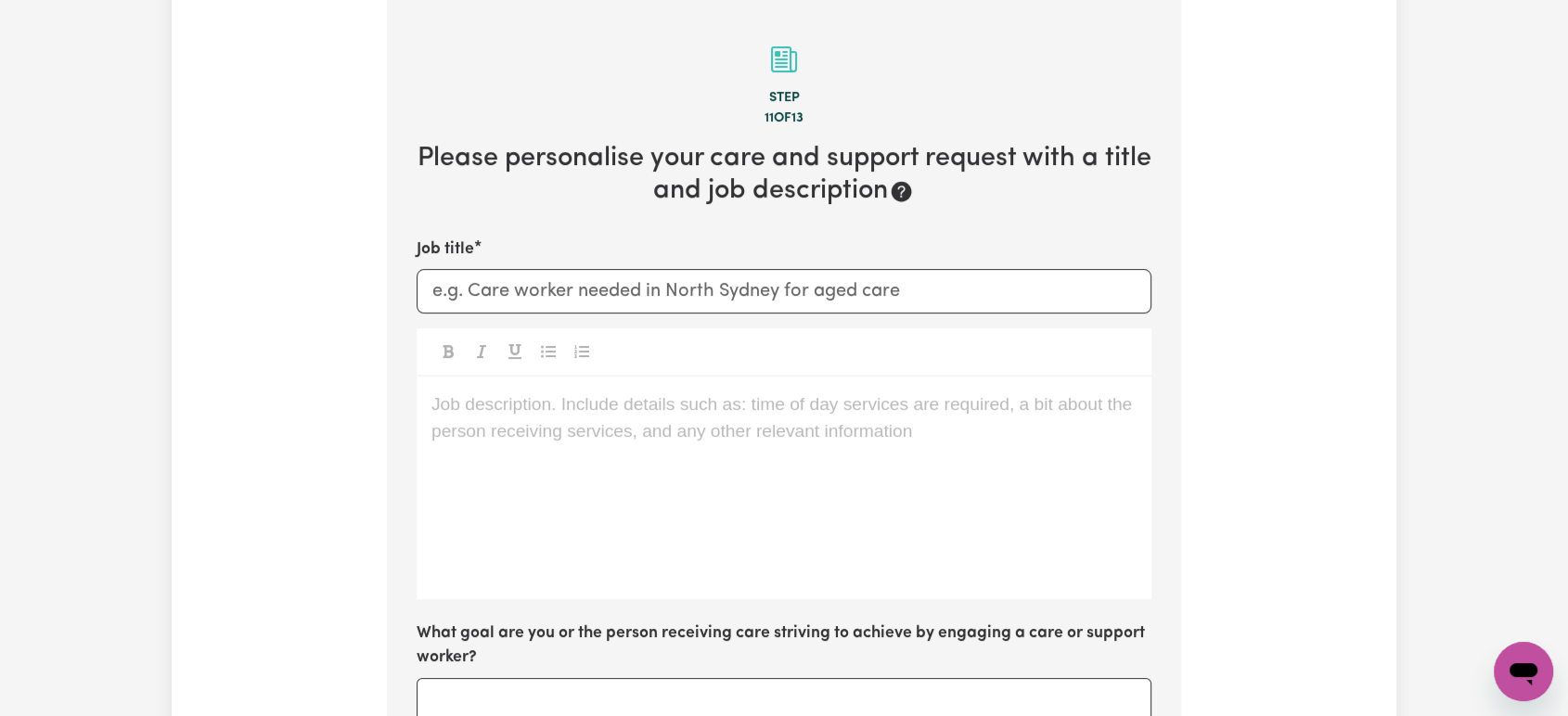
click at [551, 425] on div "Job description. Include details such as: time of day services are required, a …" at bounding box center [784, 488] width 735 height 222
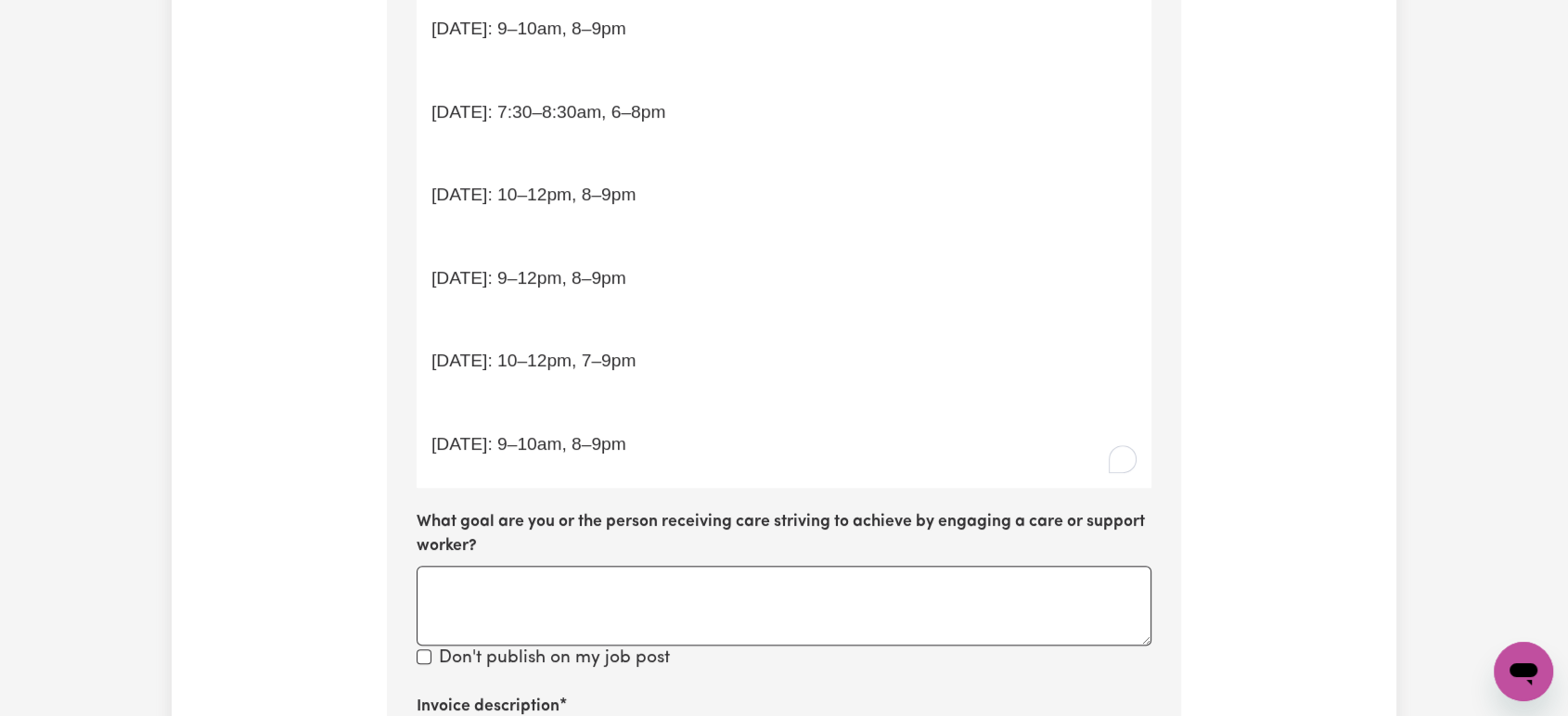
scroll to position [1239, 0]
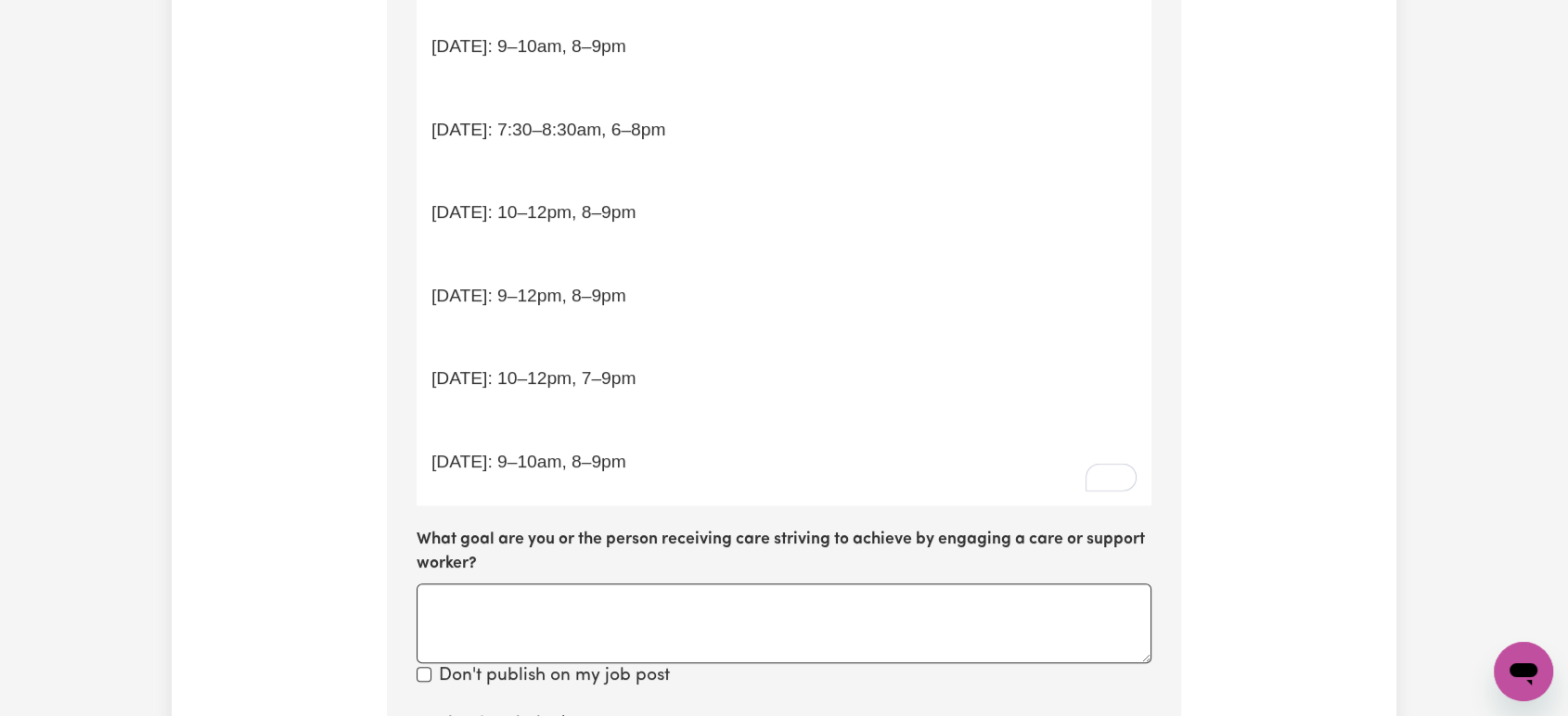
click at [513, 425] on p "﻿" at bounding box center [784, 421] width 705 height 27
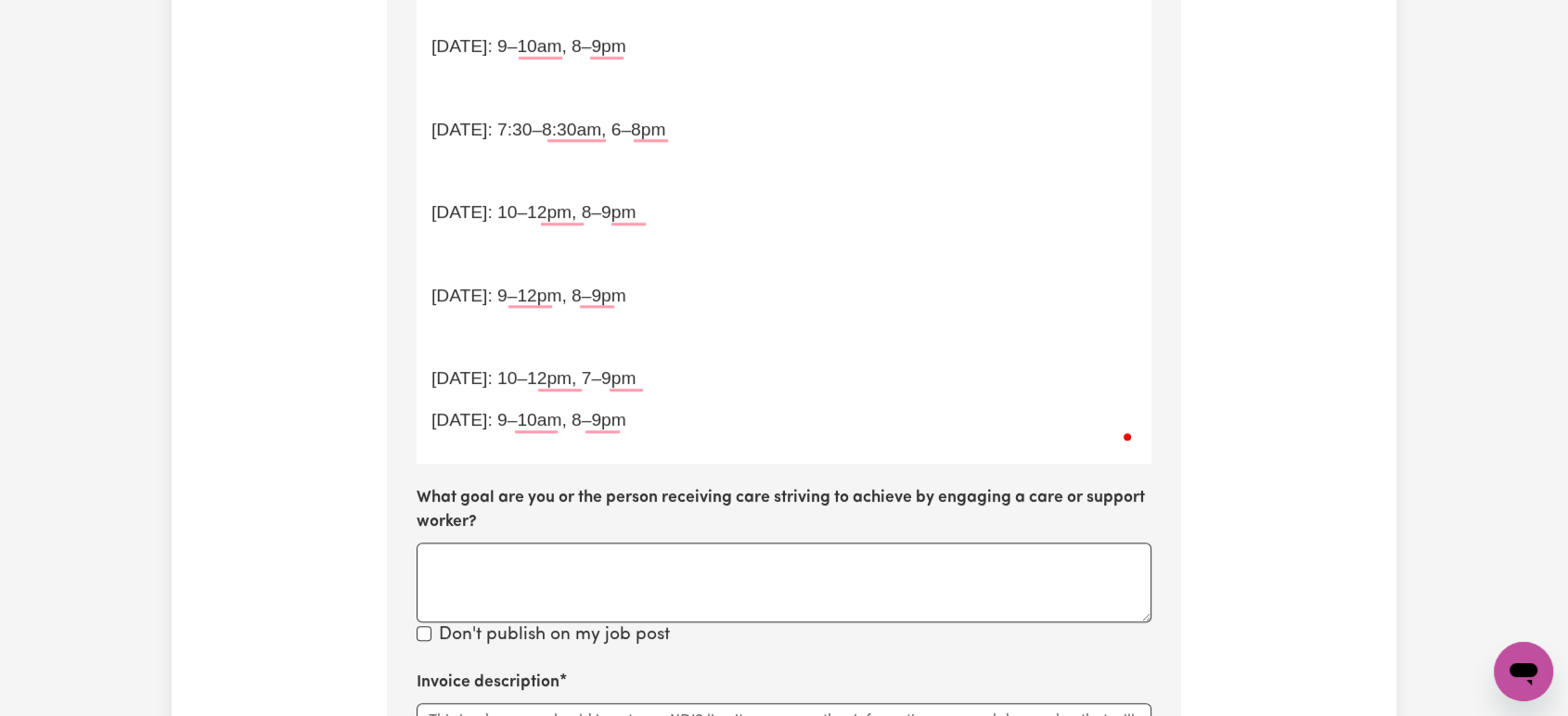
click at [495, 334] on p "﻿" at bounding box center [784, 337] width 705 height 27
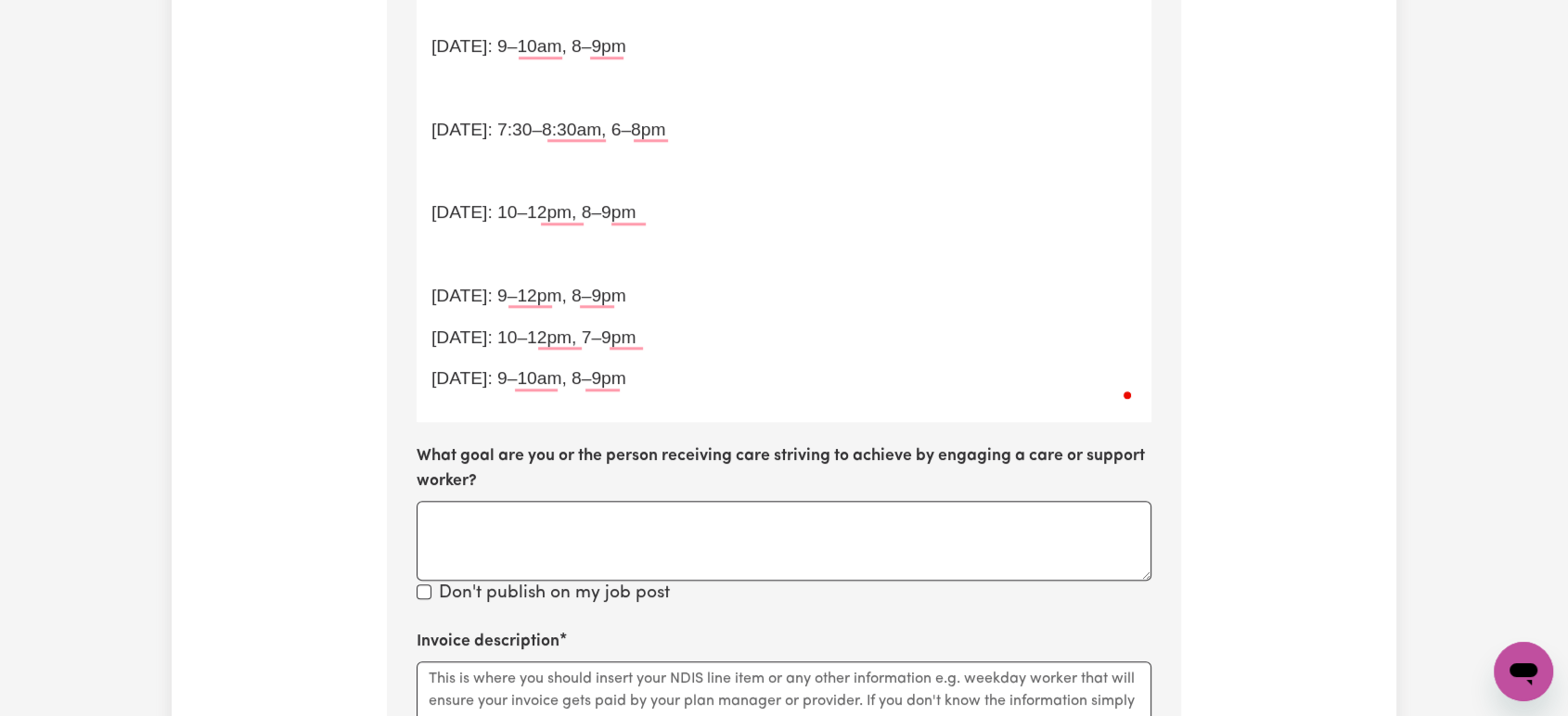
click at [478, 243] on p "﻿" at bounding box center [784, 254] width 705 height 27
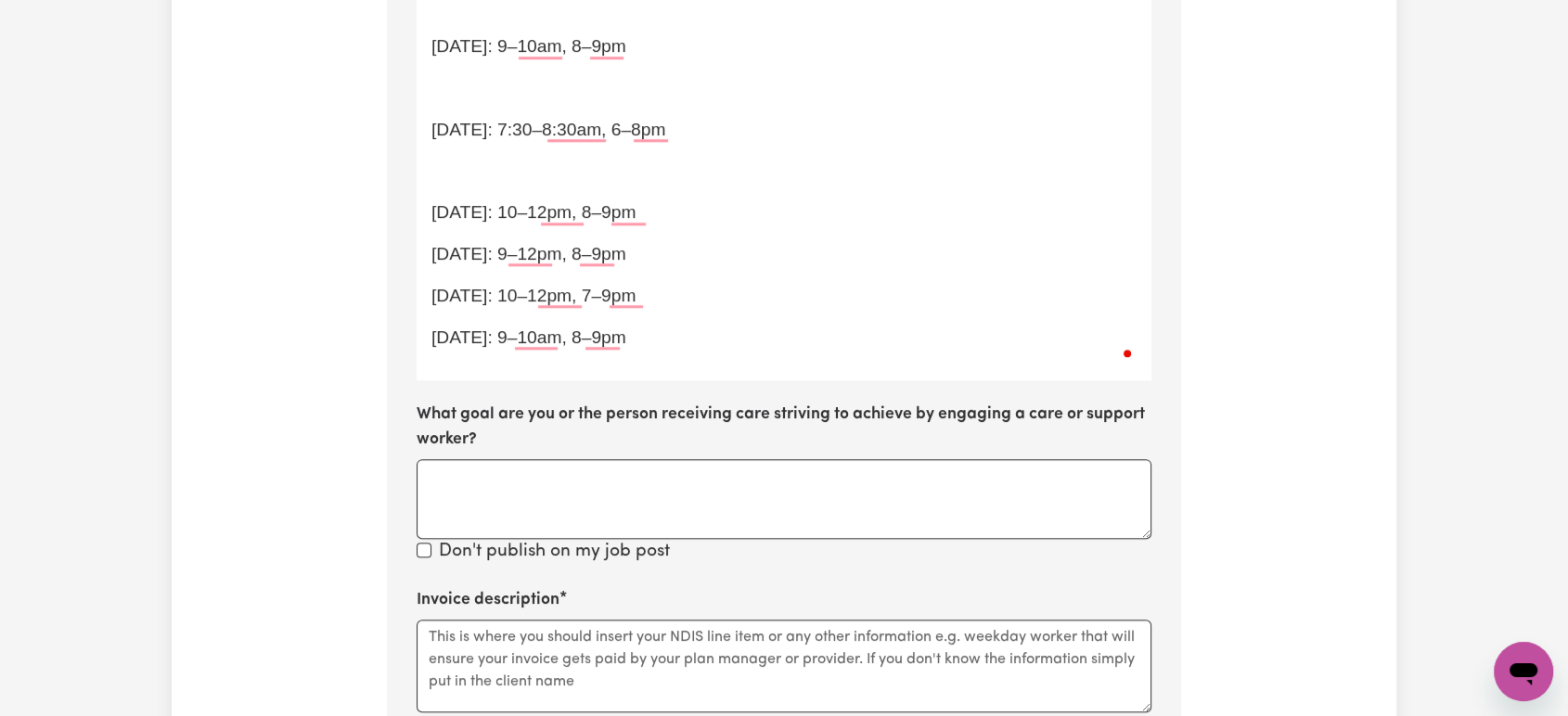
click at [488, 164] on p "﻿" at bounding box center [784, 171] width 705 height 27
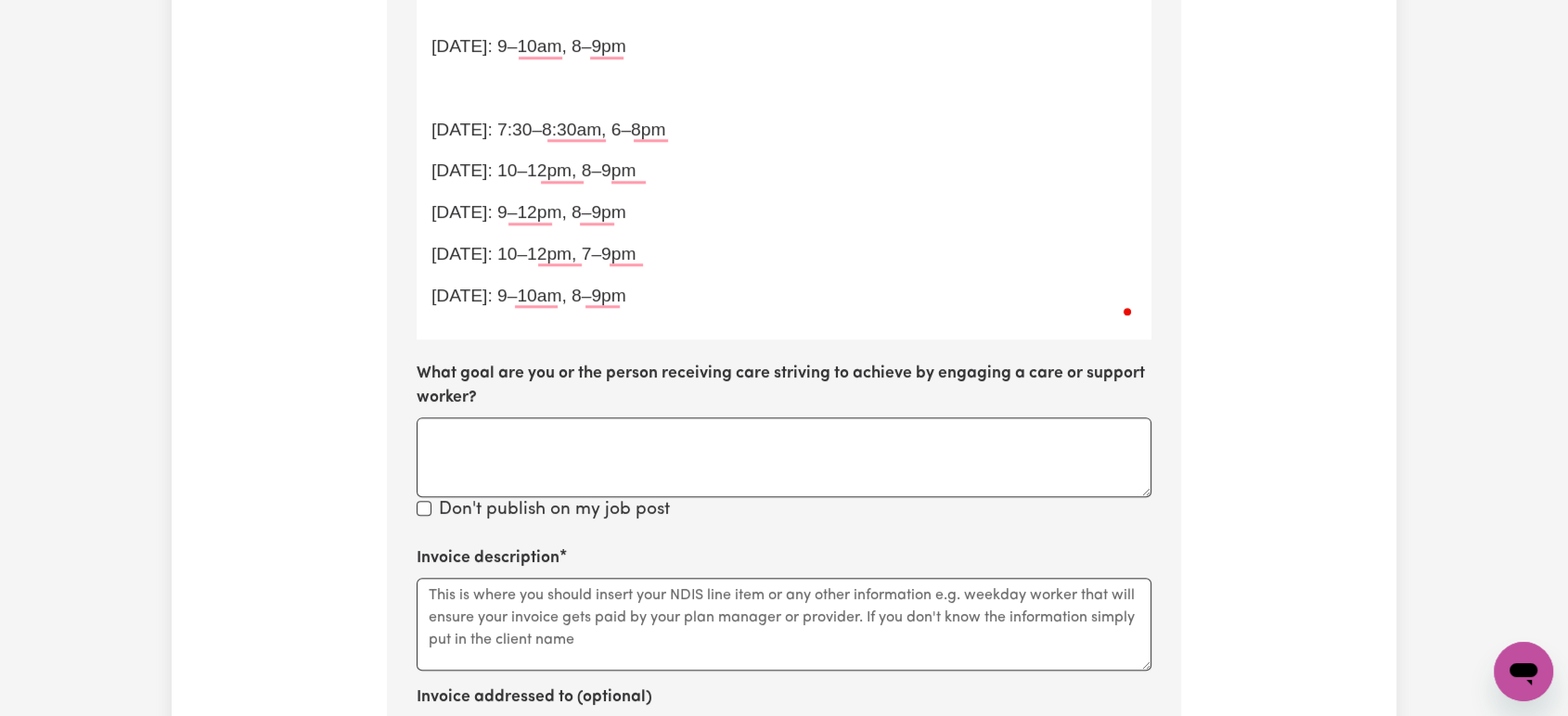
click at [485, 92] on p "﻿" at bounding box center [784, 88] width 705 height 27
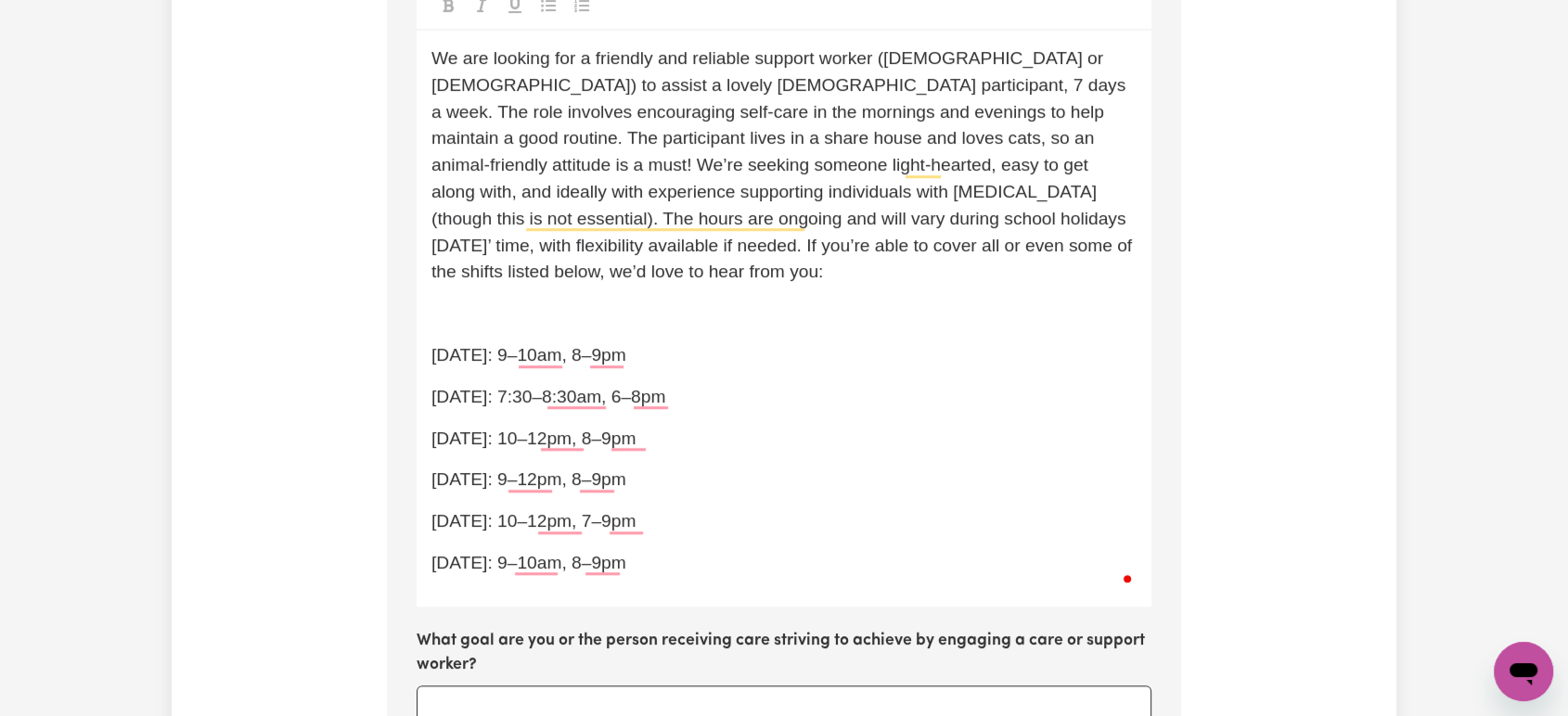
scroll to position [827, 0]
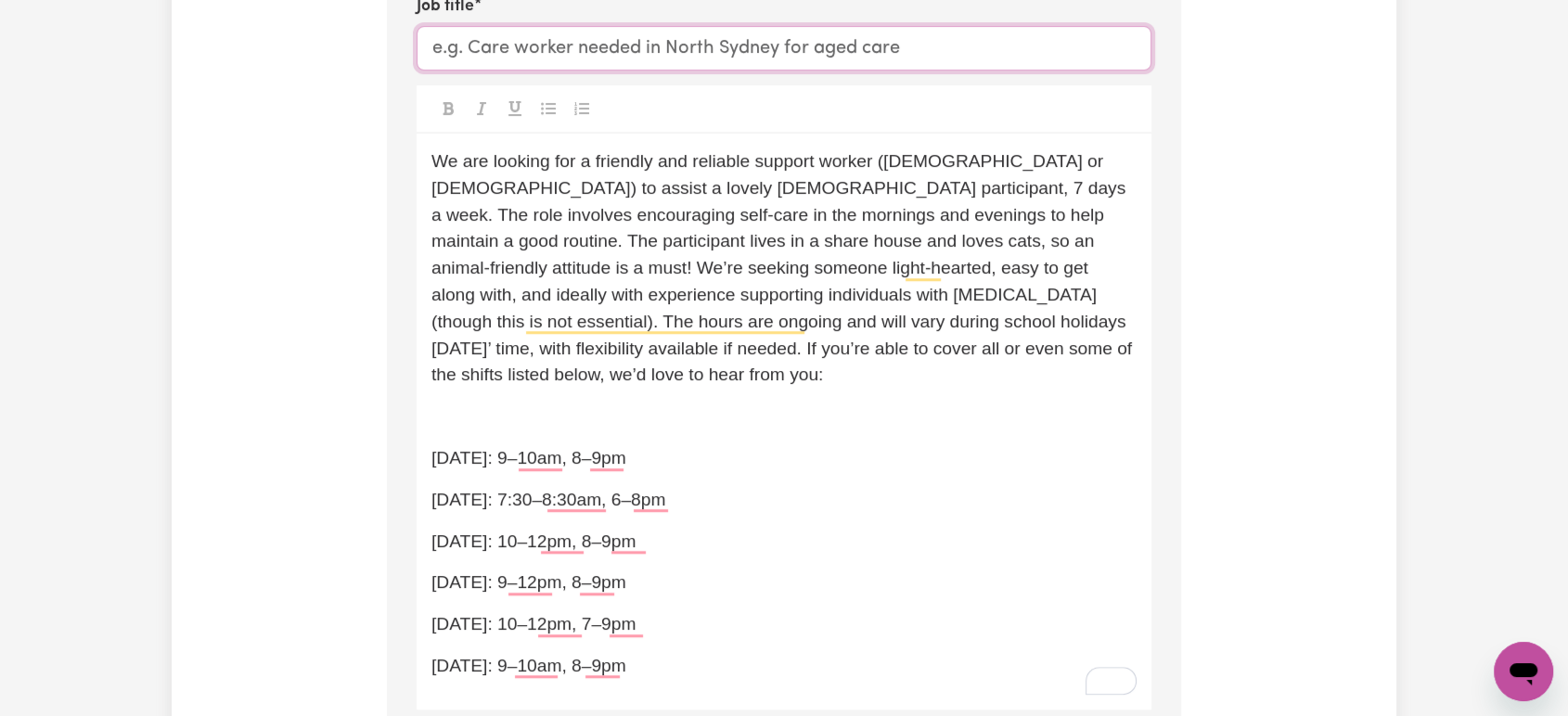
click at [601, 45] on input "Job title" at bounding box center [784, 49] width 735 height 45
paste input "Support Worker Role – Morning & Evening Shifts, Flexible Availability"
click at [714, 48] on input "Support Worker Role – Morning & Evening Shifts, Flexible Availability" at bounding box center [784, 49] width 735 height 45
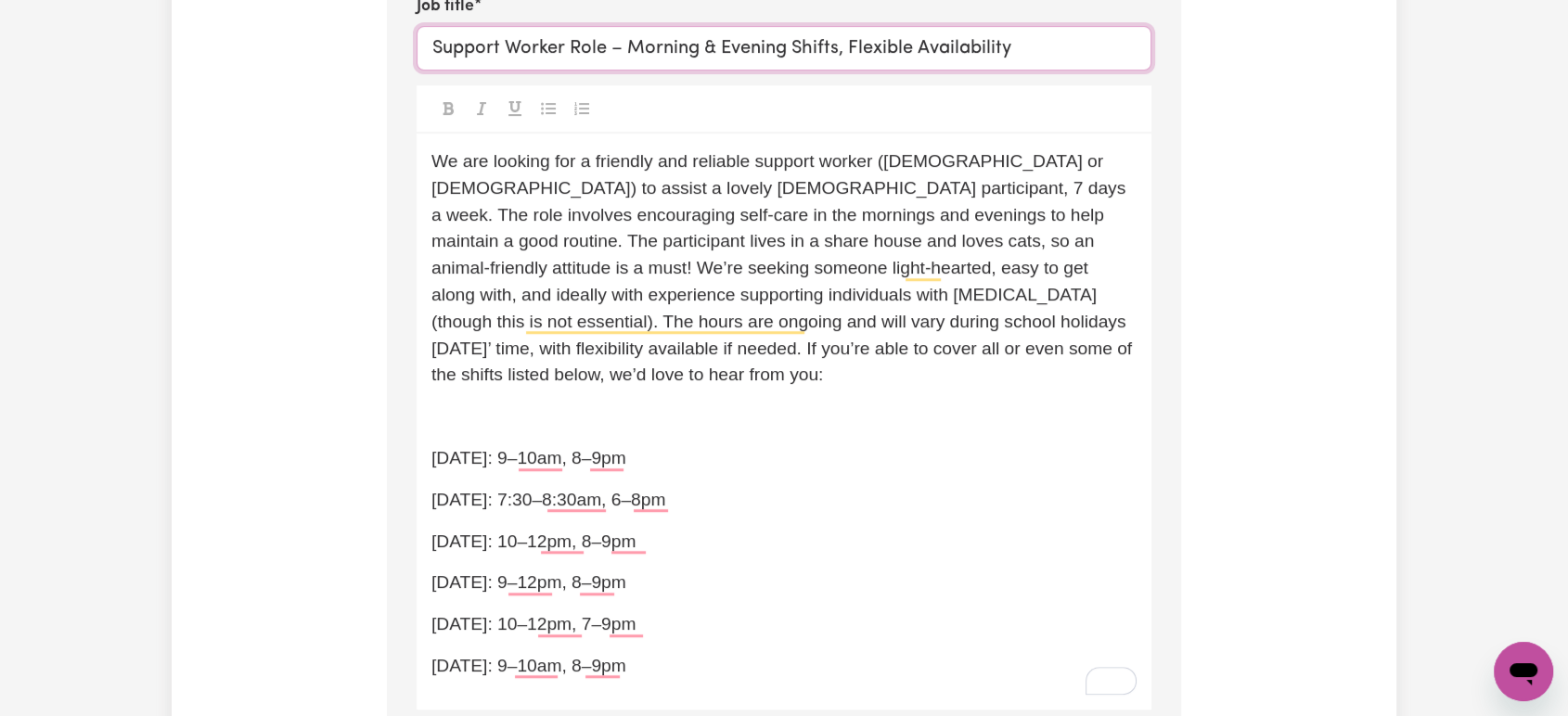
click at [700, 41] on input "Support Worker Role – Morning & Evening Shifts, Flexible Availability" at bounding box center [784, 49] width 735 height 45
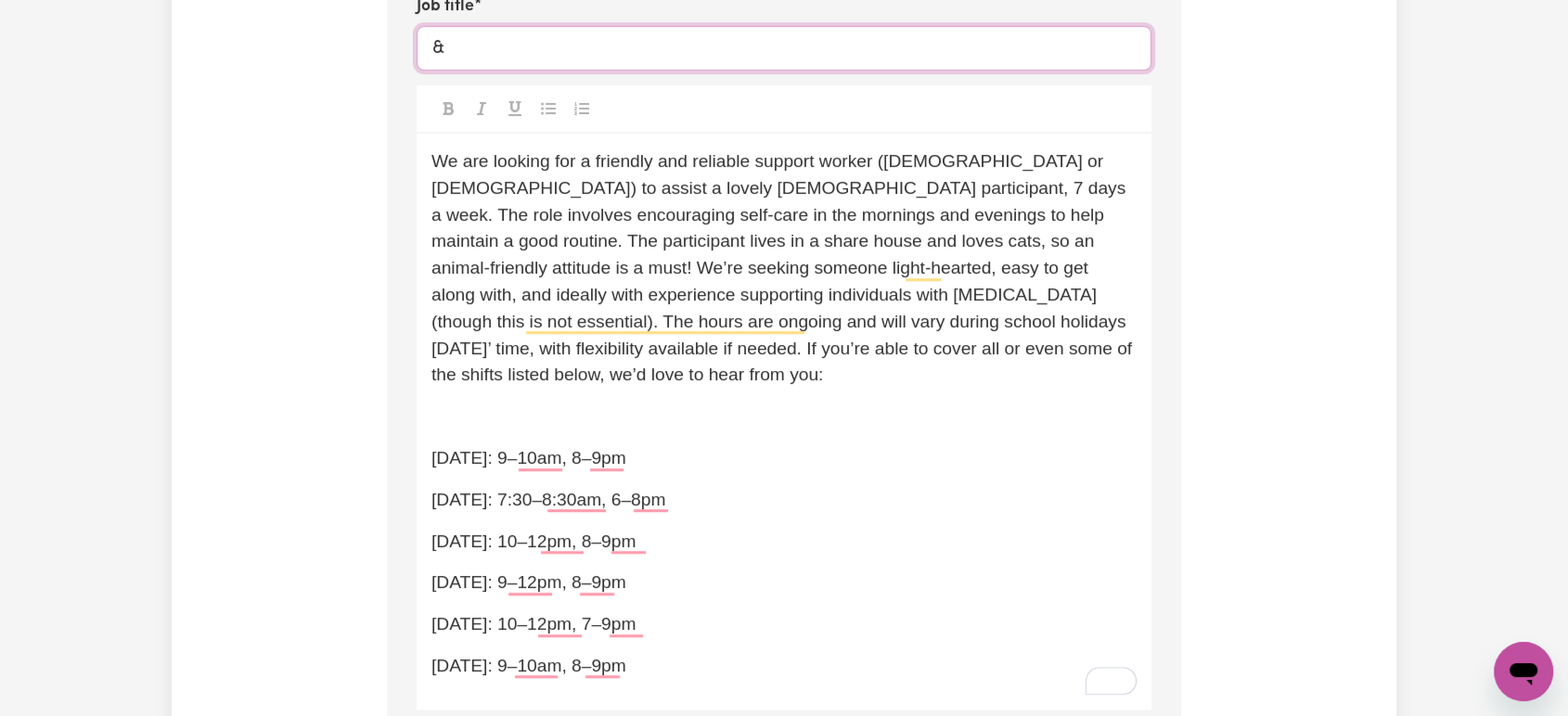
type input "&"
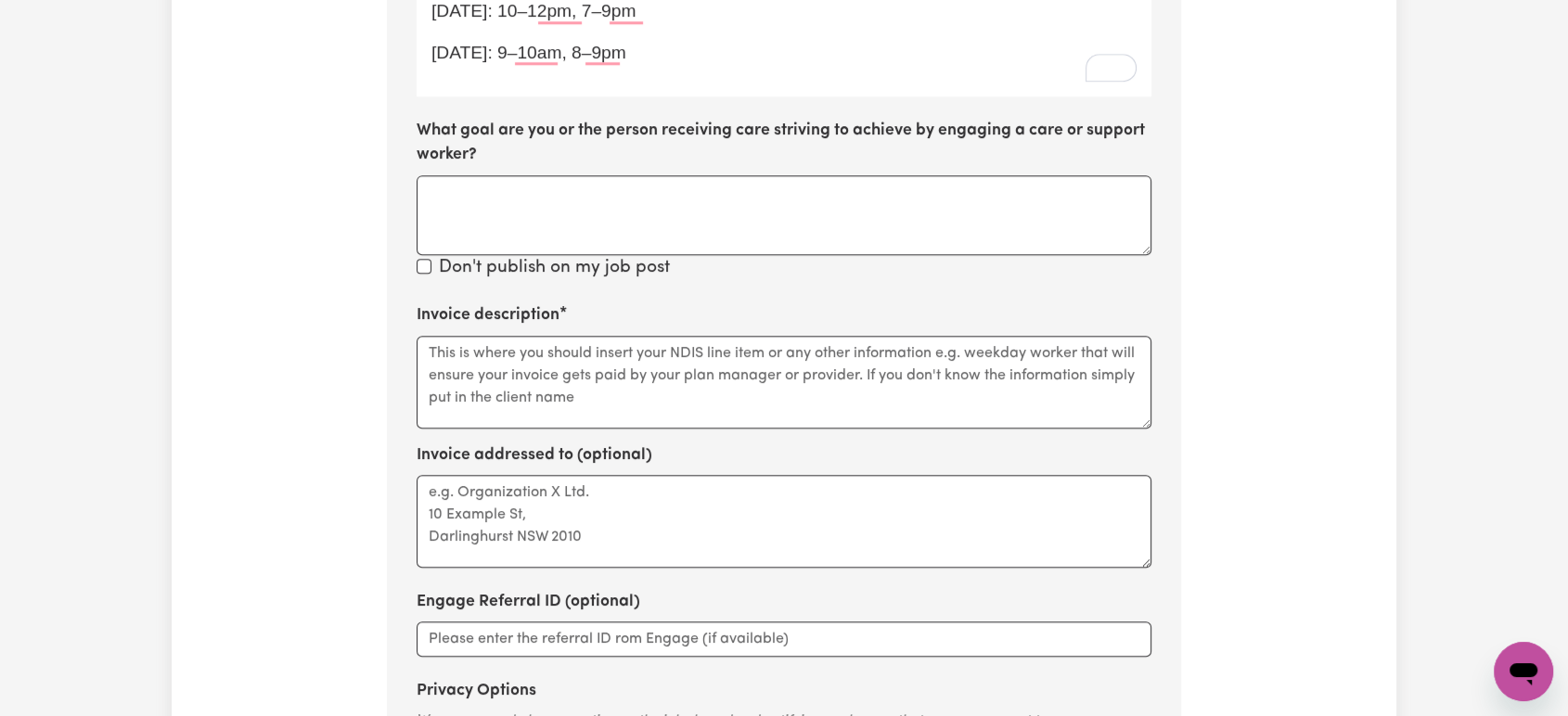
scroll to position [1446, 0]
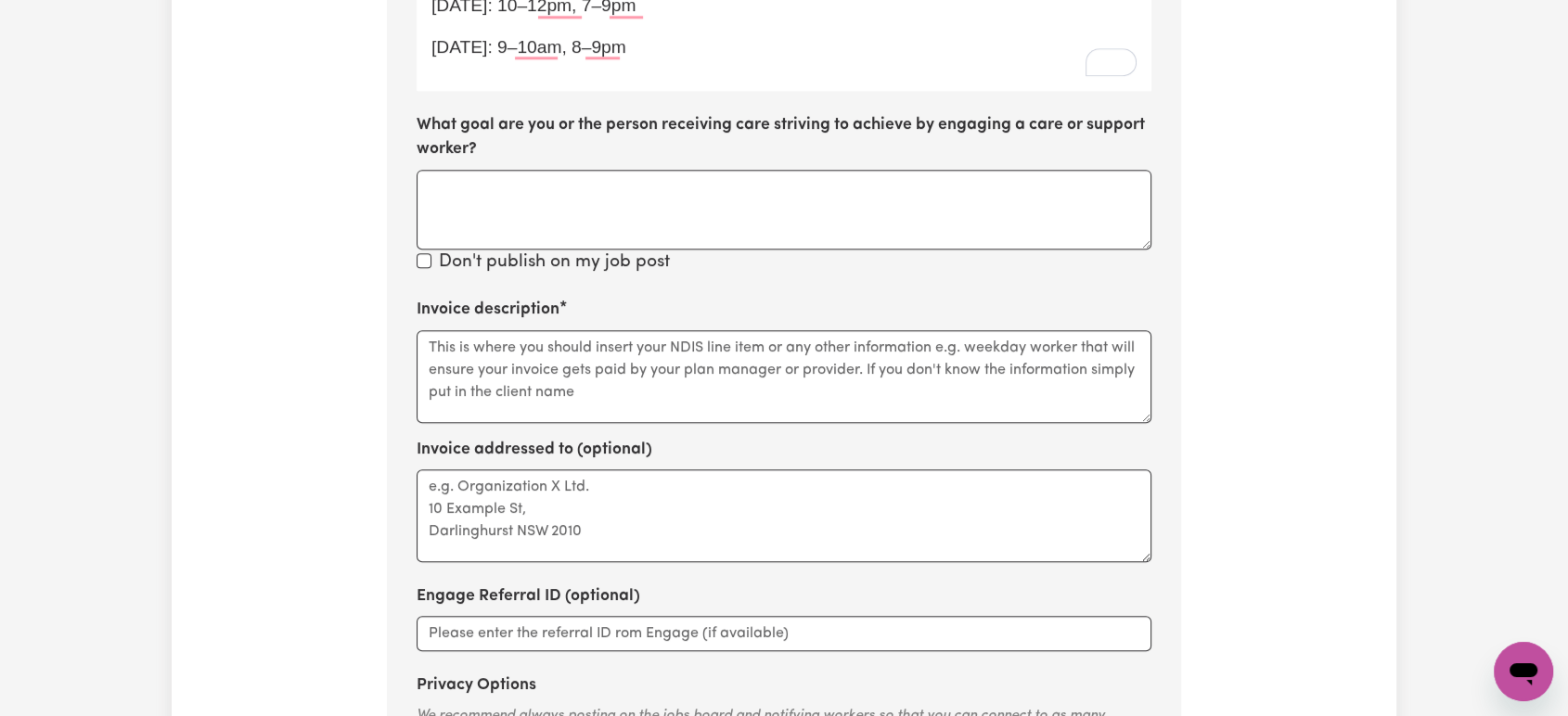
type input "7 Days a week support required- [GEOGRAPHIC_DATA], [GEOGRAPHIC_DATA]"
click at [601, 523] on textarea "Invoice addressed to (optional)" at bounding box center [784, 515] width 735 height 93
paste textarea "01_011_0107_1_1"
type textarea "01_011_0107_1_1"
click at [642, 386] on textarea "Invoice description" at bounding box center [784, 376] width 735 height 93
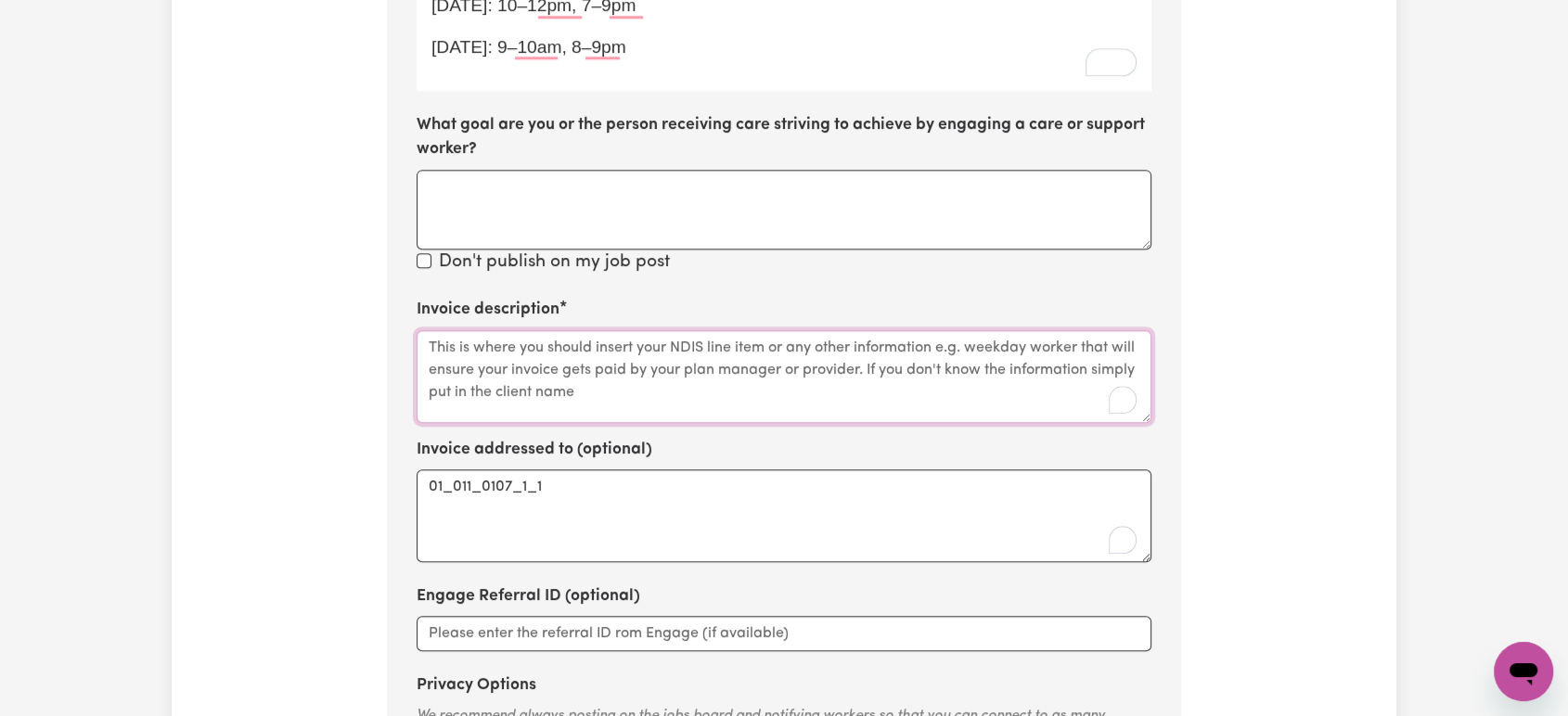
click at [642, 386] on textarea "Invoice description" at bounding box center [784, 376] width 735 height 93
paste textarea "01_011_0107_1_1"
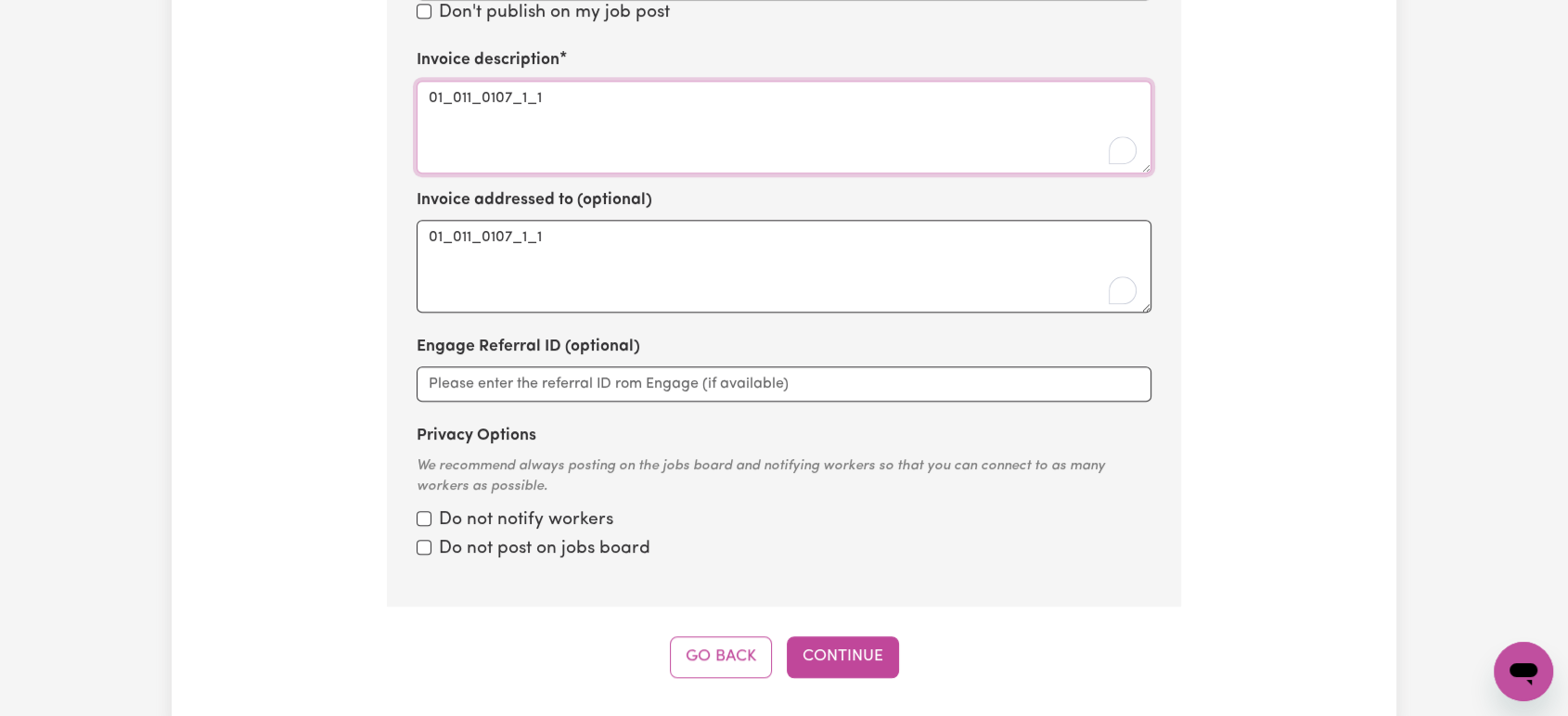
scroll to position [1755, 0]
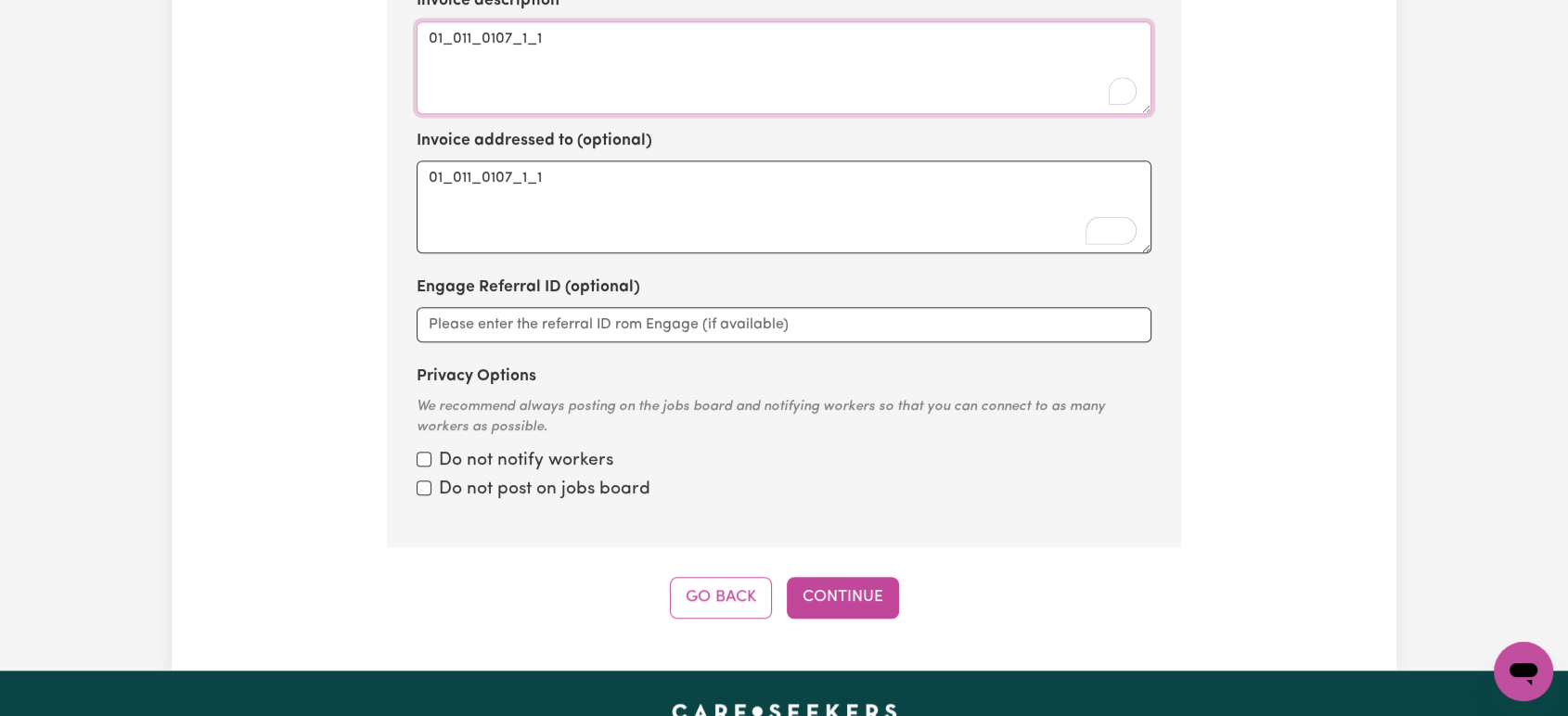
type textarea "01_011_0107_1_1"
click at [531, 169] on textarea "01_011_0107_1_1" at bounding box center [784, 207] width 735 height 93
click at [891, 589] on button "Continue" at bounding box center [843, 597] width 112 height 41
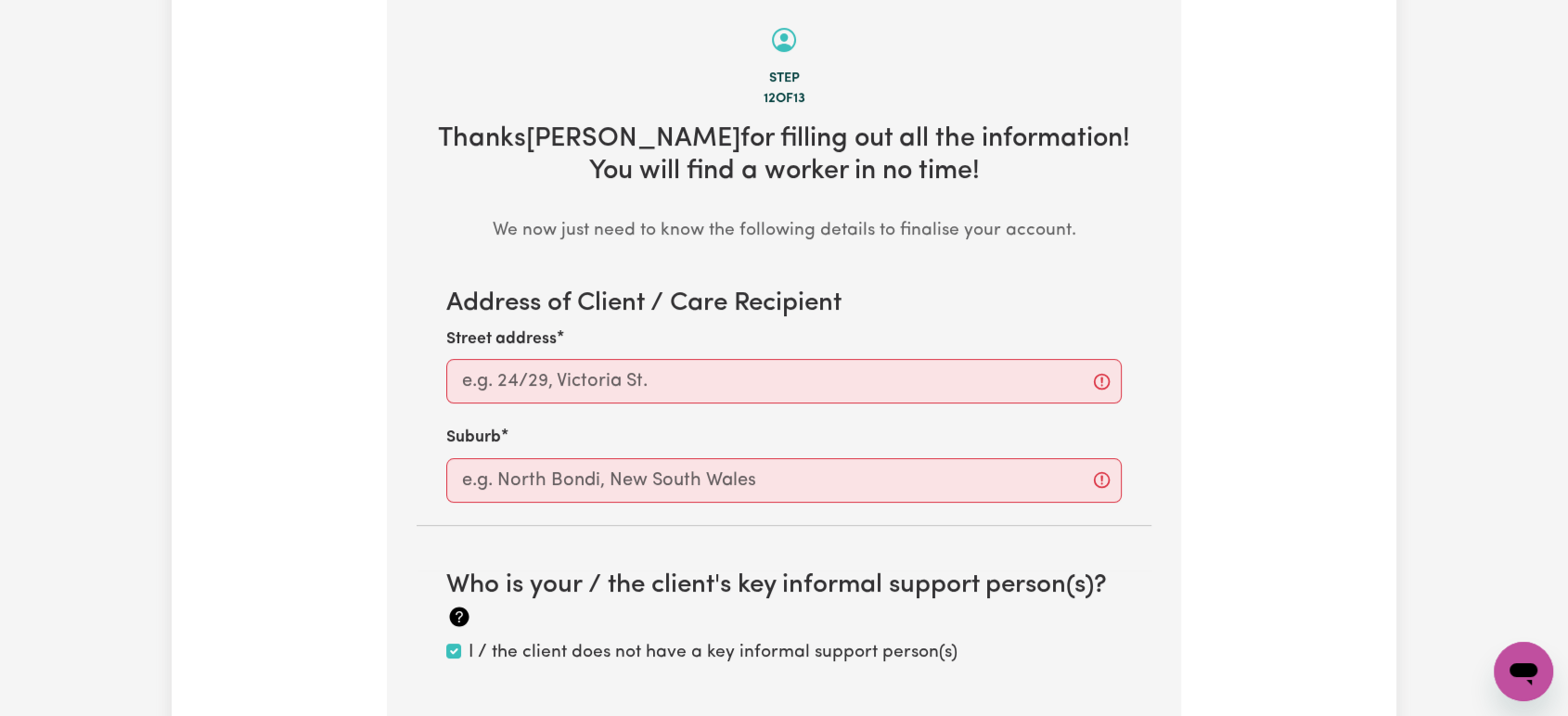
scroll to position [584, 0]
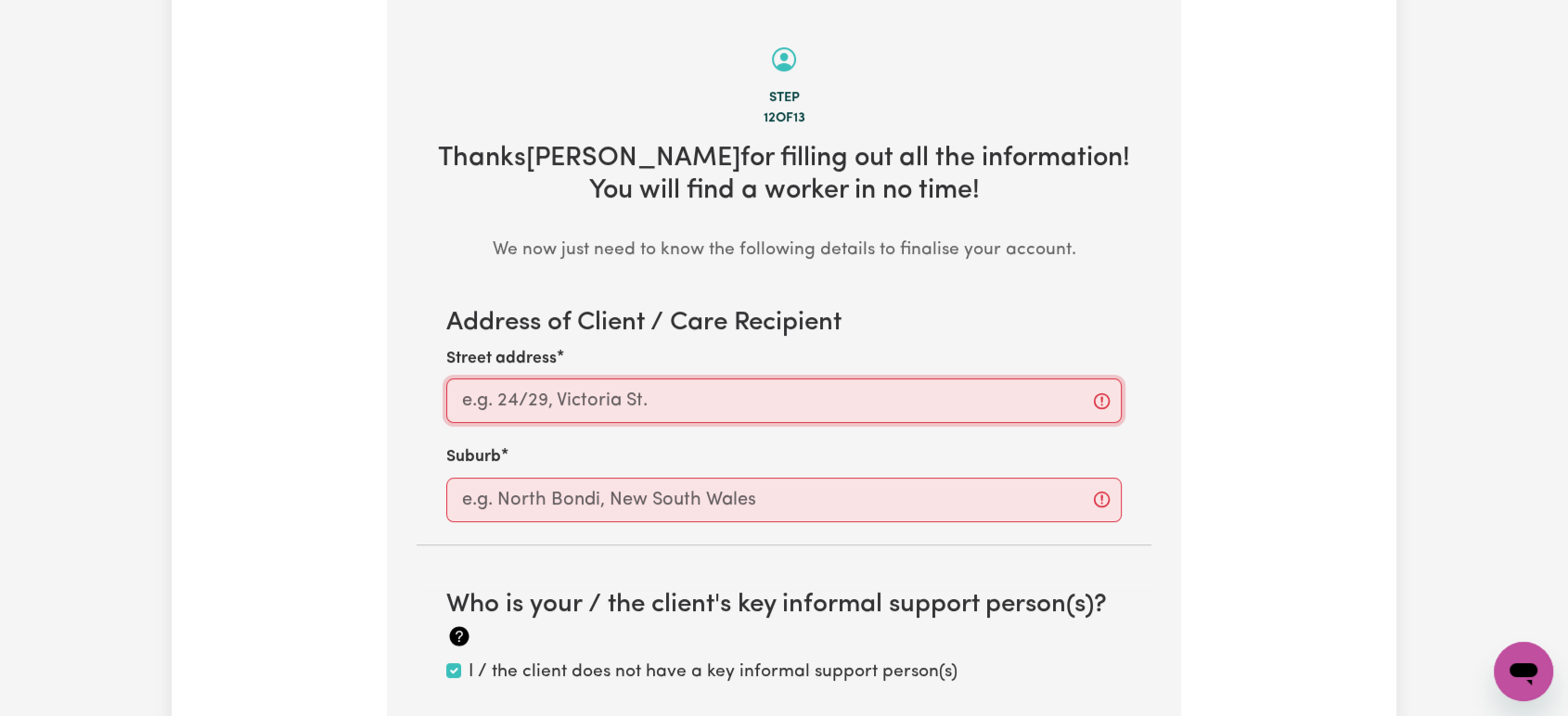
click at [616, 406] on input "Street address" at bounding box center [784, 401] width 675 height 45
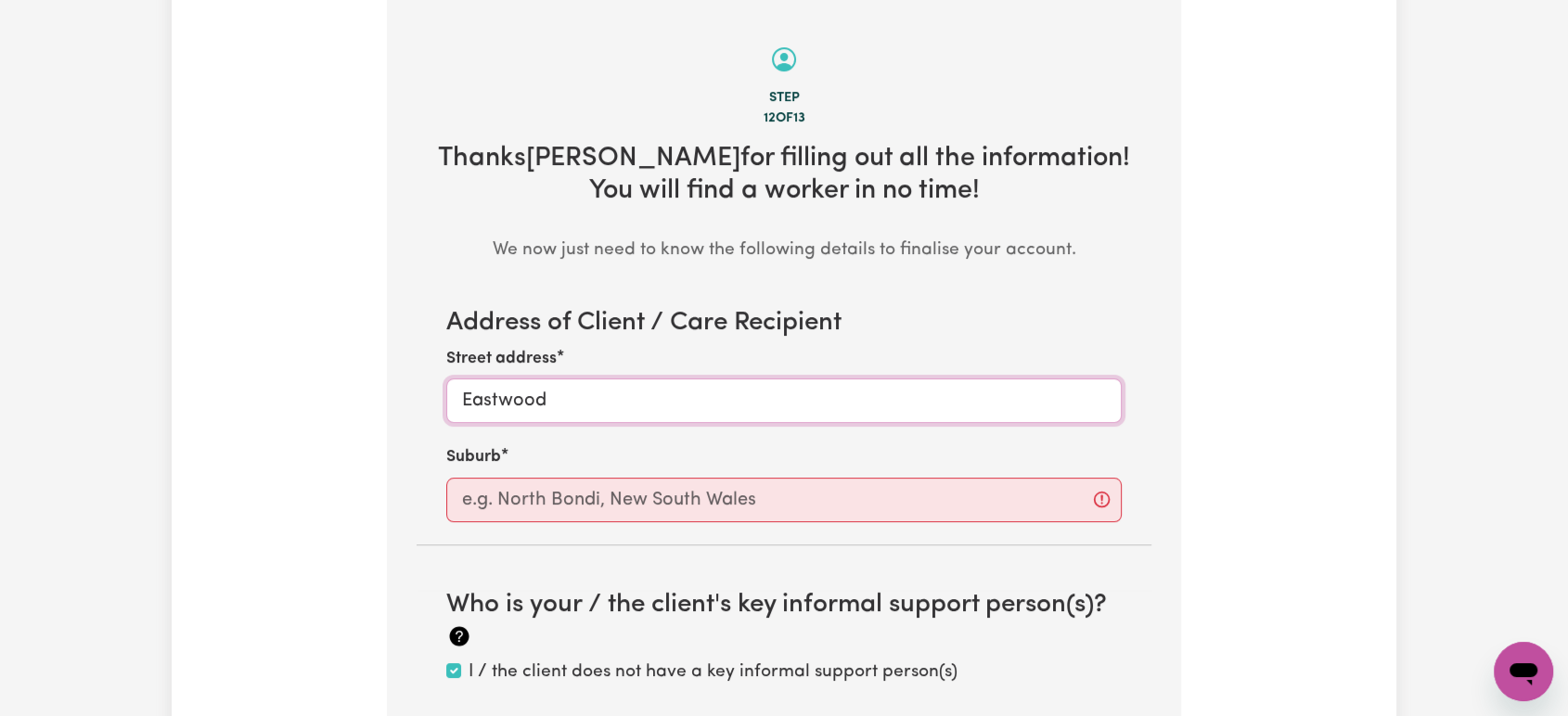
type input "Eastwood"
click at [628, 508] on input "text" at bounding box center [784, 500] width 675 height 45
type input "W"
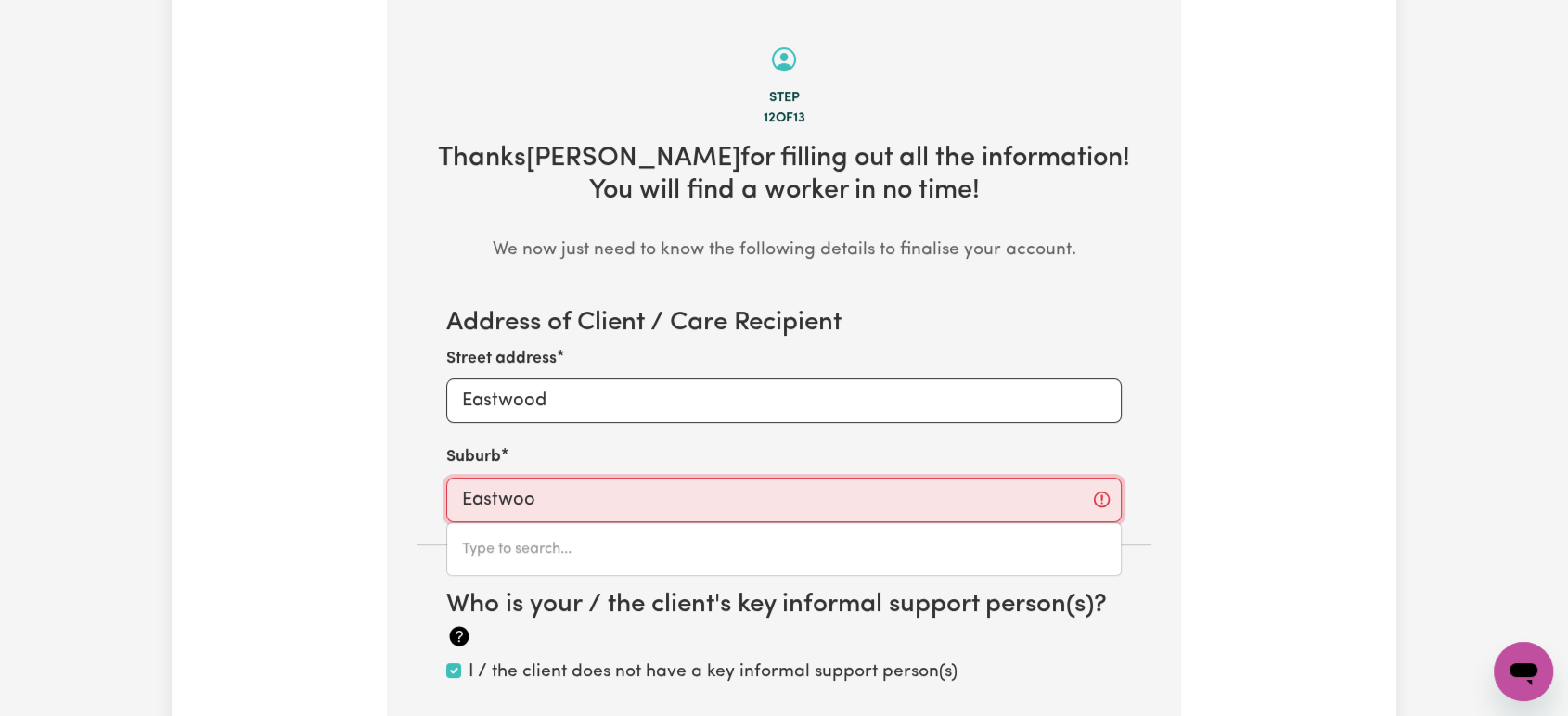
type input "Eastwood"
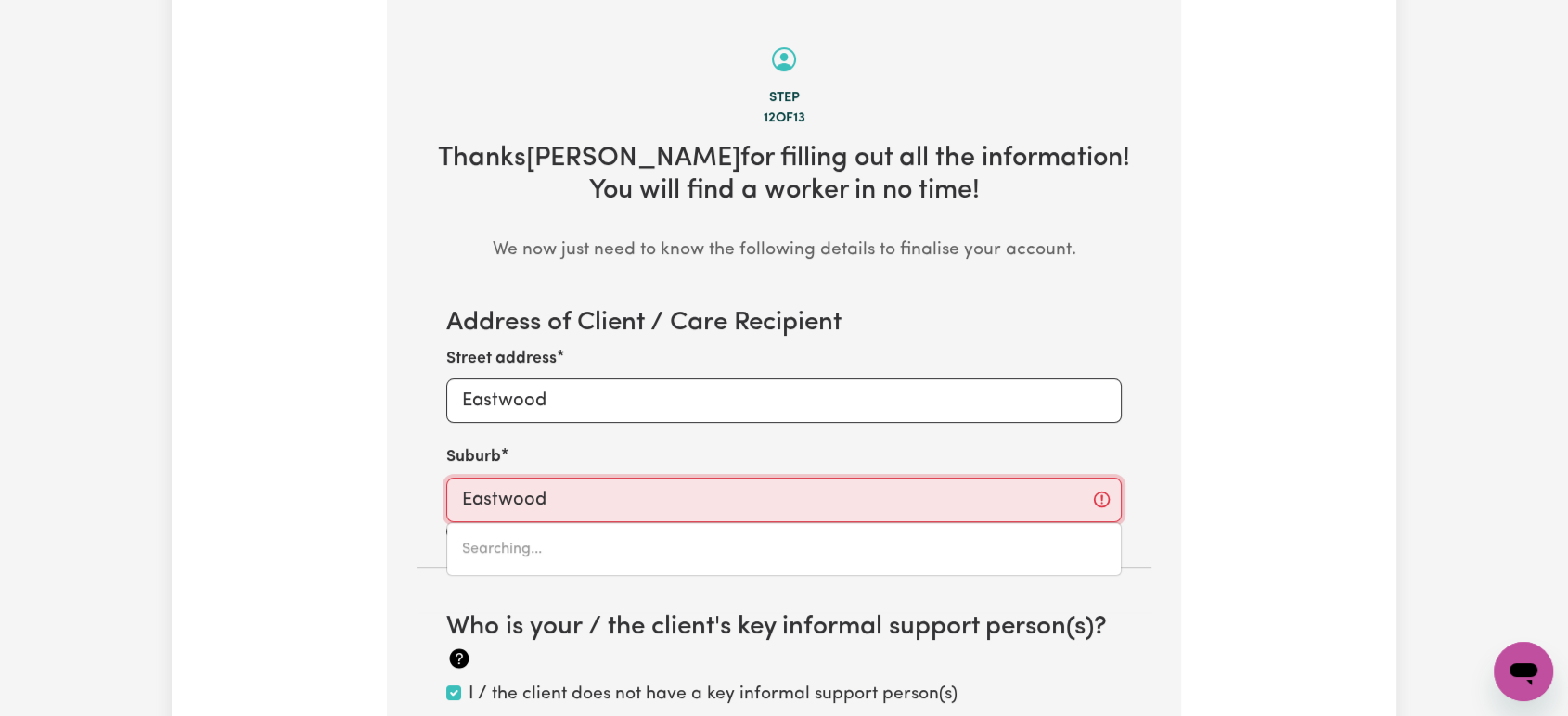
type input "[GEOGRAPHIC_DATA], [GEOGRAPHIC_DATA], 2122"
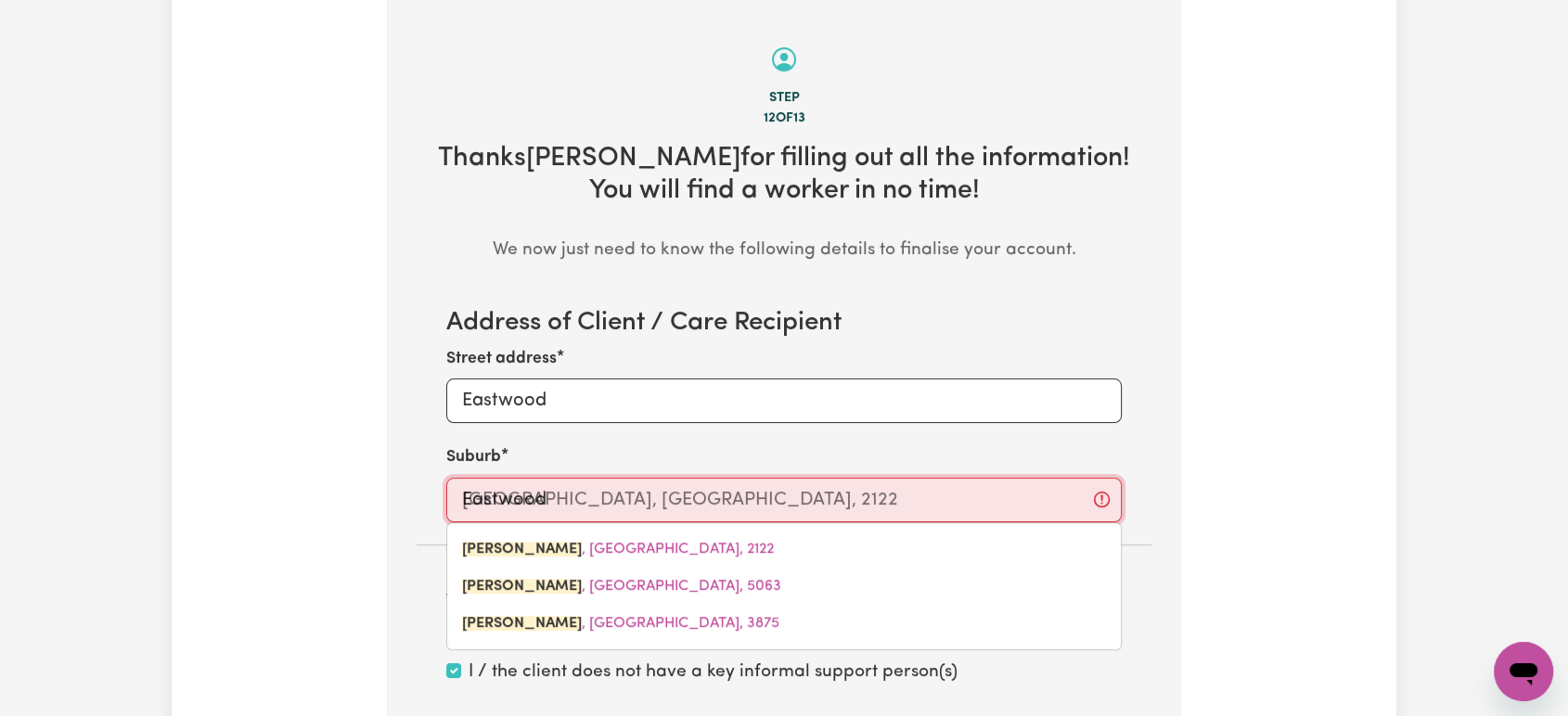
click at [652, 547] on span "[PERSON_NAME] , [GEOGRAPHIC_DATA], 2122" at bounding box center [617, 550] width 311 height 15
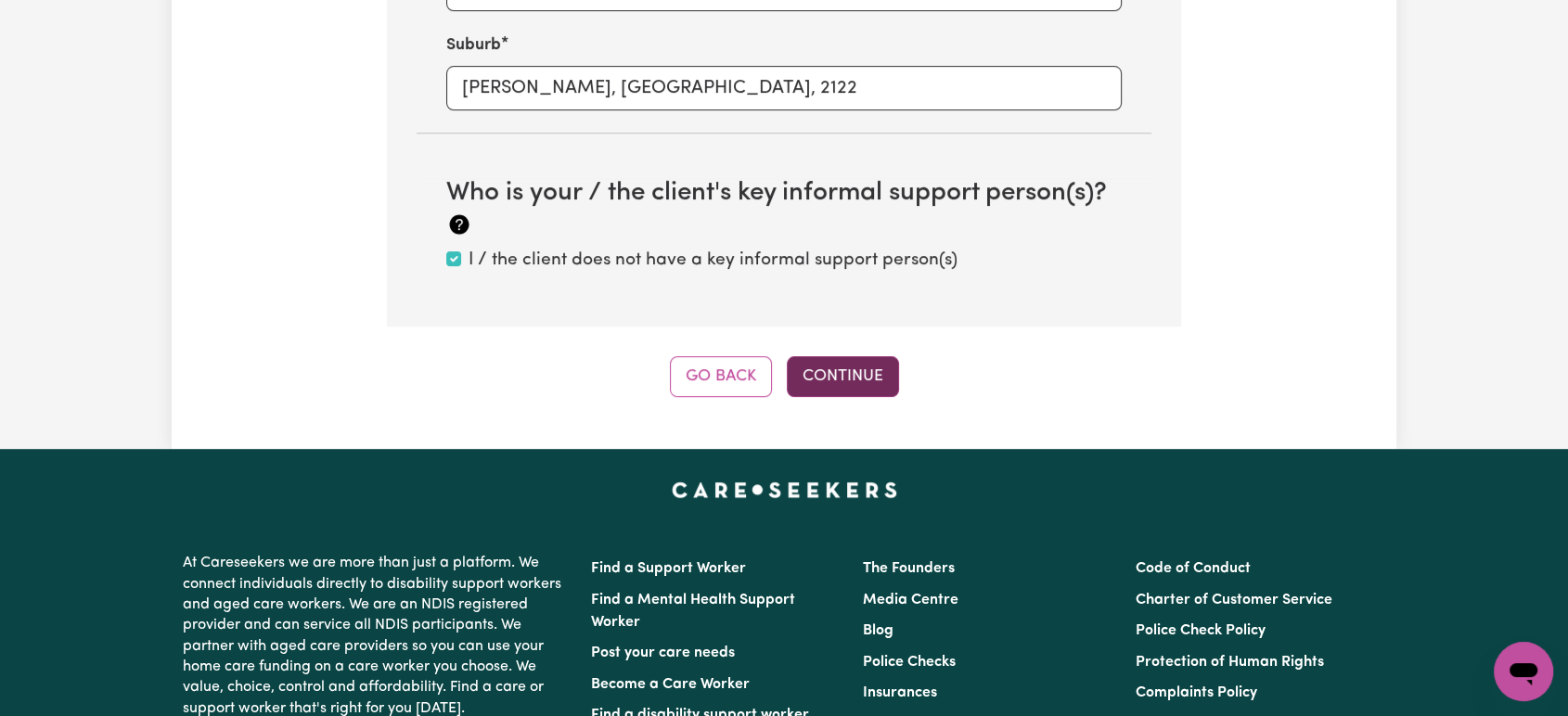
click at [849, 380] on button "Continue" at bounding box center [843, 377] width 112 height 41
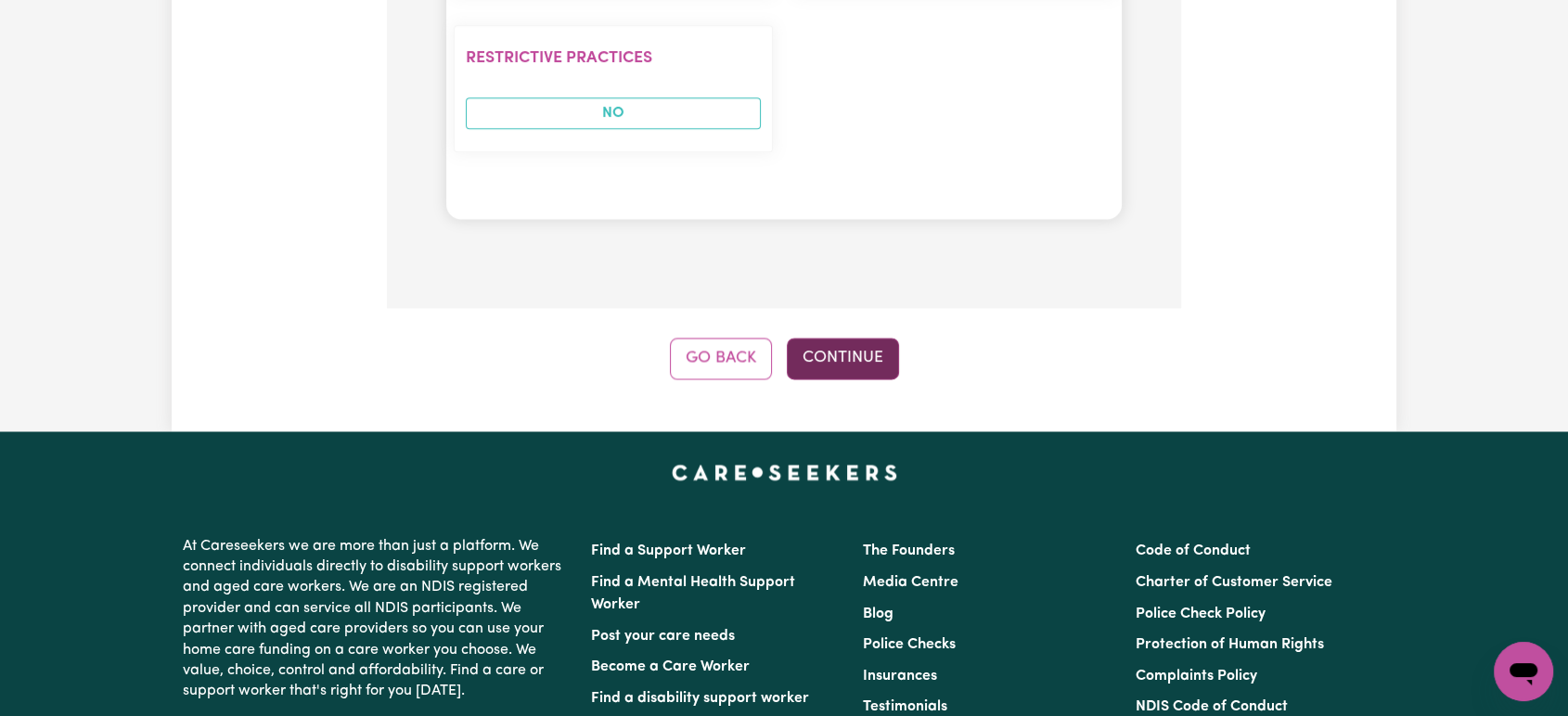
click at [815, 337] on button "Continue" at bounding box center [843, 358] width 112 height 41
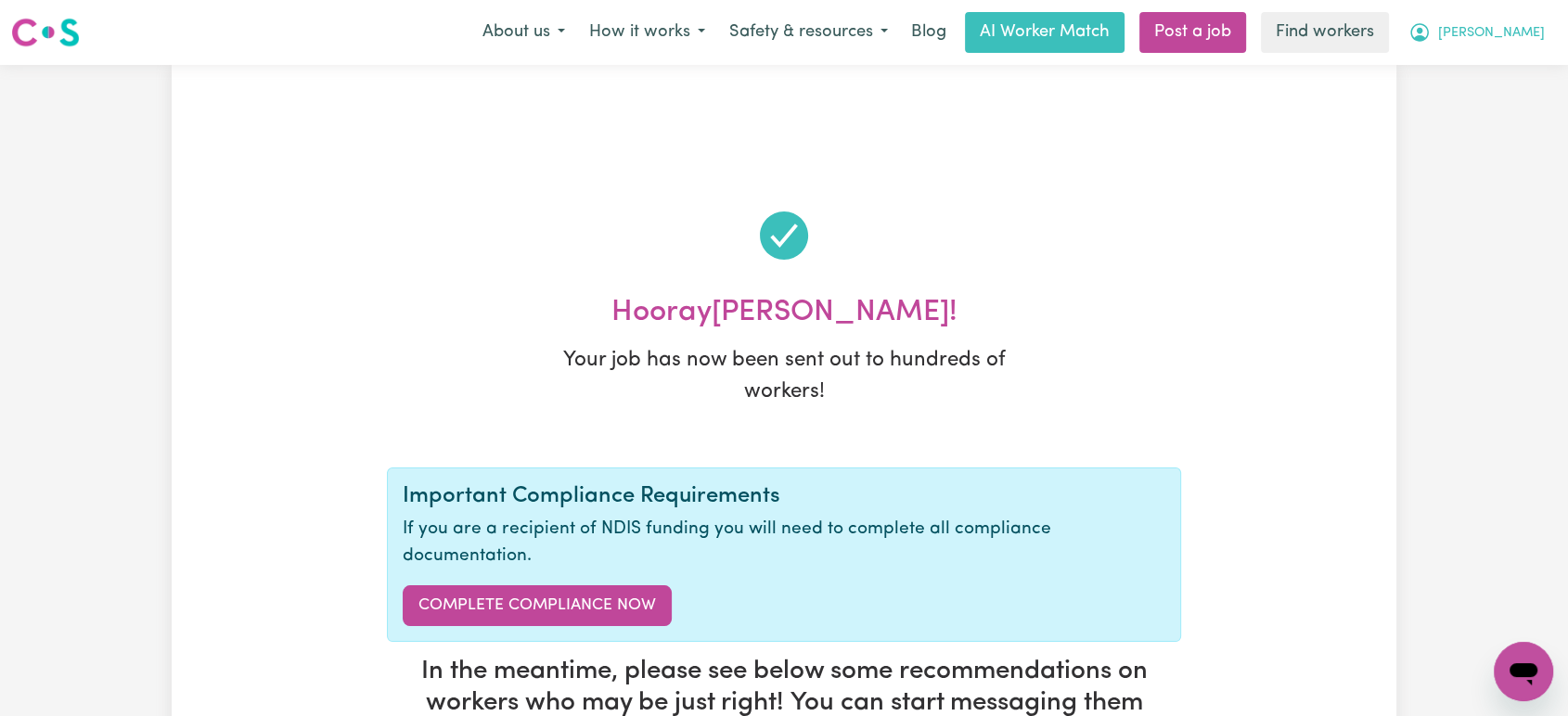
click at [1431, 36] on icon "My Account" at bounding box center [1419, 33] width 22 height 22
click at [1510, 63] on link "My Dashboard" at bounding box center [1482, 73] width 147 height 36
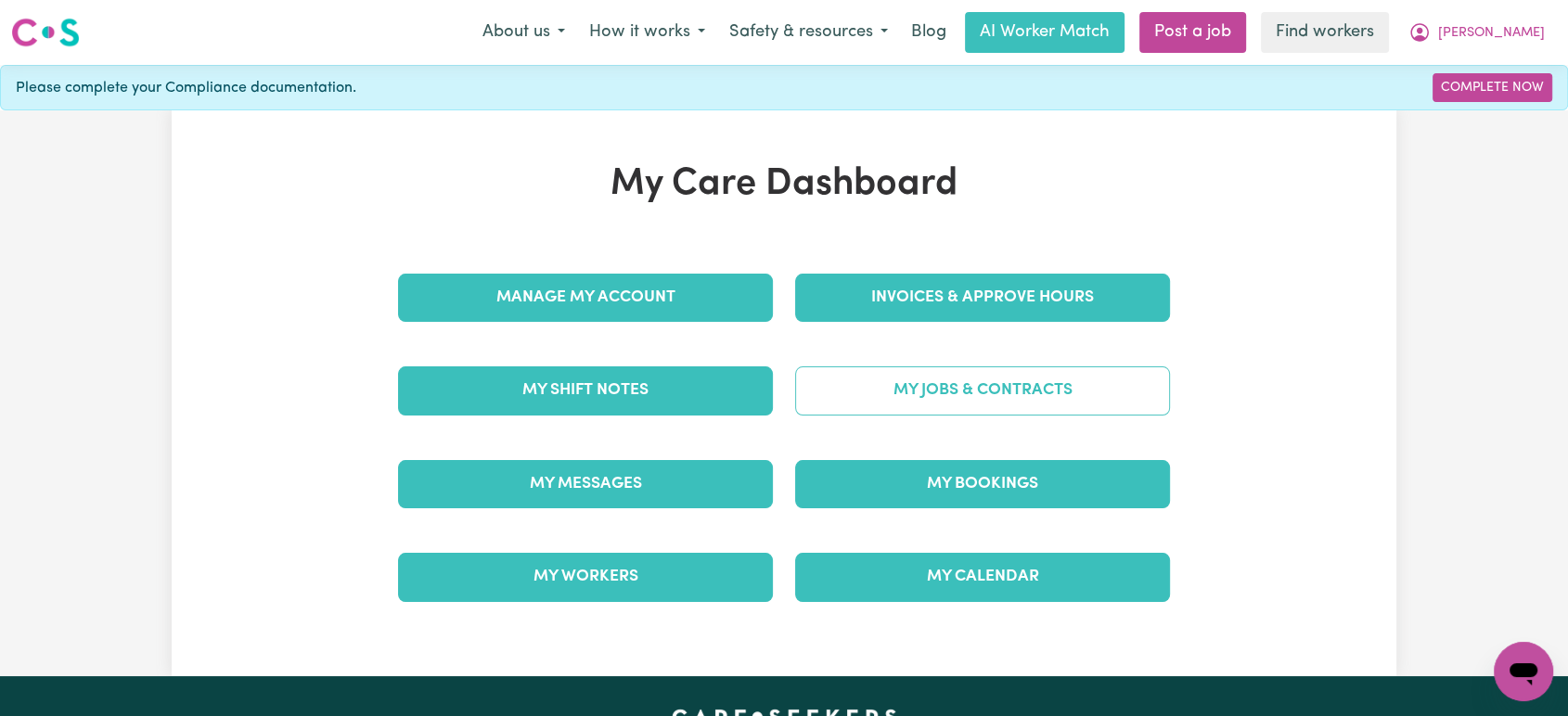
click at [975, 375] on link "My Jobs & Contracts" at bounding box center [982, 391] width 375 height 49
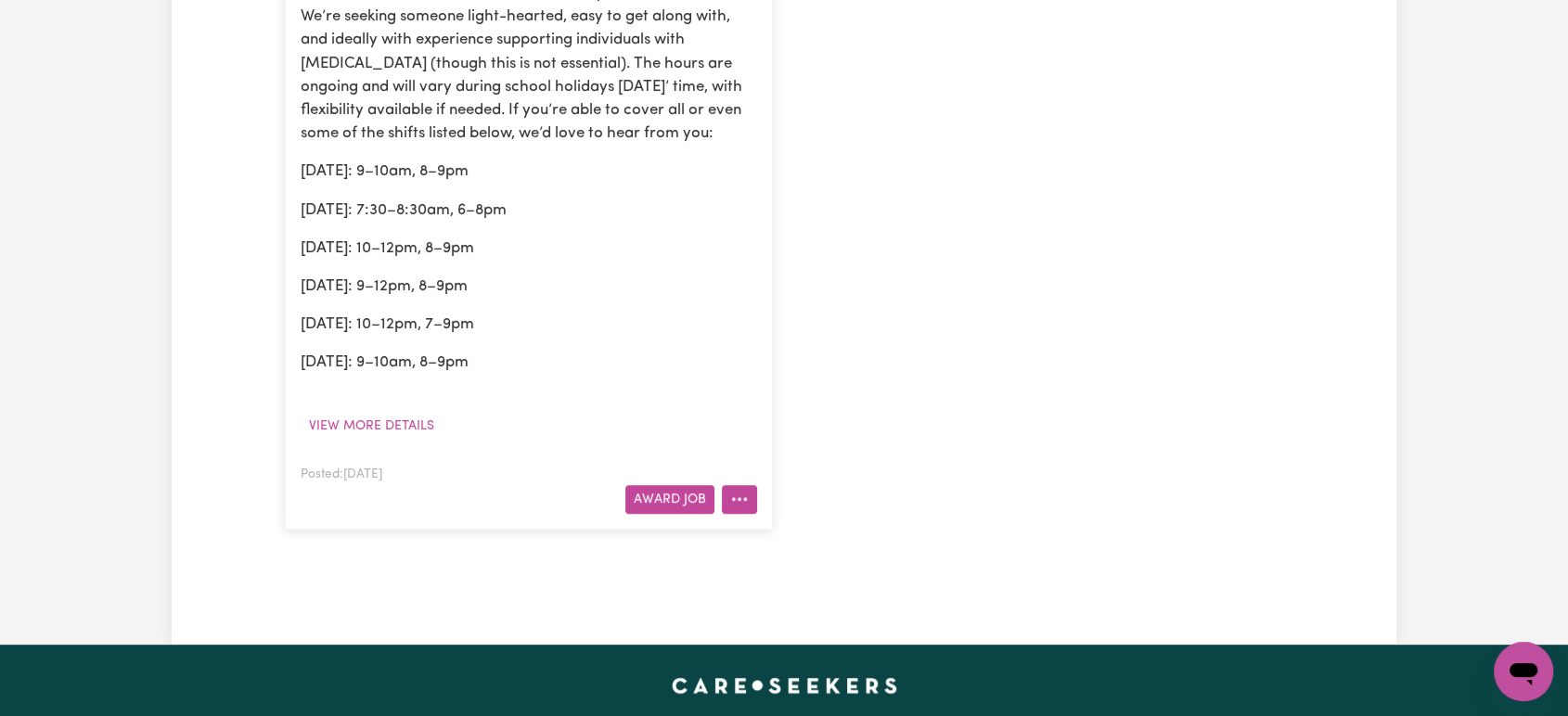
scroll to position [823, 0]
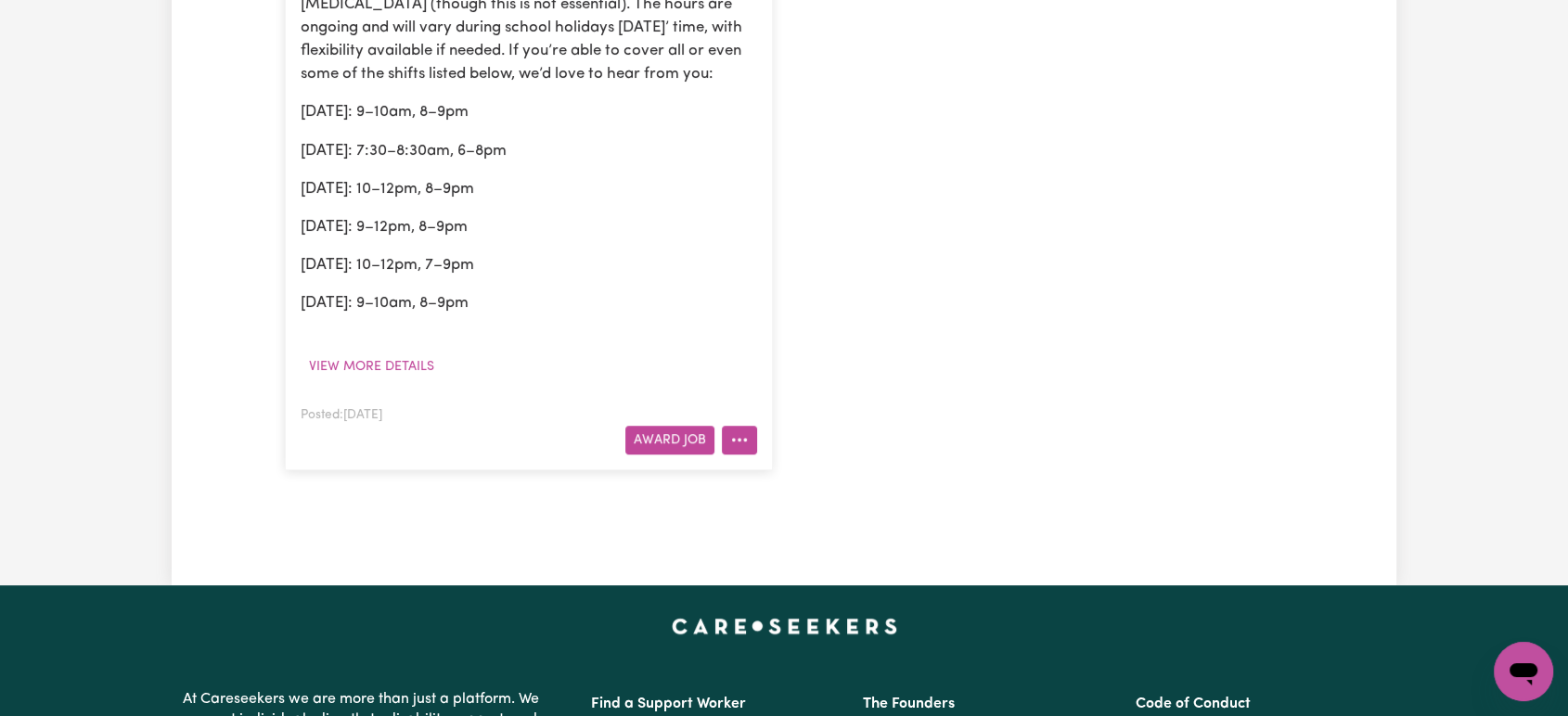
click at [742, 433] on button "More options" at bounding box center [740, 439] width 36 height 29
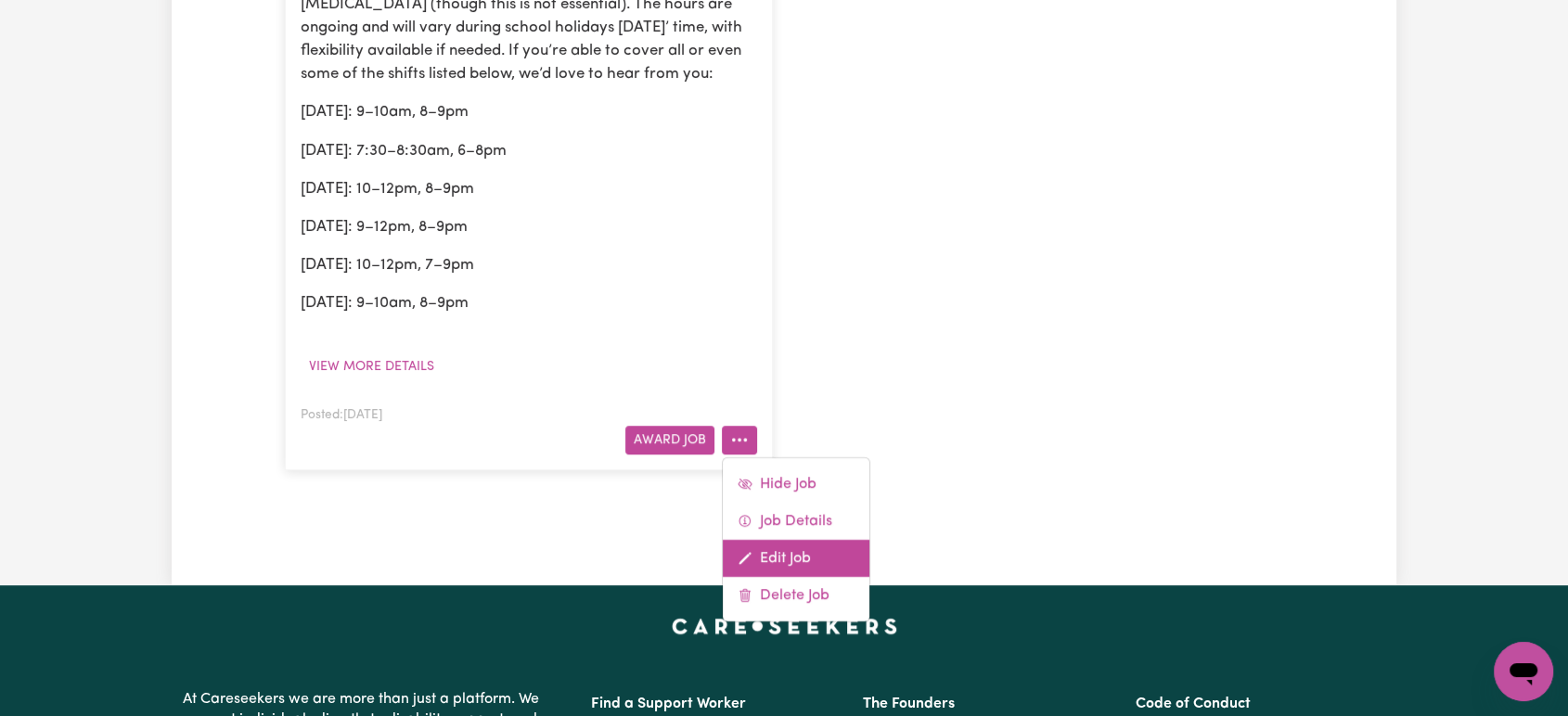
click at [801, 554] on link "Edit Job" at bounding box center [796, 558] width 147 height 37
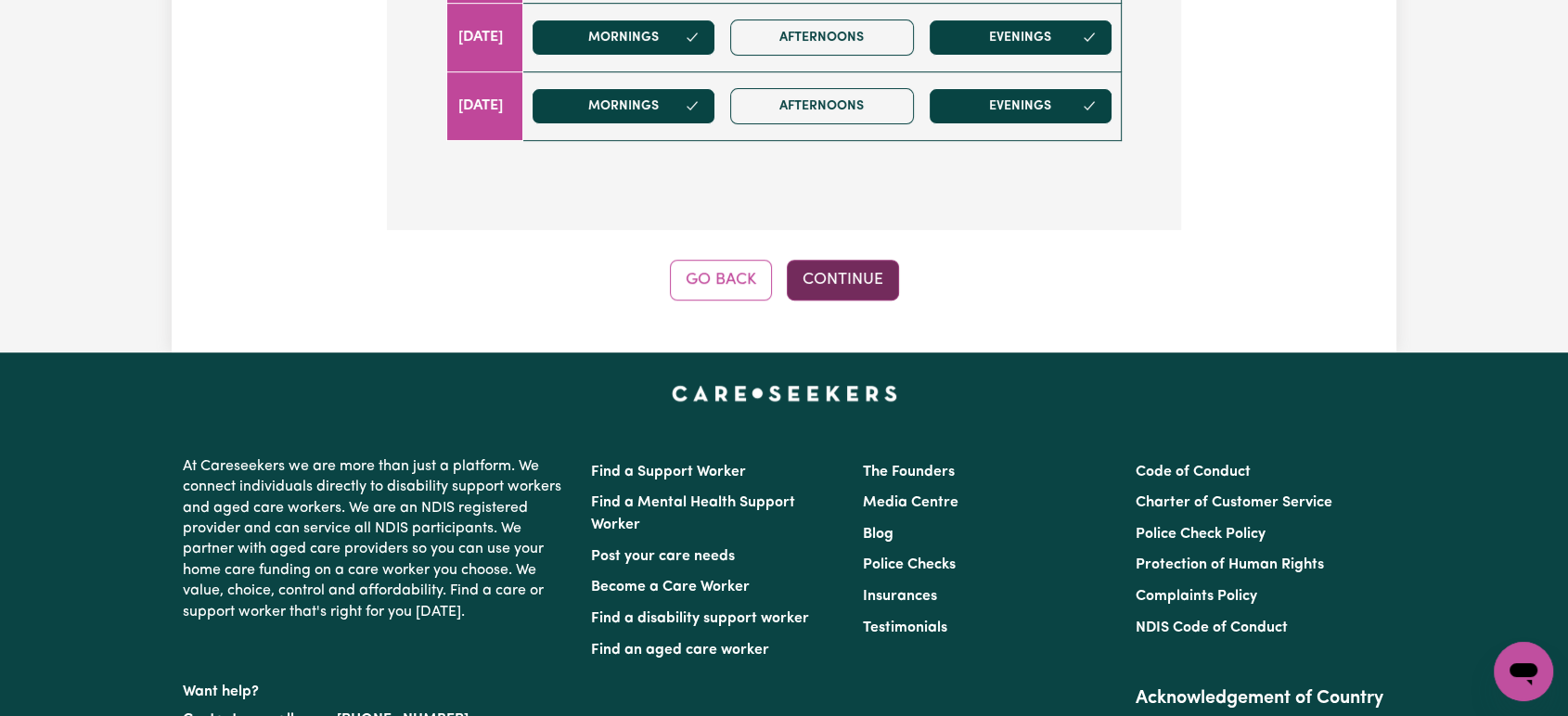
click at [854, 260] on button "Continue" at bounding box center [843, 280] width 112 height 41
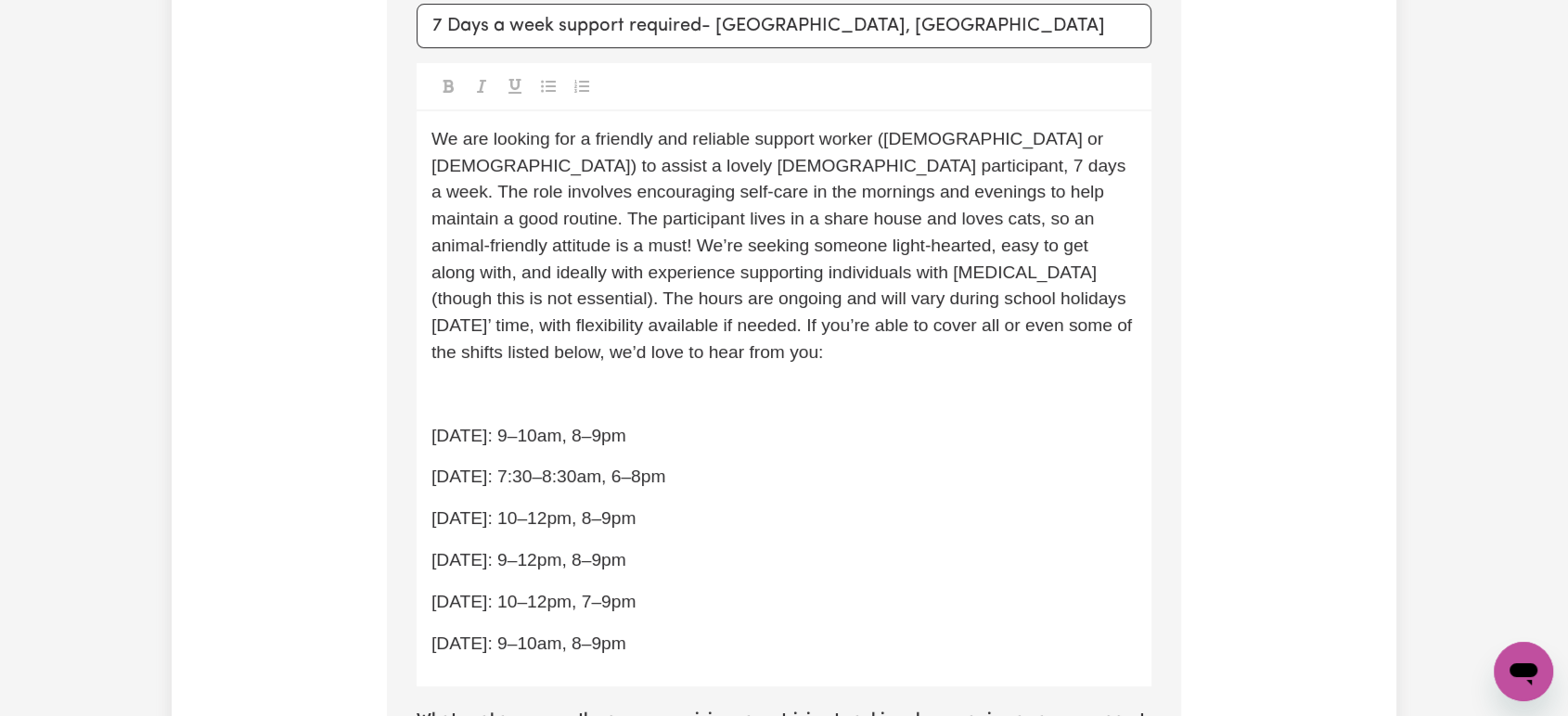
scroll to position [583, 0]
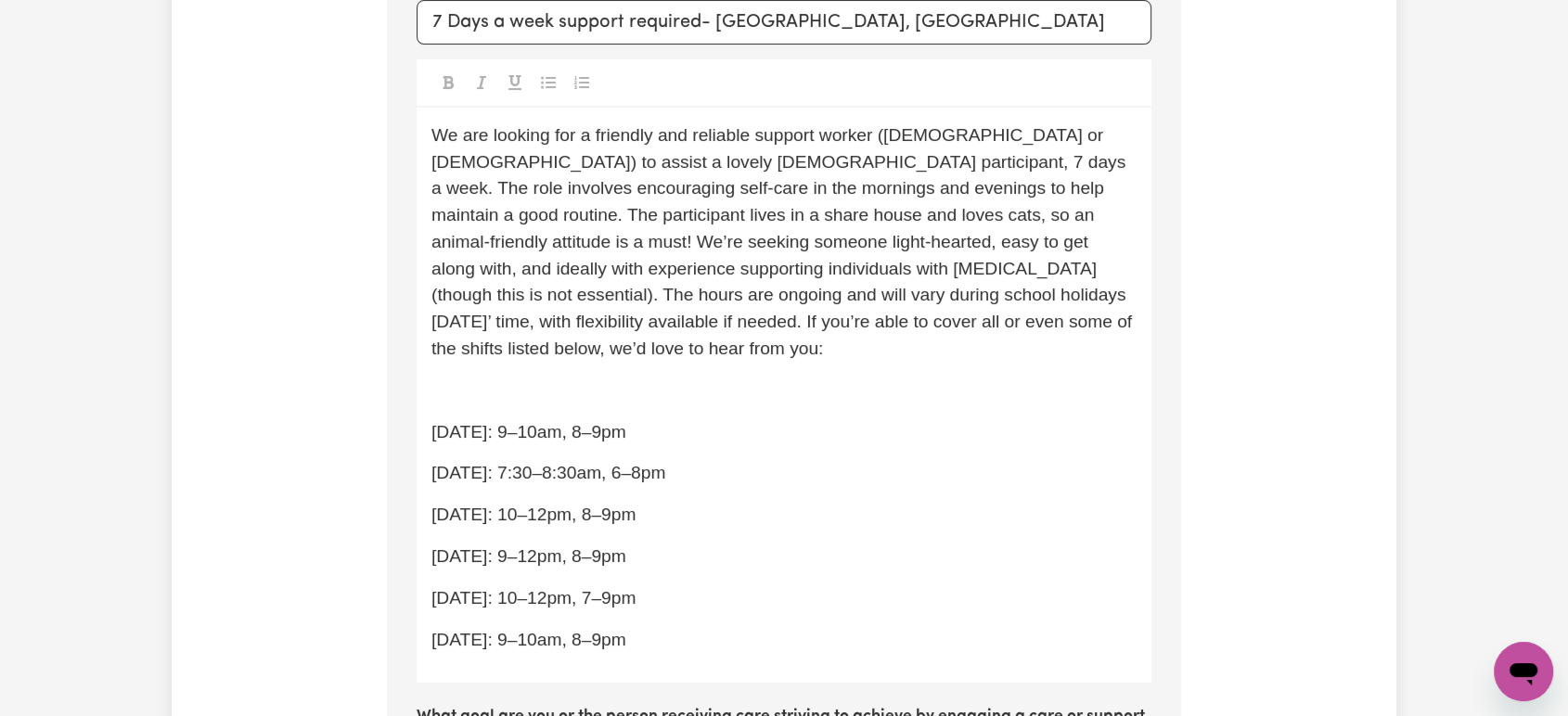
click at [612, 320] on p "We are looking for a friendly and reliable support worker ([DEMOGRAPHIC_DATA] o…" at bounding box center [784, 242] width 705 height 240
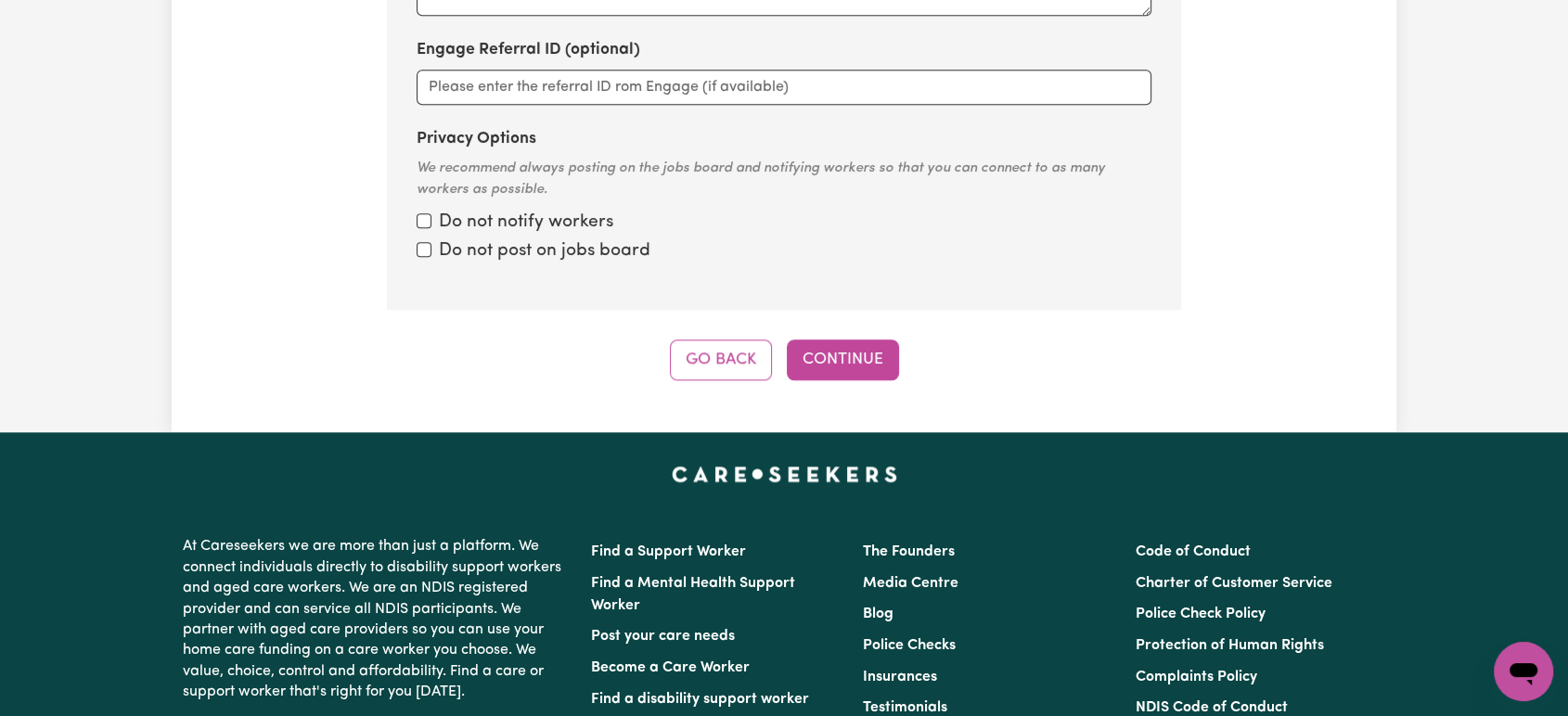
scroll to position [1820, 0]
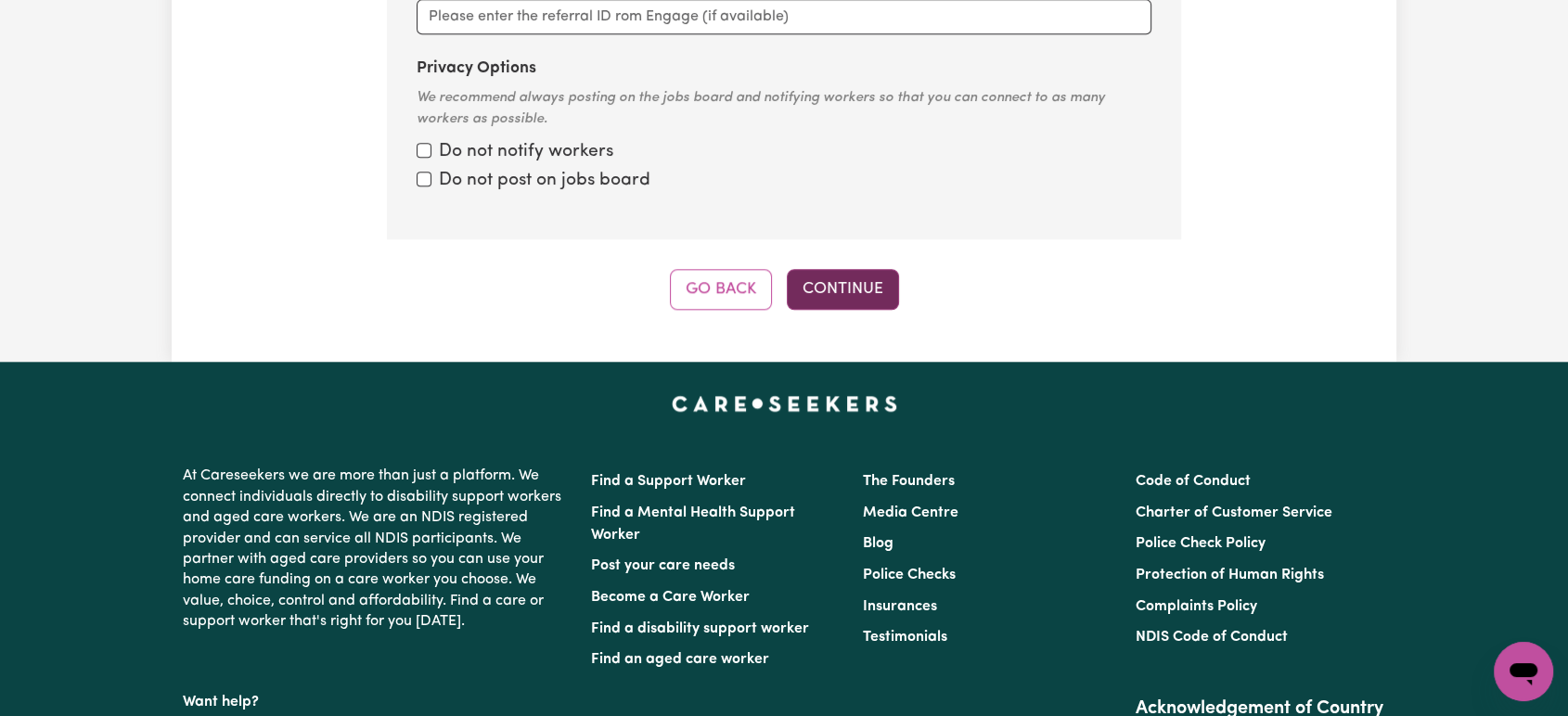
click at [875, 269] on button "Continue" at bounding box center [843, 290] width 112 height 41
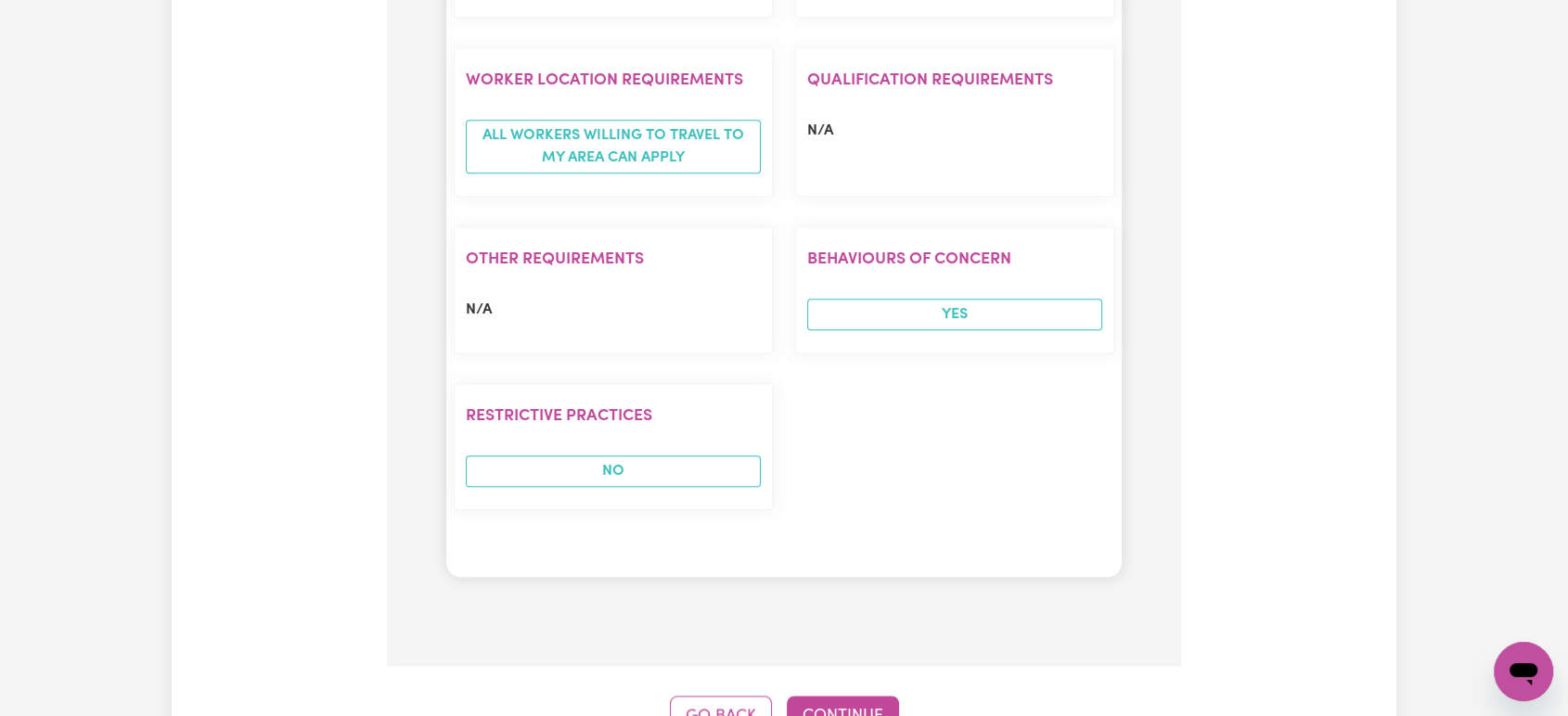
click at [876, 695] on button "Continue" at bounding box center [843, 716] width 112 height 41
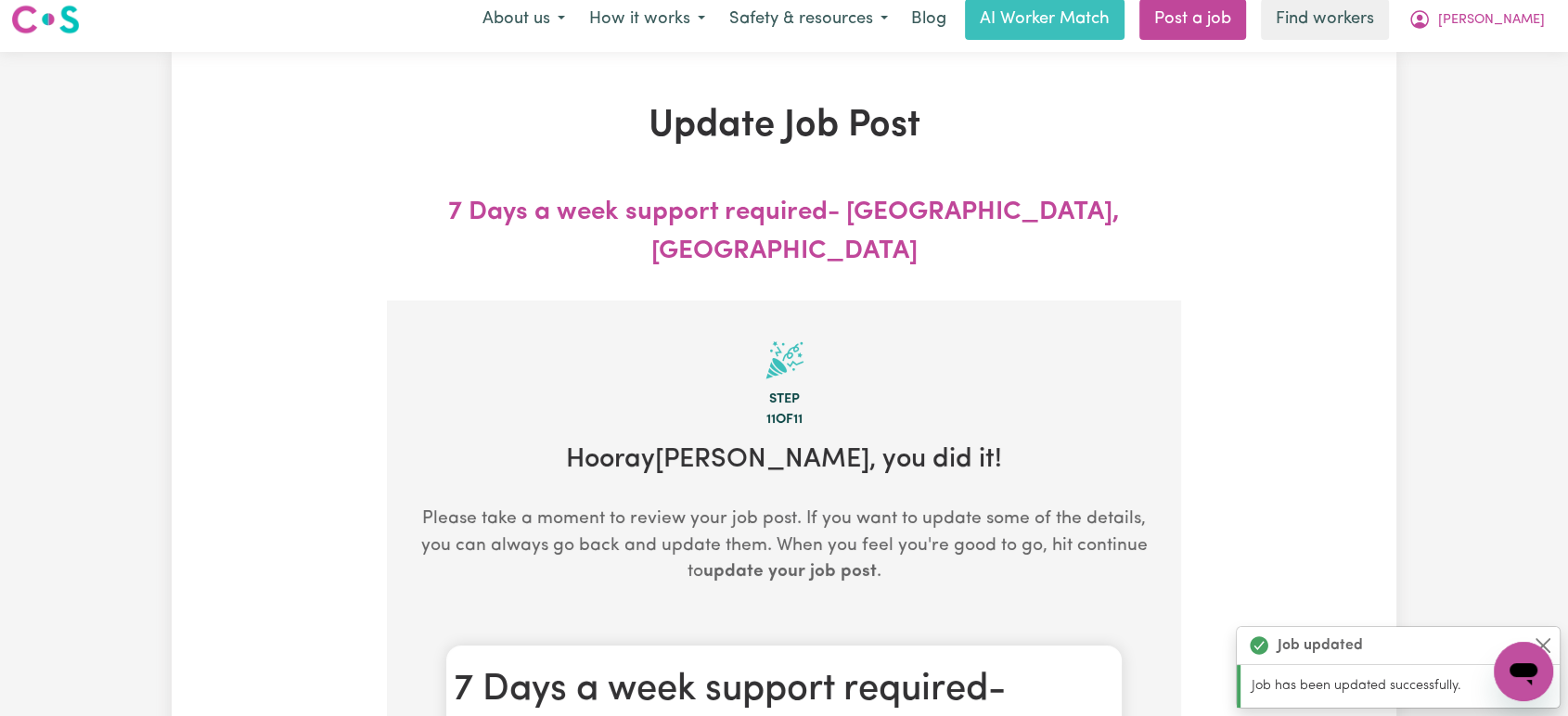
scroll to position [0, 0]
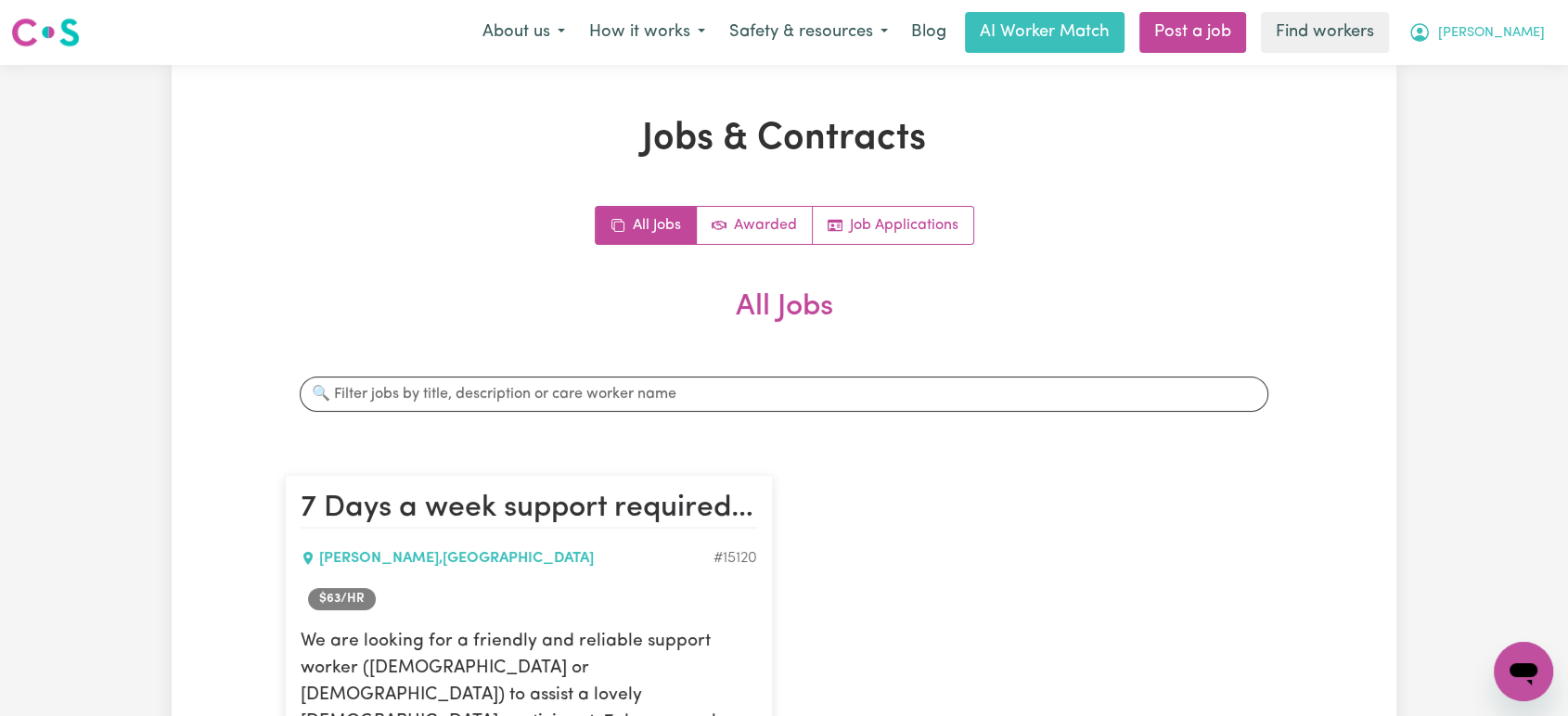
click at [1544, 39] on span "[PERSON_NAME]" at bounding box center [1491, 34] width 107 height 21
click at [1506, 102] on link "Logout" at bounding box center [1482, 107] width 147 height 36
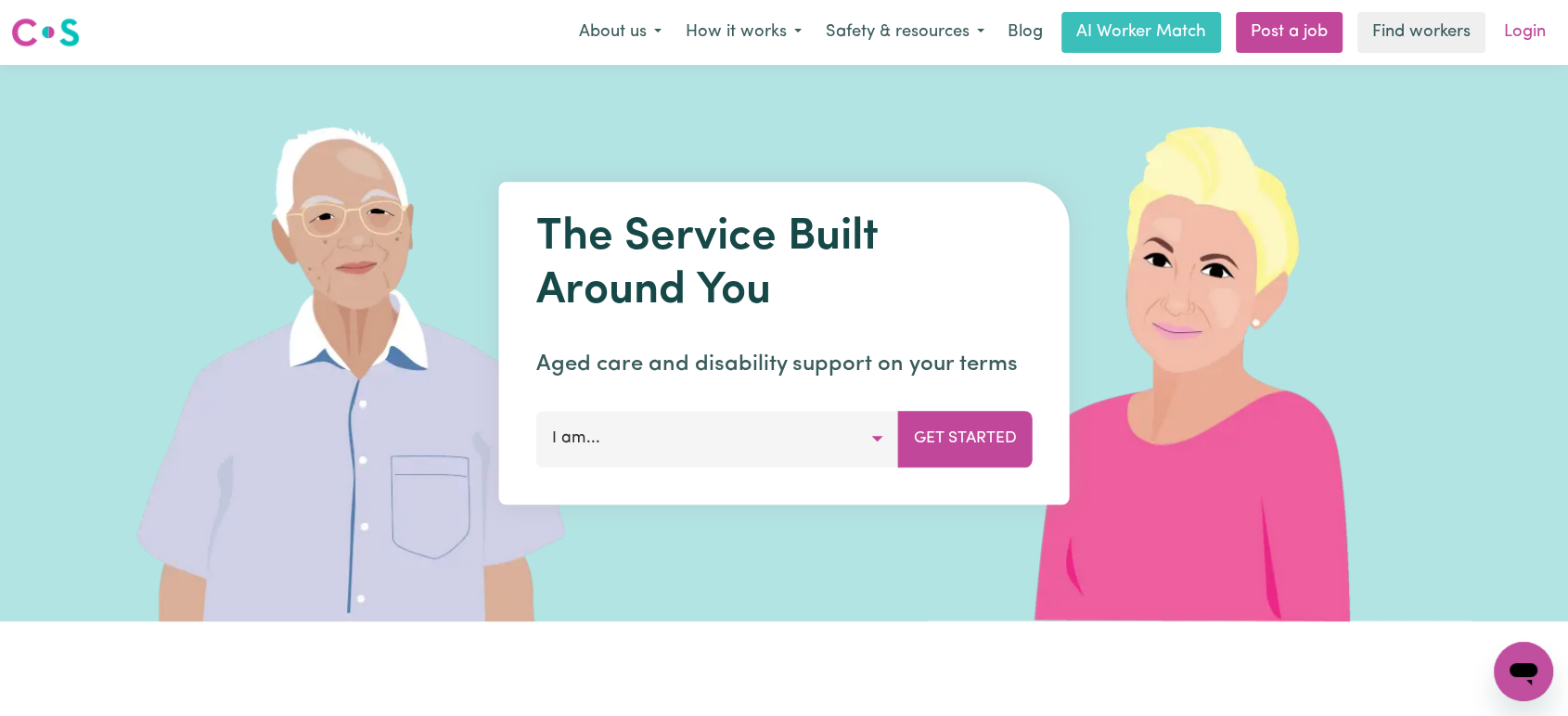
click at [1535, 32] on link "Login" at bounding box center [1525, 33] width 64 height 41
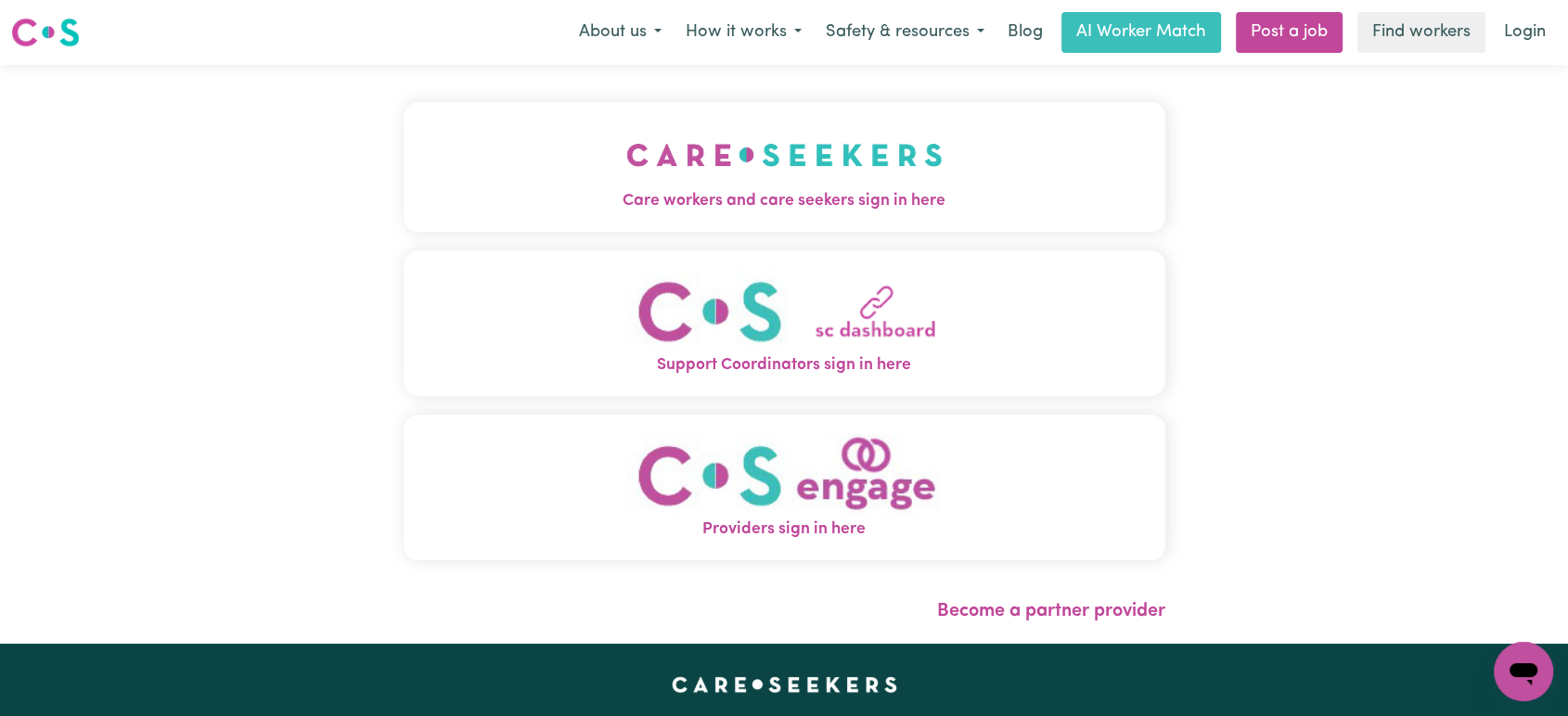
click at [708, 218] on button "Care workers and care seekers sign in here" at bounding box center [784, 166] width 762 height 130
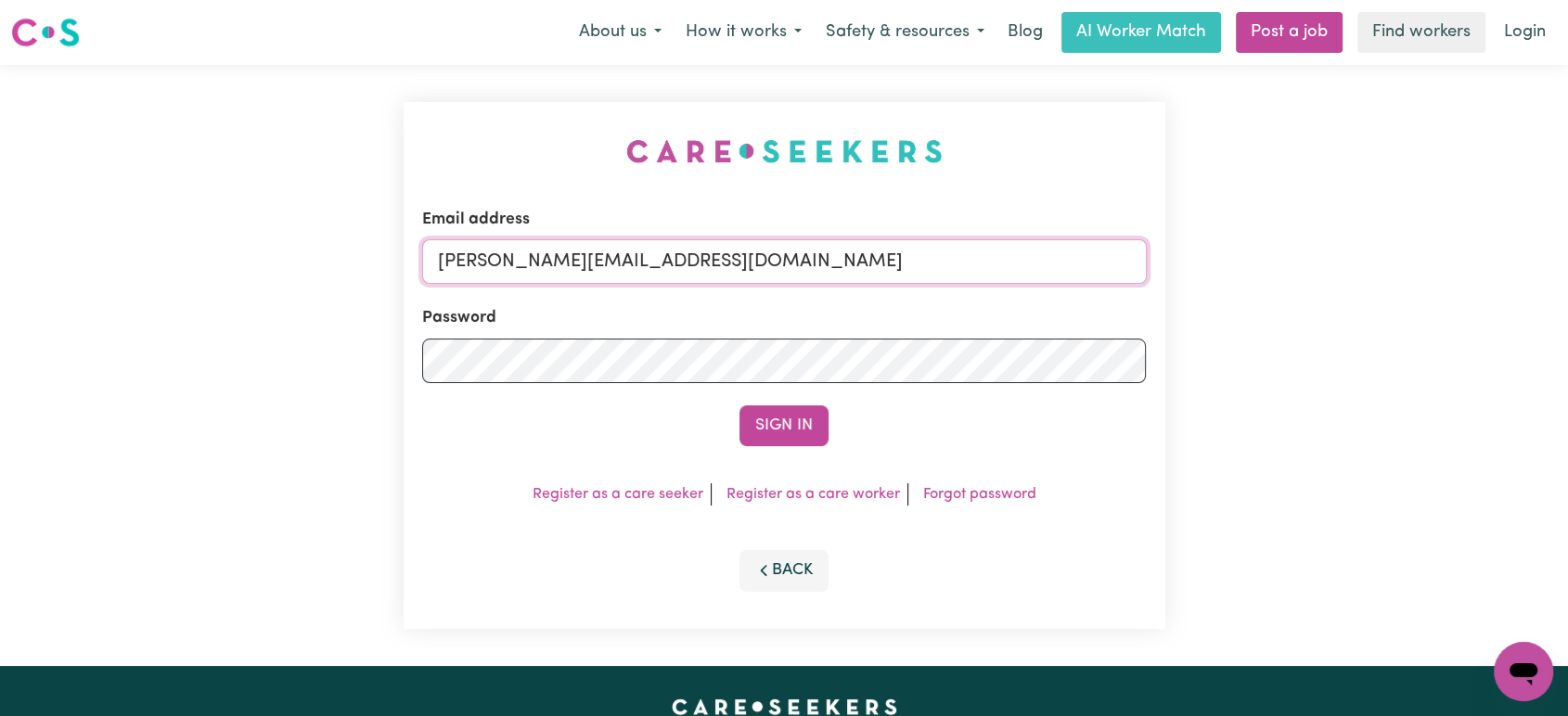
click at [756, 242] on input "[PERSON_NAME][EMAIL_ADDRESS][DOMAIN_NAME]" at bounding box center [784, 262] width 725 height 45
drag, startPoint x: 905, startPoint y: 273, endPoint x: 560, endPoint y: 265, distance: 345.1
click at [539, 265] on input "[EMAIL_ADDRESS][PERSON_NAME][DOMAIN_NAME]" at bounding box center [784, 262] width 725 height 45
type input "[EMAIL_ADDRESS][PERSON_NAME][DOMAIN_NAME]"
click at [806, 426] on button "Sign In" at bounding box center [784, 426] width 89 height 41
